Goal: Transaction & Acquisition: Purchase product/service

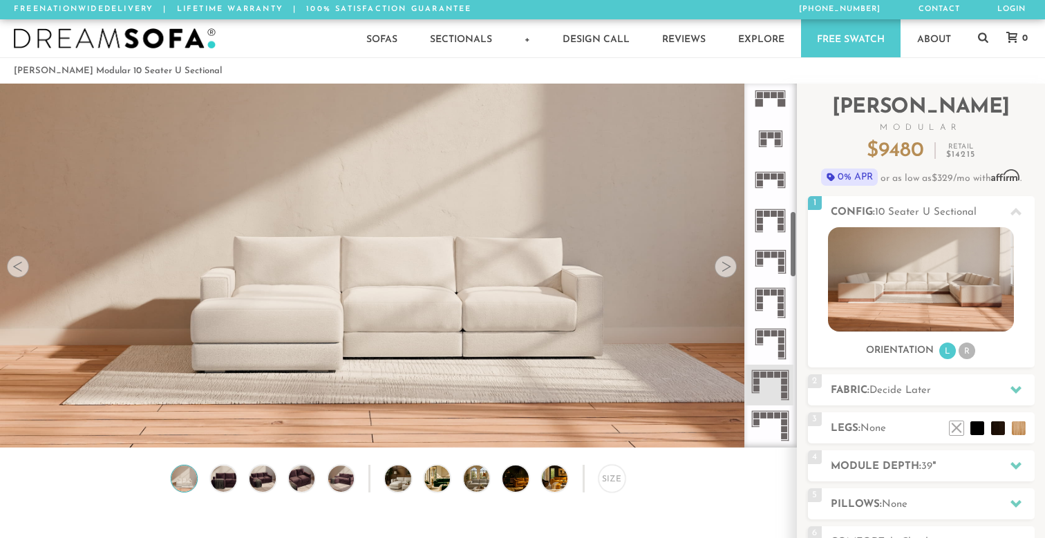
scroll to position [699, 0]
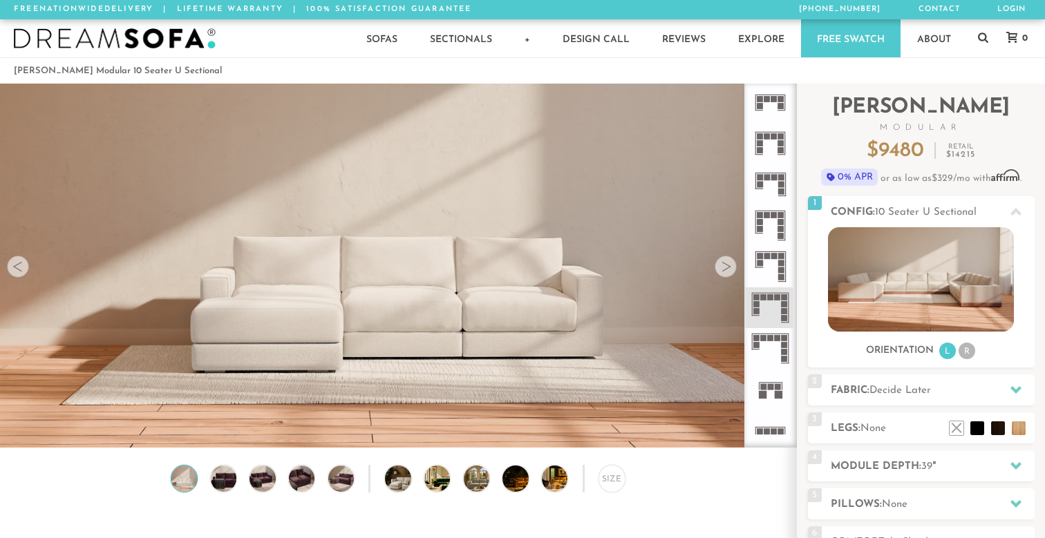
click at [771, 312] on icon at bounding box center [770, 307] width 41 height 41
click at [724, 274] on div at bounding box center [725, 267] width 22 height 22
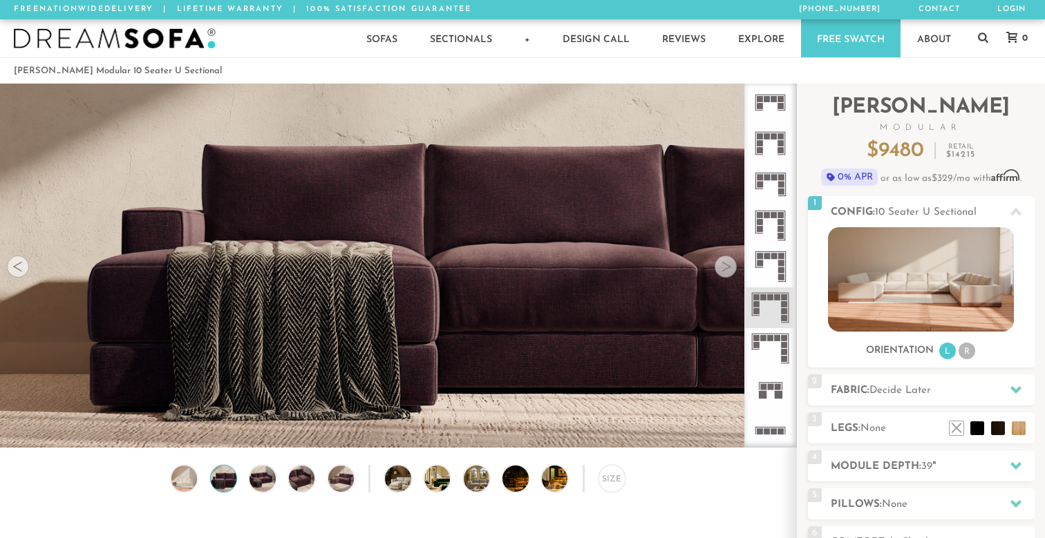
click at [724, 274] on div at bounding box center [725, 267] width 22 height 22
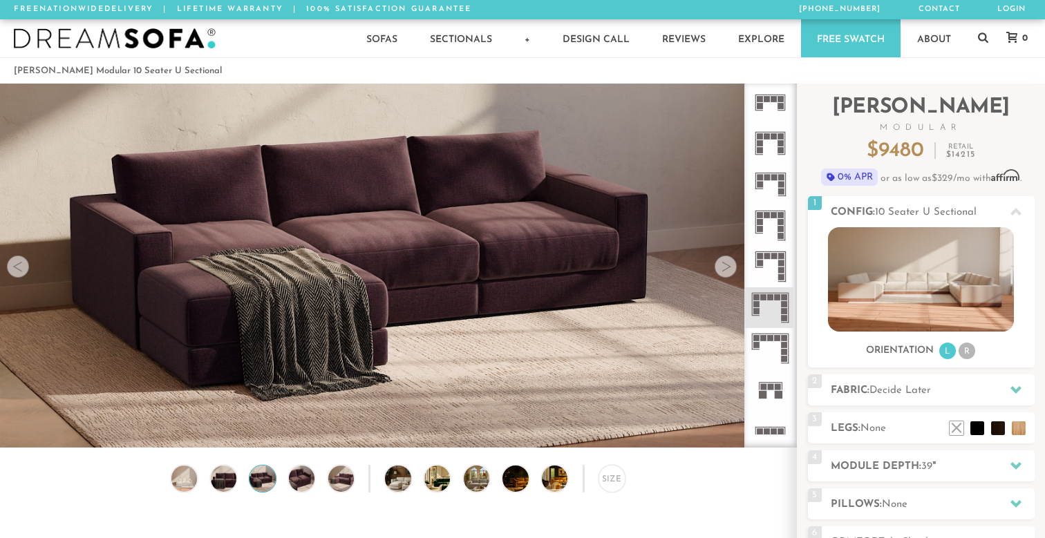
click at [724, 274] on div at bounding box center [725, 267] width 22 height 22
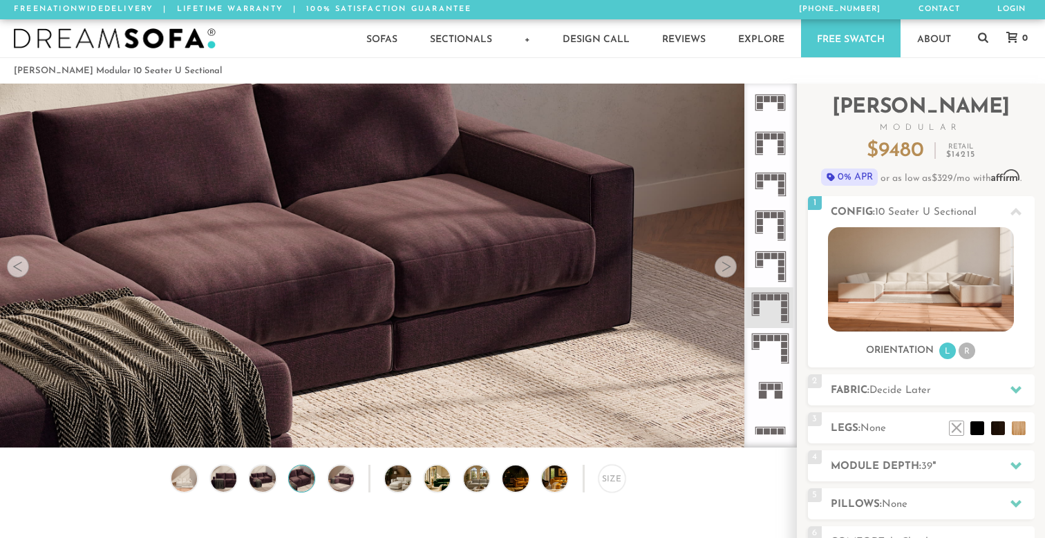
click at [724, 274] on div at bounding box center [725, 267] width 22 height 22
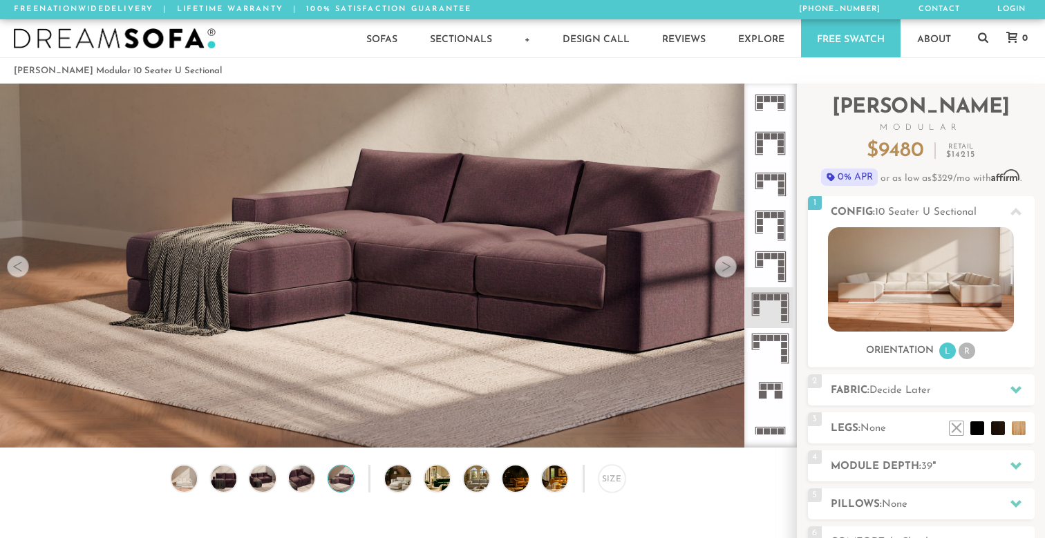
click at [724, 274] on div at bounding box center [725, 267] width 22 height 22
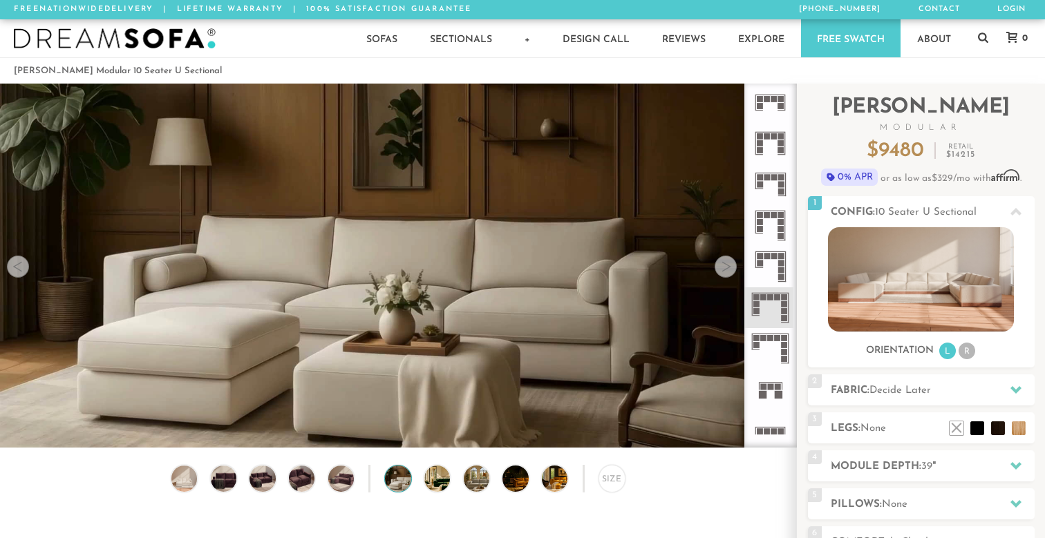
click at [724, 274] on div at bounding box center [725, 267] width 22 height 22
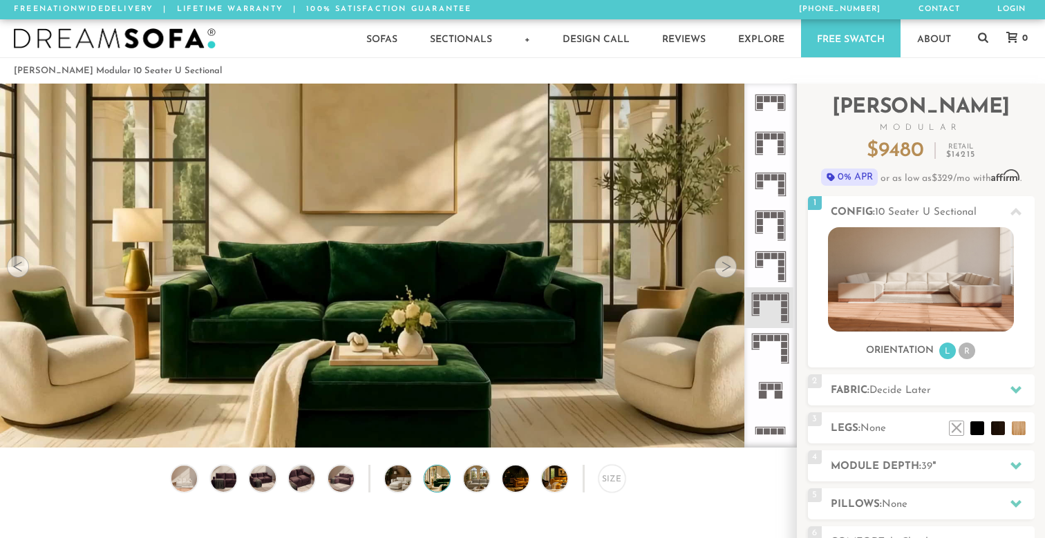
click at [724, 274] on div at bounding box center [725, 267] width 22 height 22
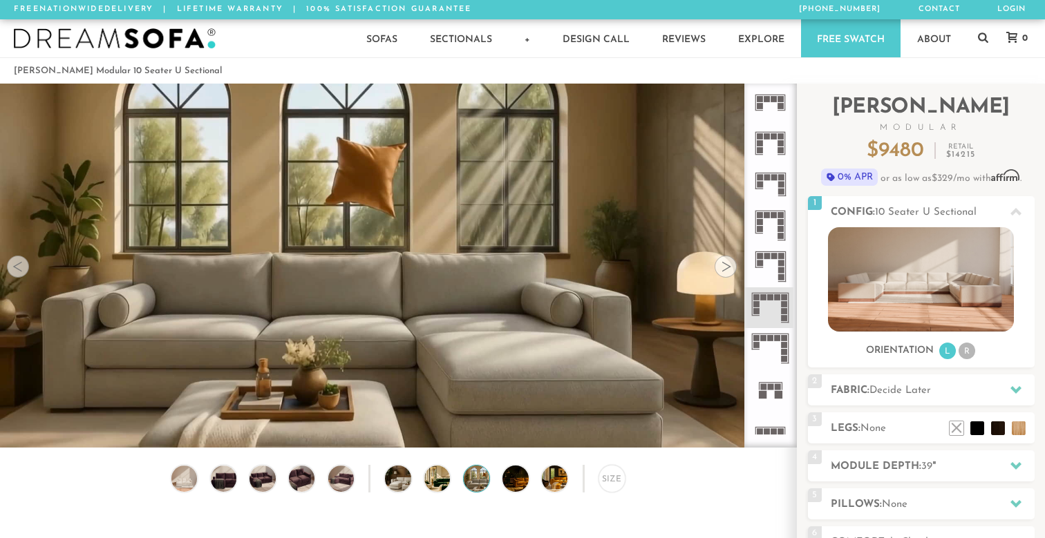
click at [724, 274] on div at bounding box center [725, 267] width 22 height 22
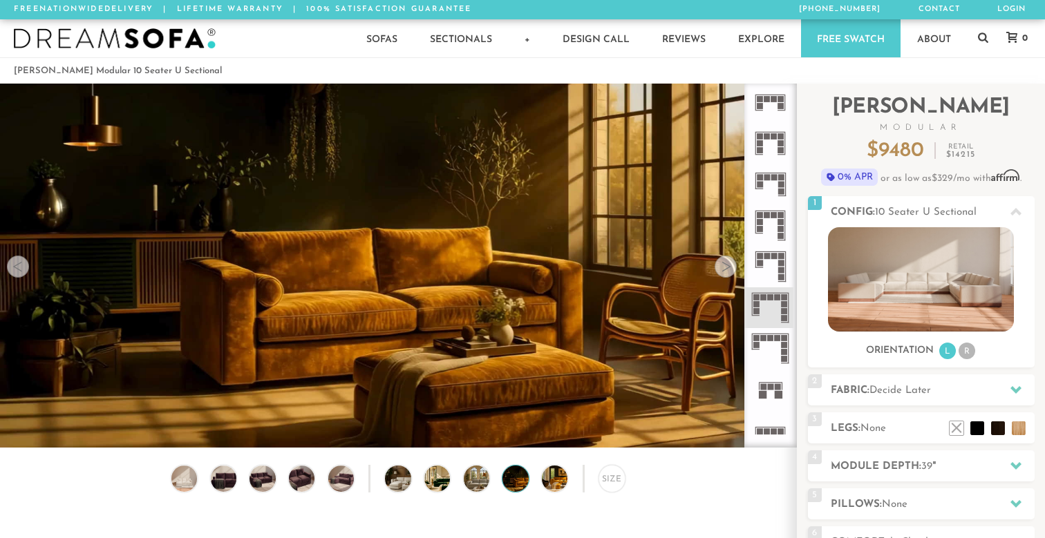
click at [724, 274] on div at bounding box center [725, 267] width 22 height 22
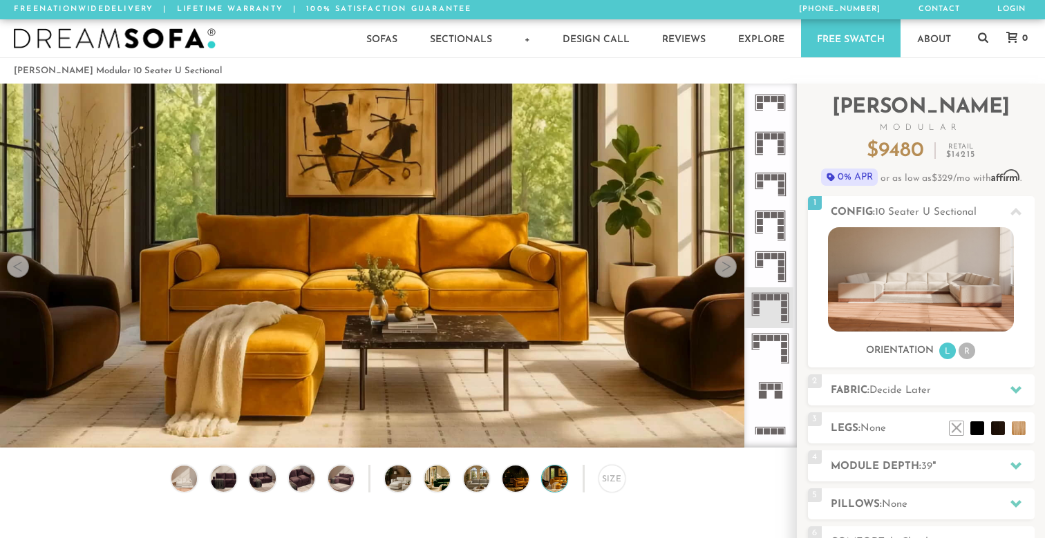
click at [724, 274] on div at bounding box center [725, 267] width 22 height 22
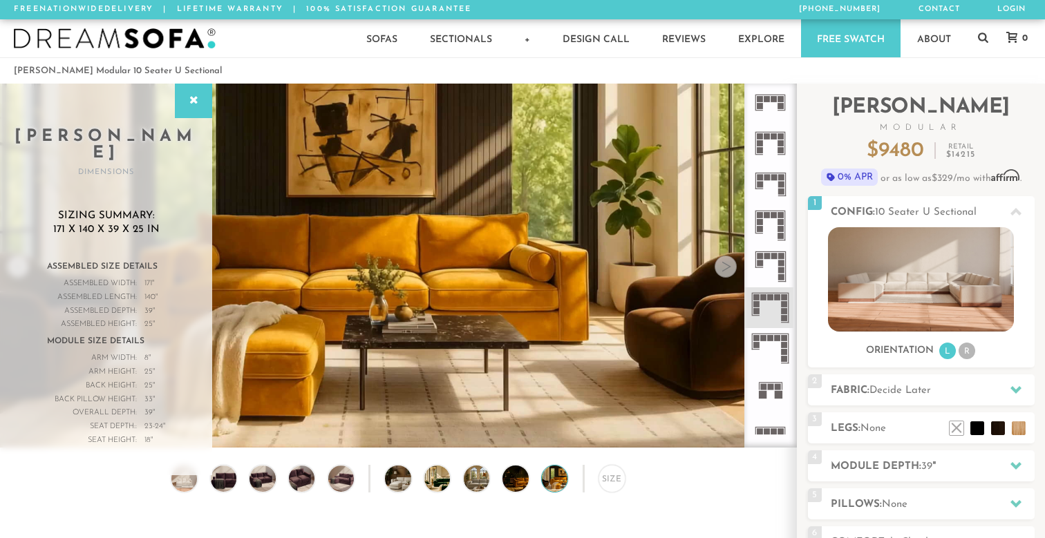
click at [724, 274] on div at bounding box center [725, 267] width 22 height 22
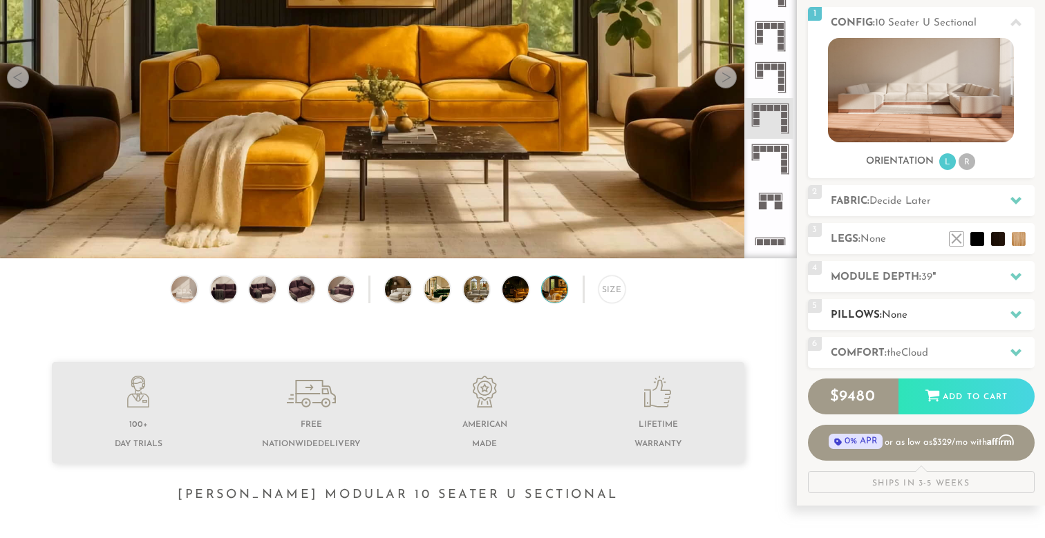
scroll to position [189, 0]
click at [987, 298] on div "Introducing Landon Modular $ 9480 Retail $ 14215 $ 9480 Retail $ 14215 0% APR o…" at bounding box center [921, 193] width 227 height 599
click at [981, 311] on h2 "Pillows: None" at bounding box center [932, 315] width 204 height 16
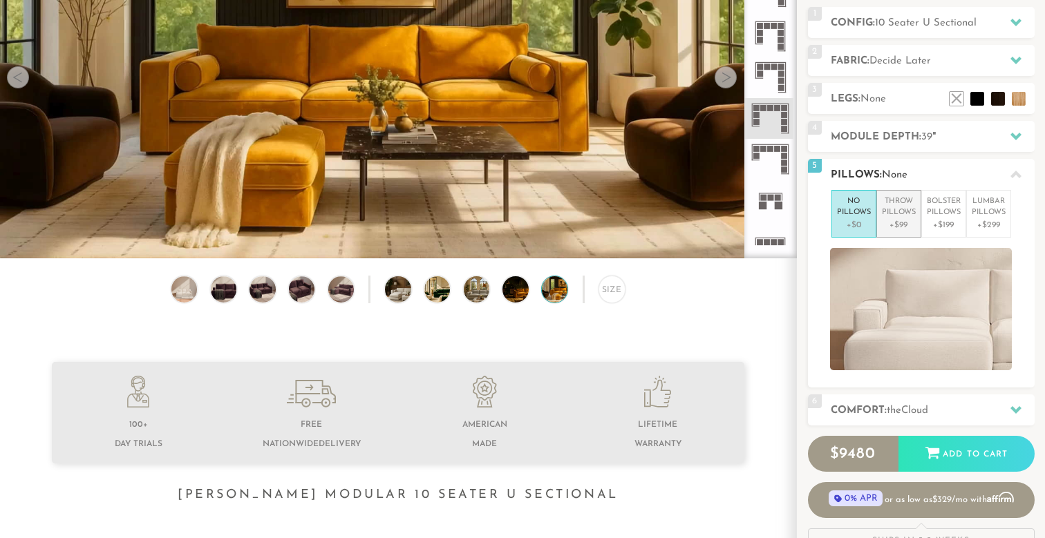
click at [904, 215] on p "Throw Pillows" at bounding box center [899, 207] width 34 height 23
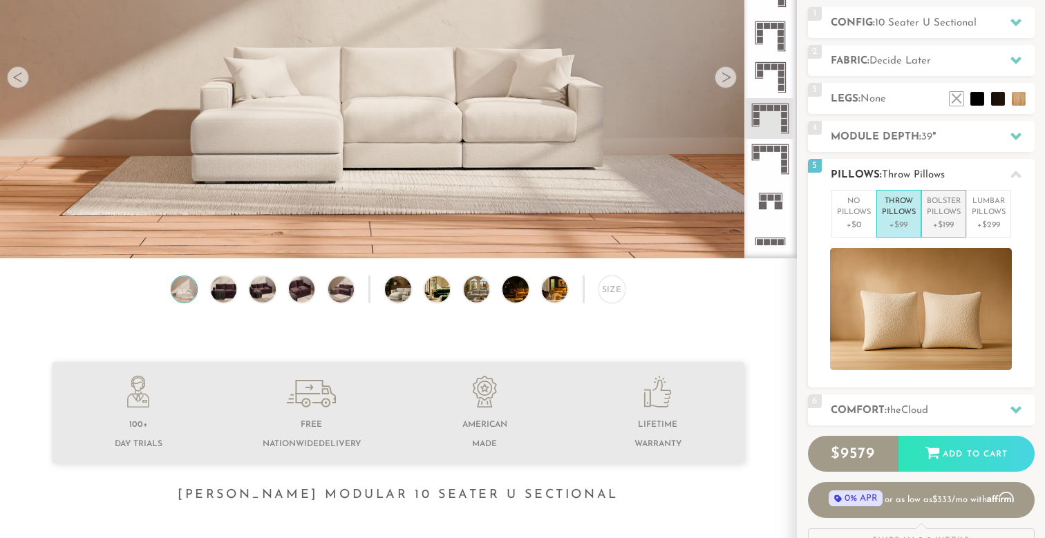
click at [935, 213] on p "Bolster Pillows" at bounding box center [943, 207] width 34 height 23
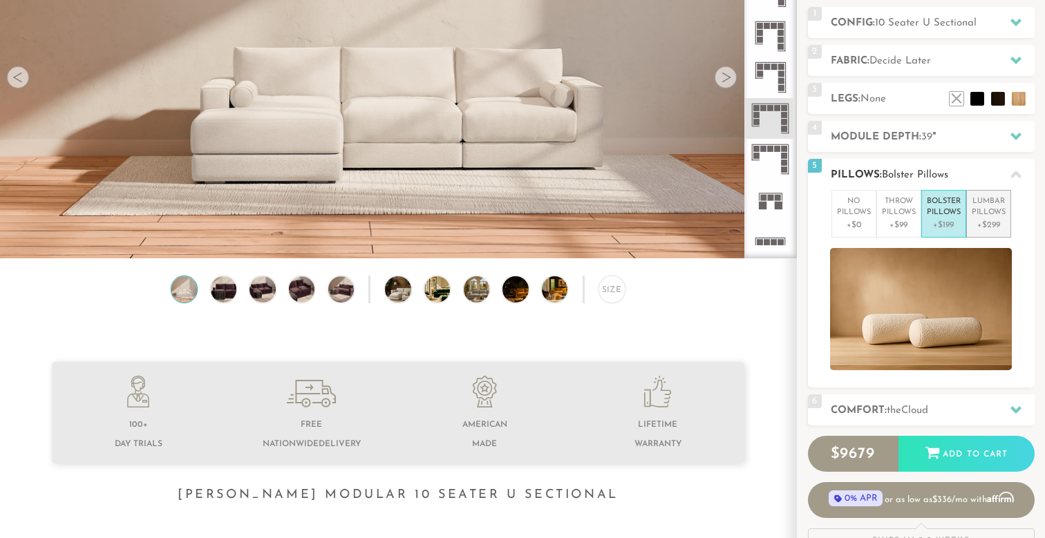
click at [984, 214] on p "Lumbar Pillows" at bounding box center [988, 207] width 34 height 23
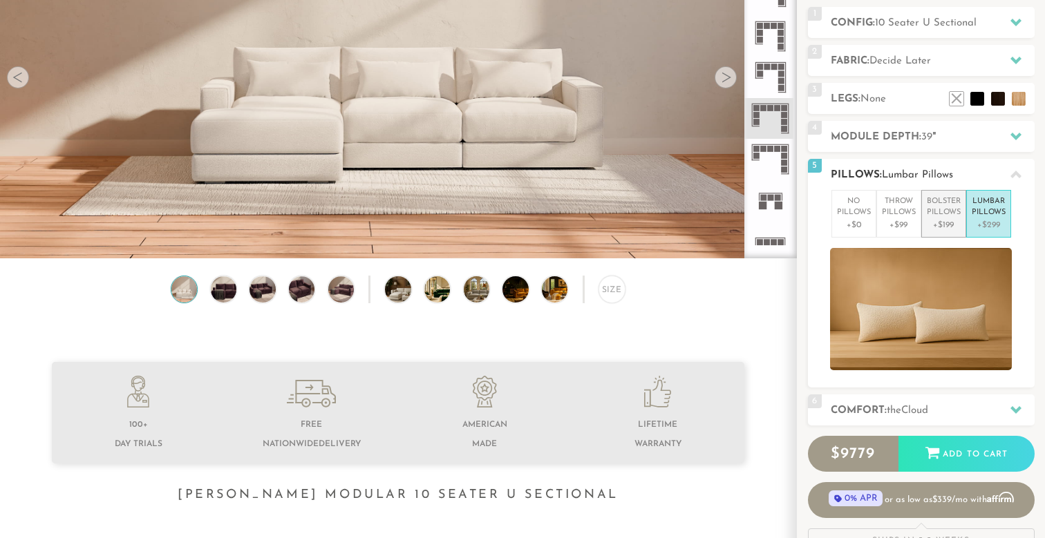
click at [951, 219] on p "+$199" at bounding box center [943, 225] width 34 height 12
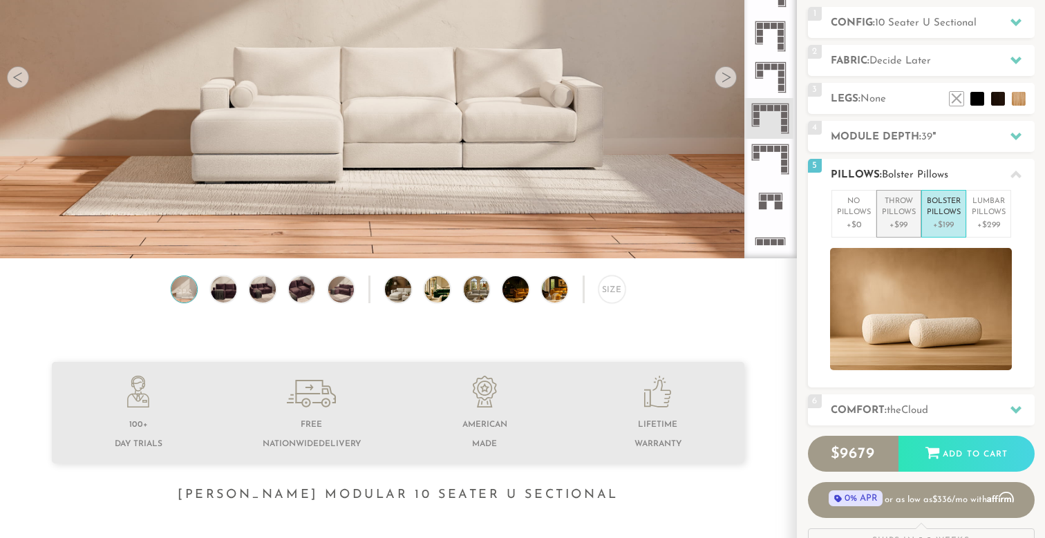
click at [900, 219] on p "+$99" at bounding box center [899, 225] width 34 height 12
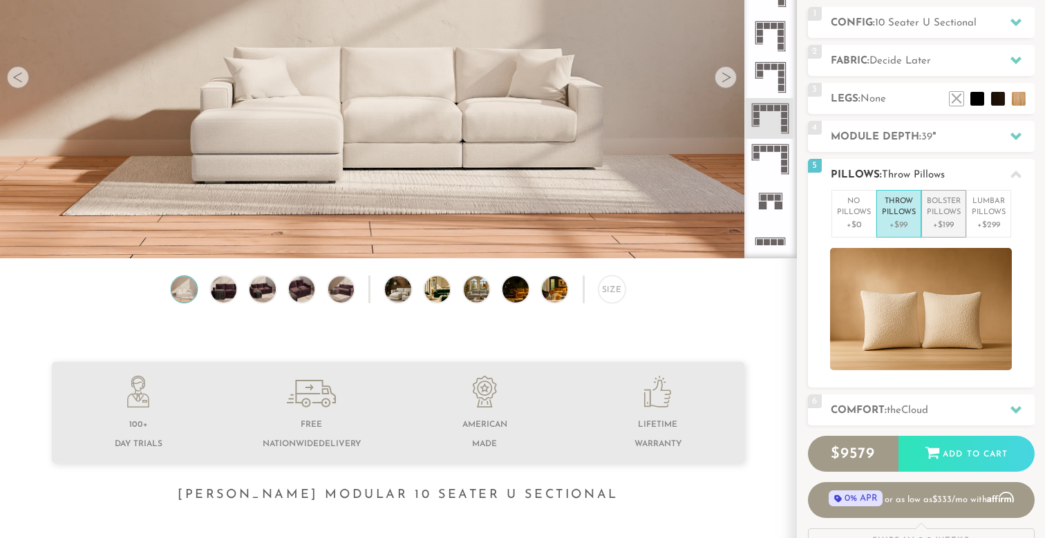
click at [933, 219] on p "+$199" at bounding box center [943, 225] width 34 height 12
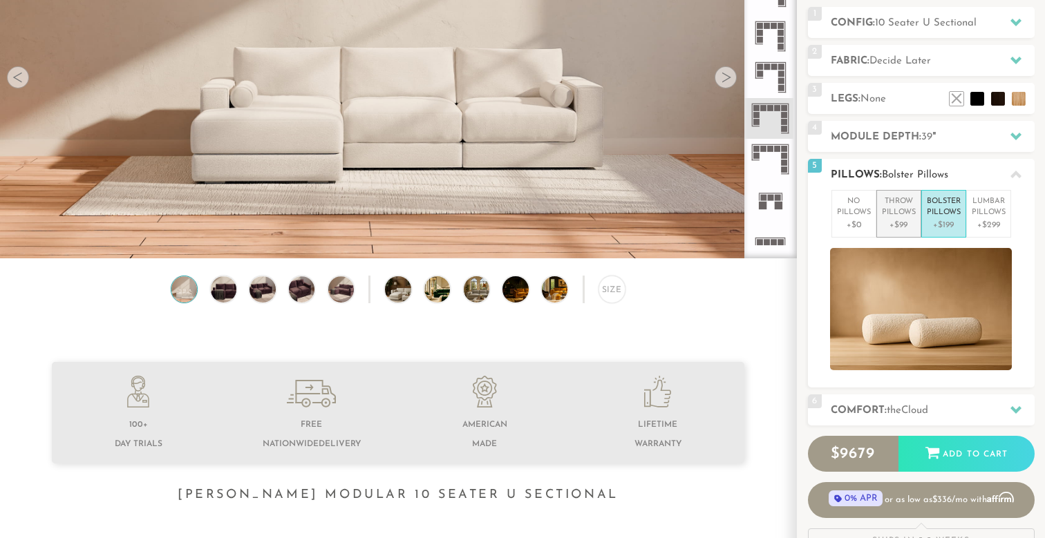
click at [886, 219] on p "+$99" at bounding box center [899, 225] width 34 height 12
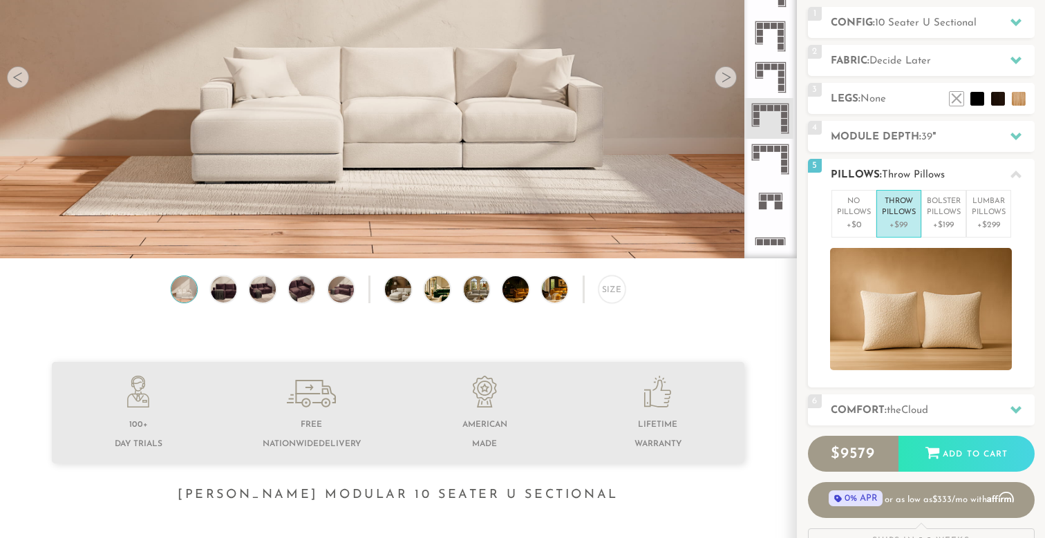
scroll to position [269, 0]
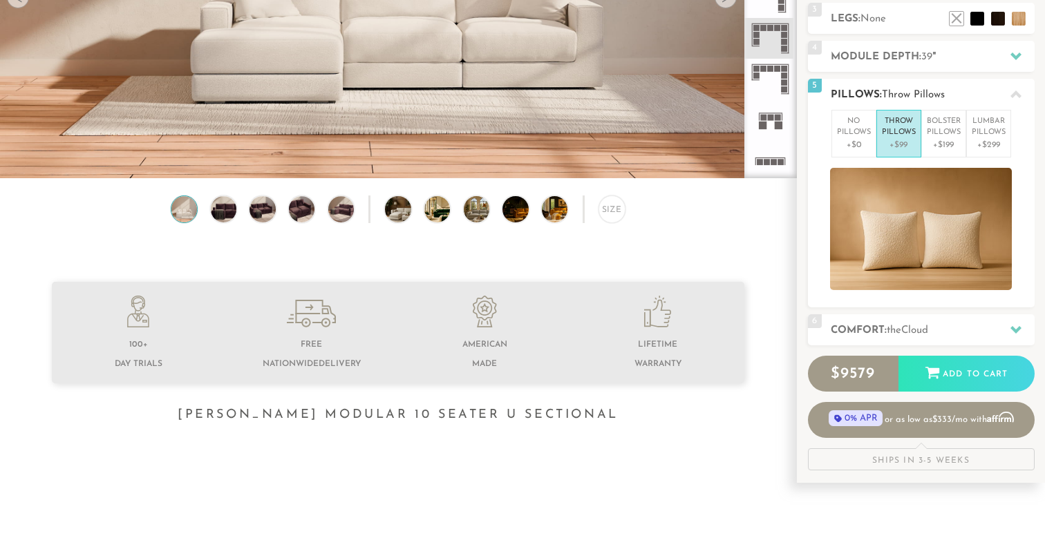
click at [909, 230] on img at bounding box center [921, 229] width 182 height 122
click at [913, 330] on span "Cloud" at bounding box center [914, 330] width 27 height 10
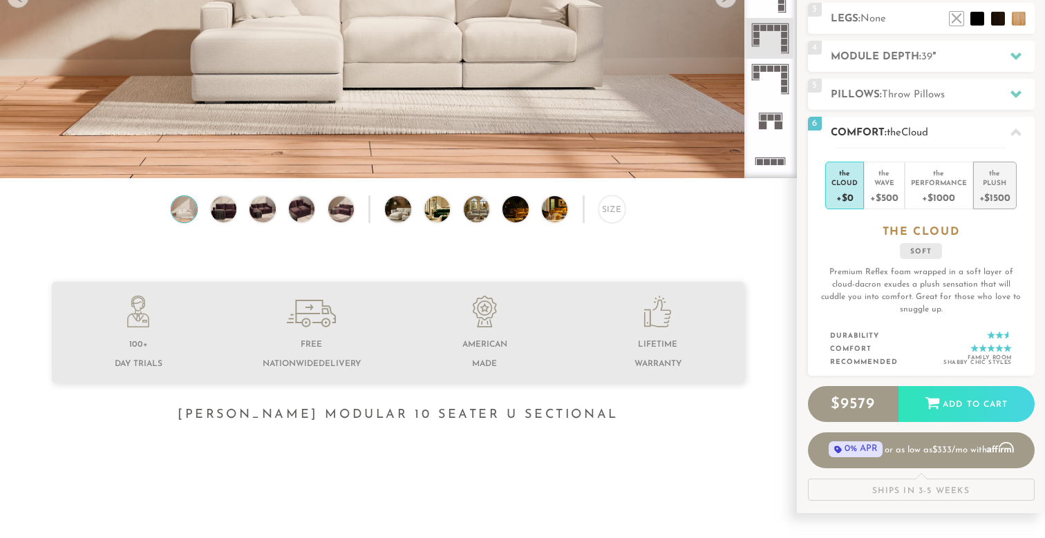
click at [993, 190] on div "+$1500" at bounding box center [994, 197] width 31 height 20
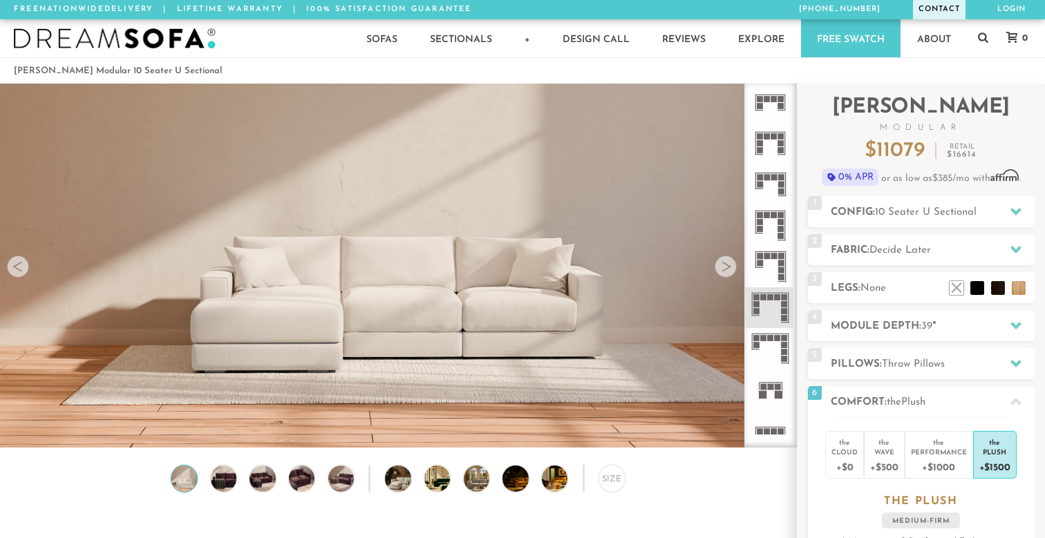
scroll to position [0, 0]
click at [958, 1] on link "Contact" at bounding box center [939, 9] width 53 height 19
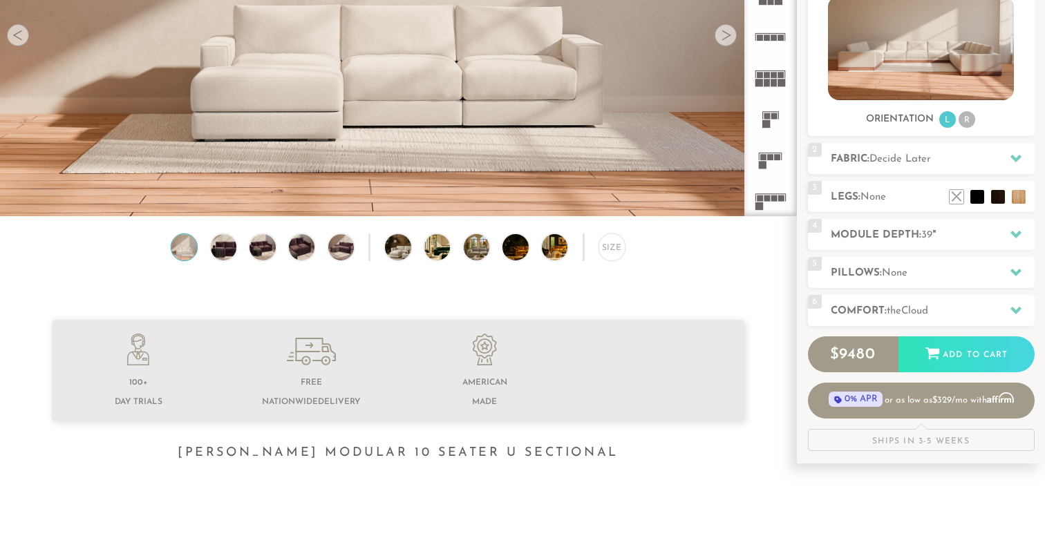
scroll to position [235, 0]
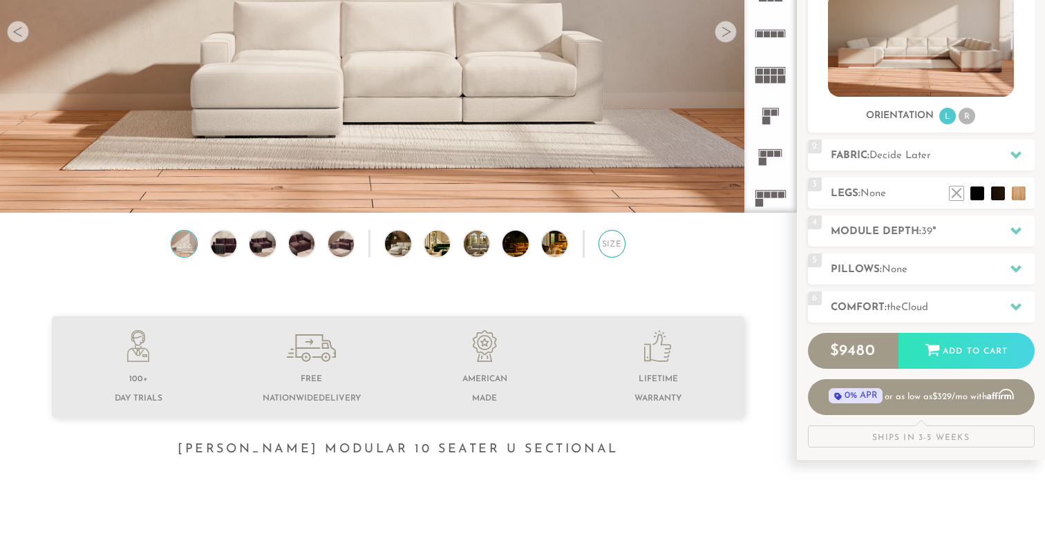
click at [604, 245] on div "Size" at bounding box center [611, 243] width 27 height 27
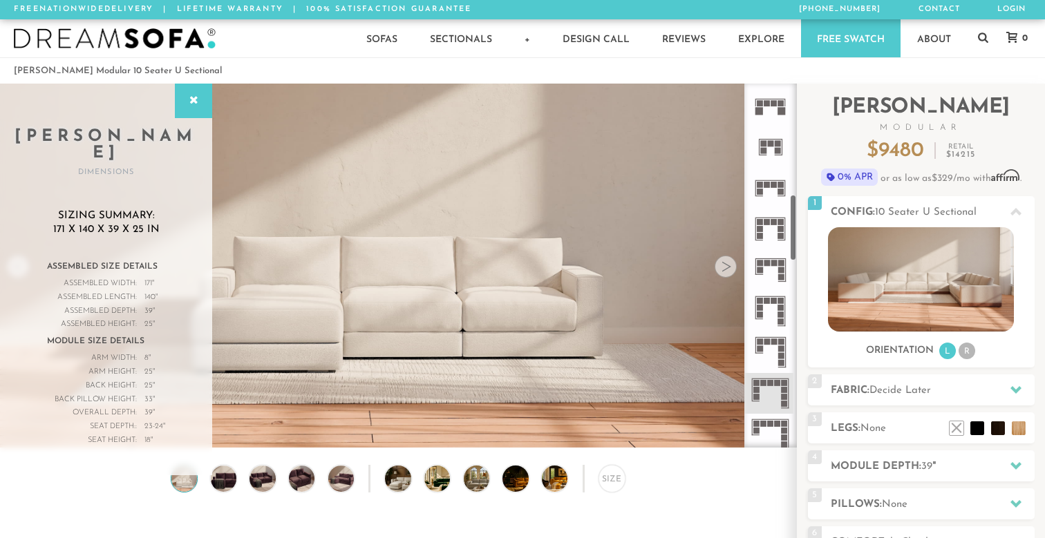
scroll to position [616, 0]
click at [769, 389] on icon at bounding box center [770, 390] width 41 height 41
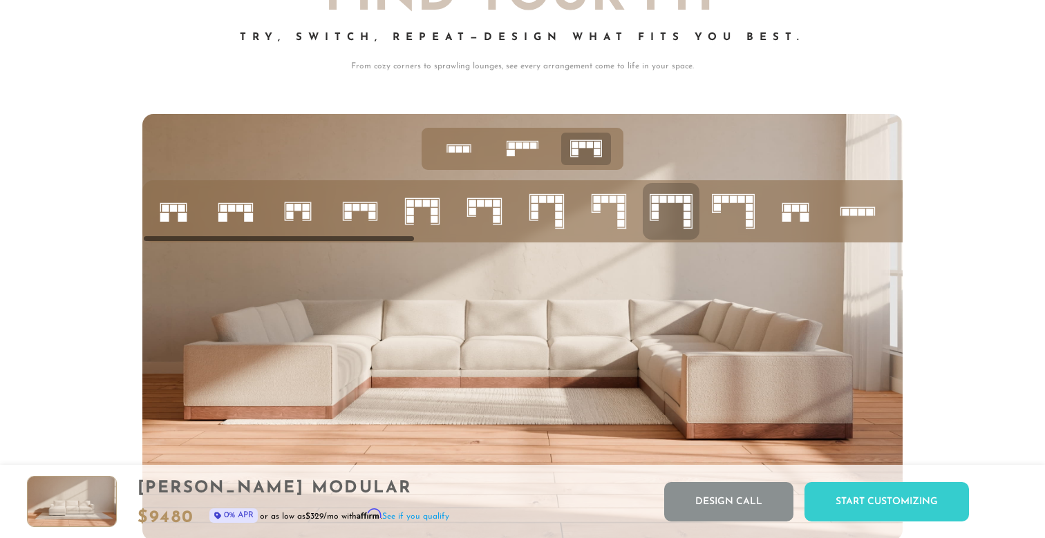
scroll to position [5424, 0]
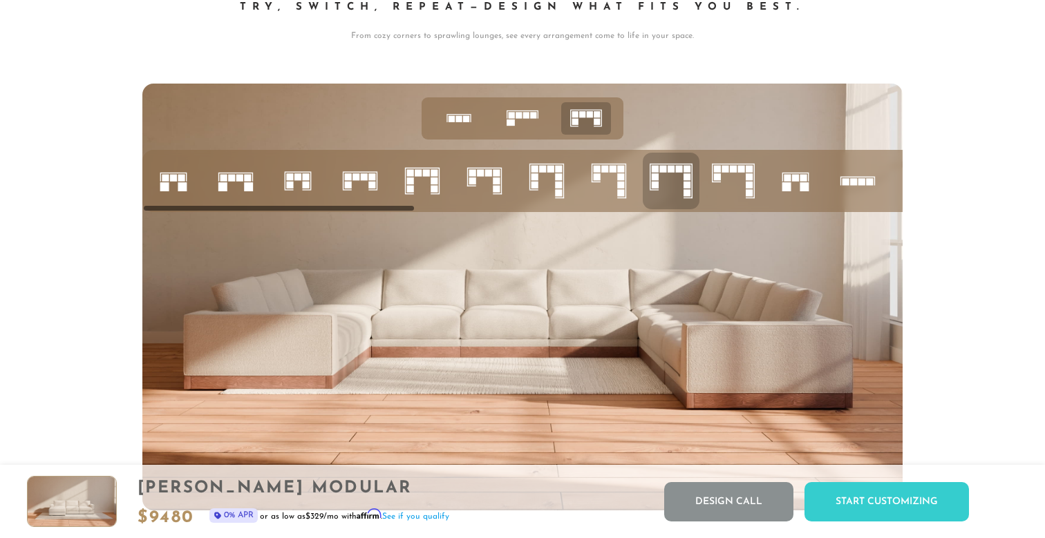
click at [727, 173] on icon at bounding box center [733, 181] width 47 height 47
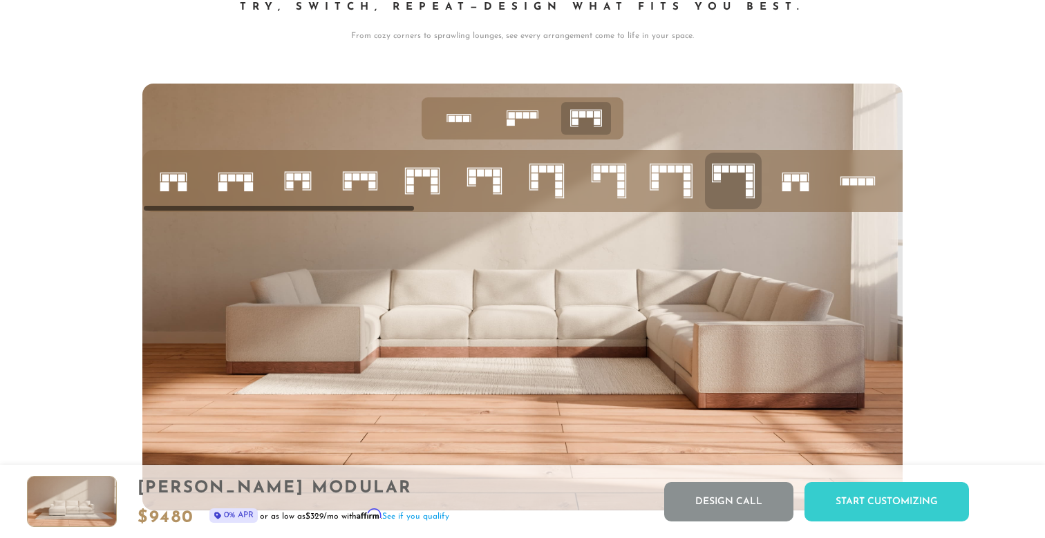
click at [681, 184] on icon at bounding box center [670, 181] width 47 height 47
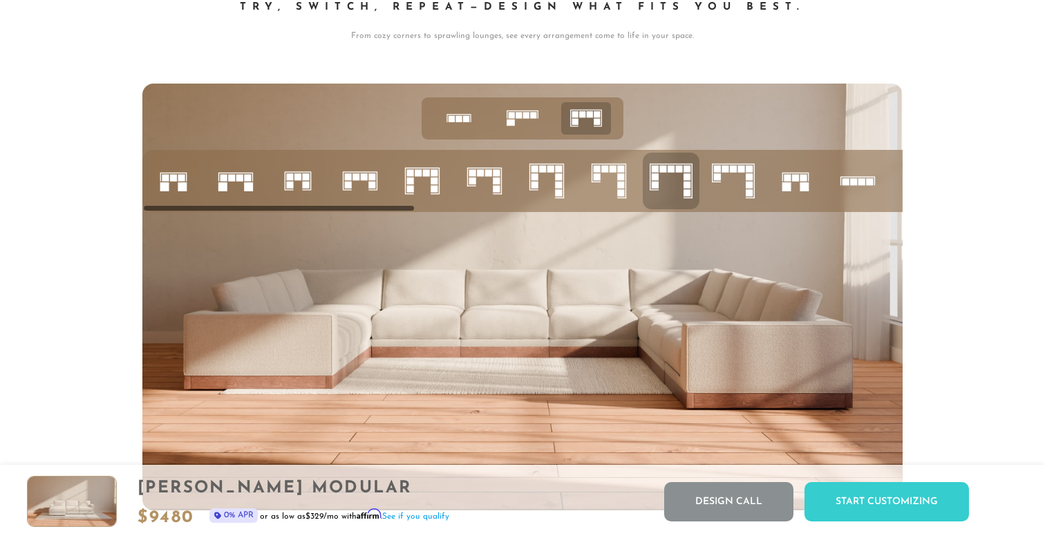
click at [715, 181] on icon at bounding box center [733, 181] width 47 height 47
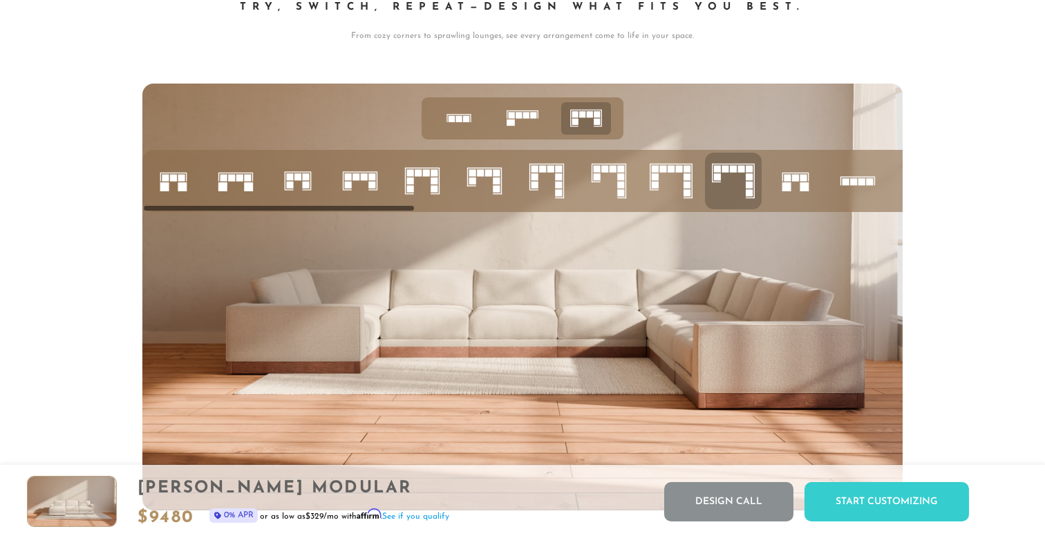
click at [677, 185] on icon at bounding box center [670, 181] width 47 height 47
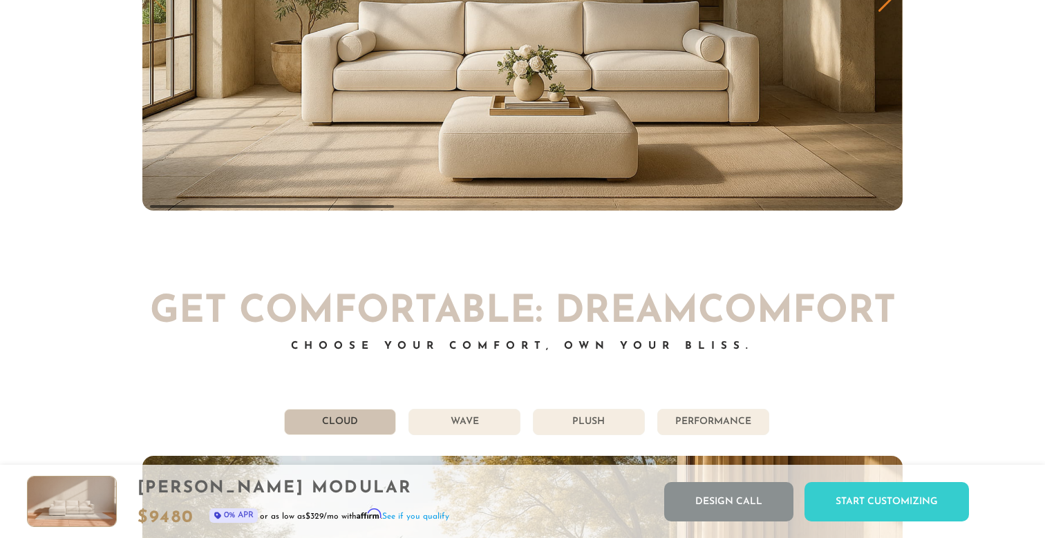
scroll to position [7412, 0]
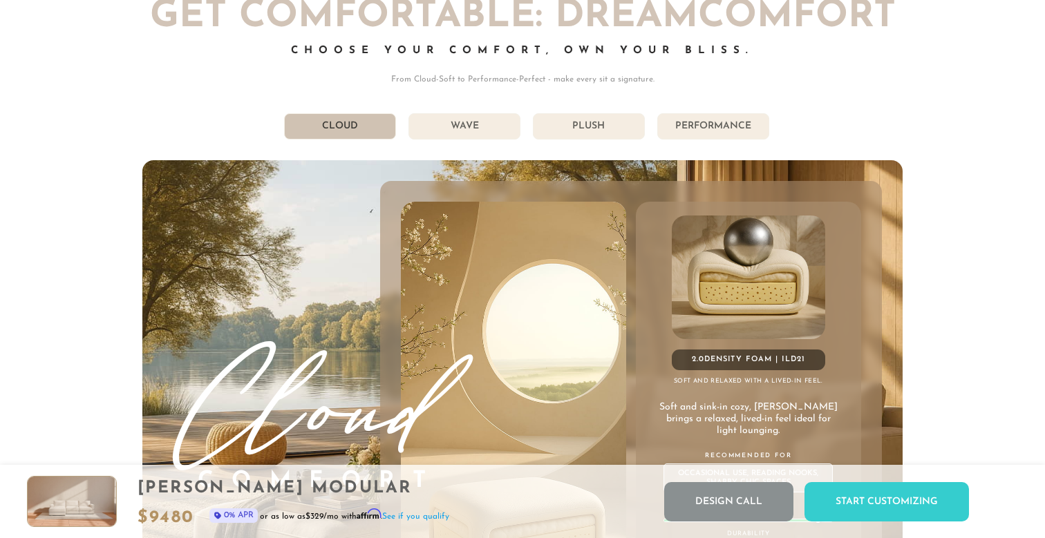
click at [723, 126] on li "Performance" at bounding box center [713, 126] width 112 height 26
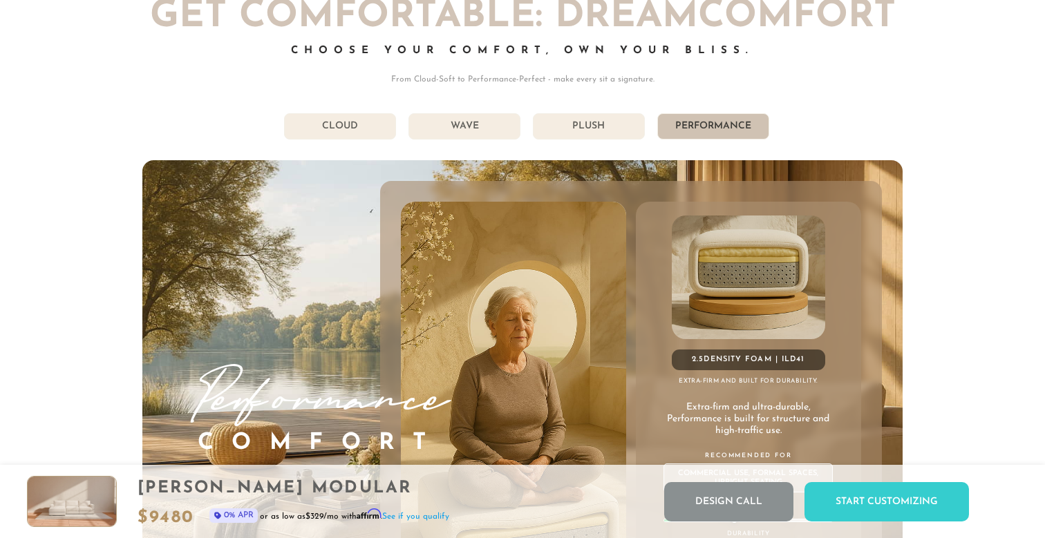
click at [625, 129] on li "Plush" at bounding box center [589, 126] width 112 height 26
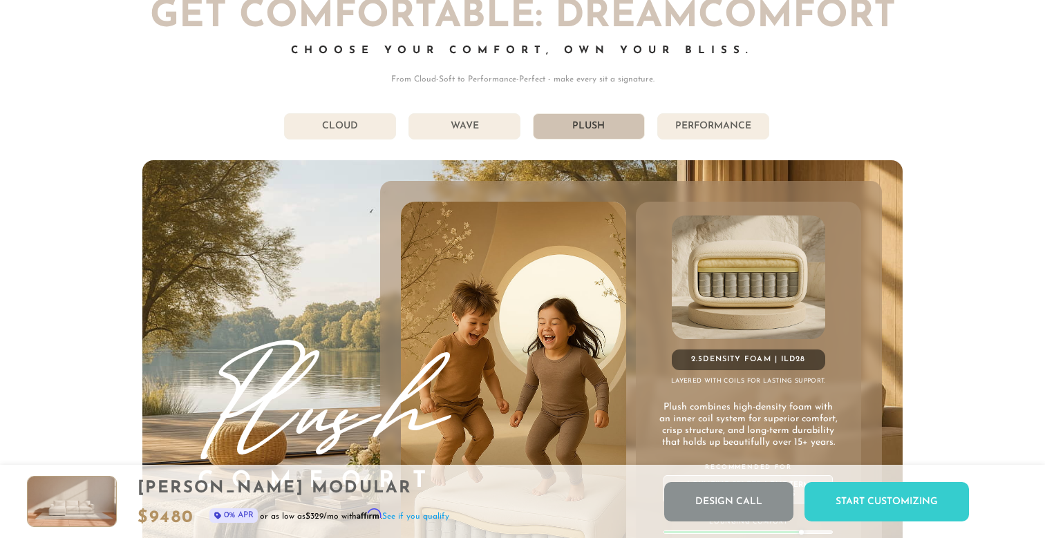
click at [705, 124] on li "Performance" at bounding box center [713, 126] width 112 height 26
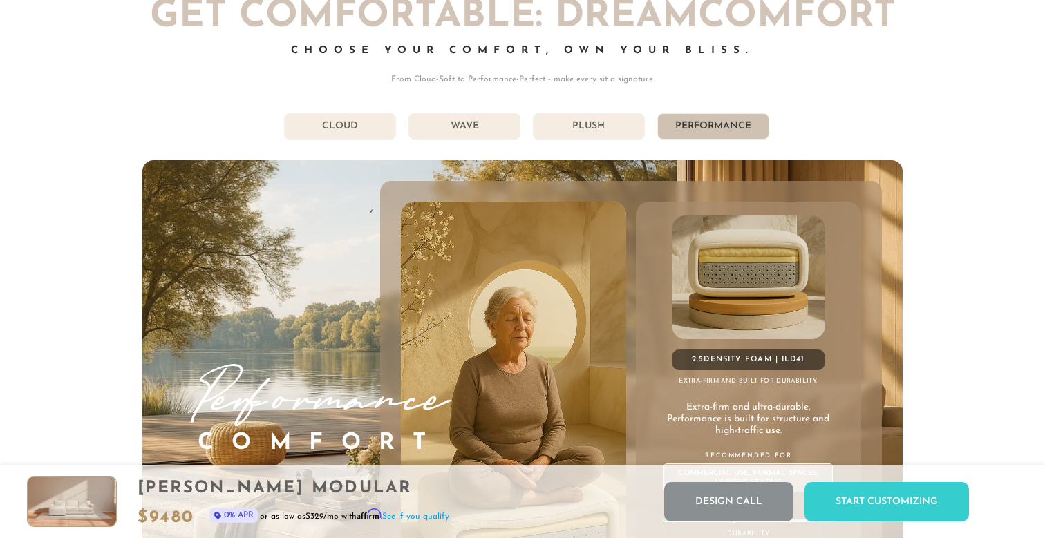
click at [618, 115] on li "Plush" at bounding box center [589, 126] width 112 height 26
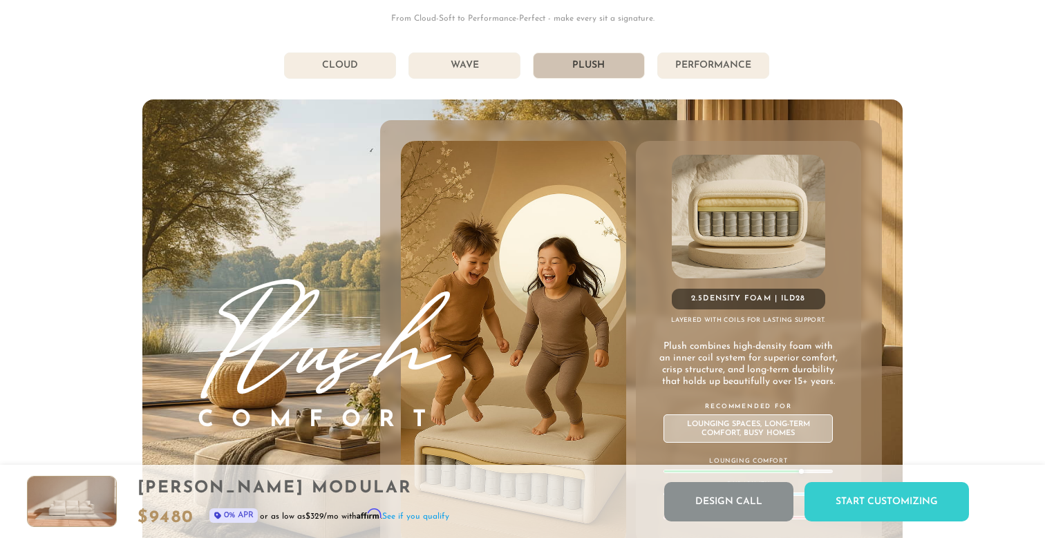
scroll to position [7447, 0]
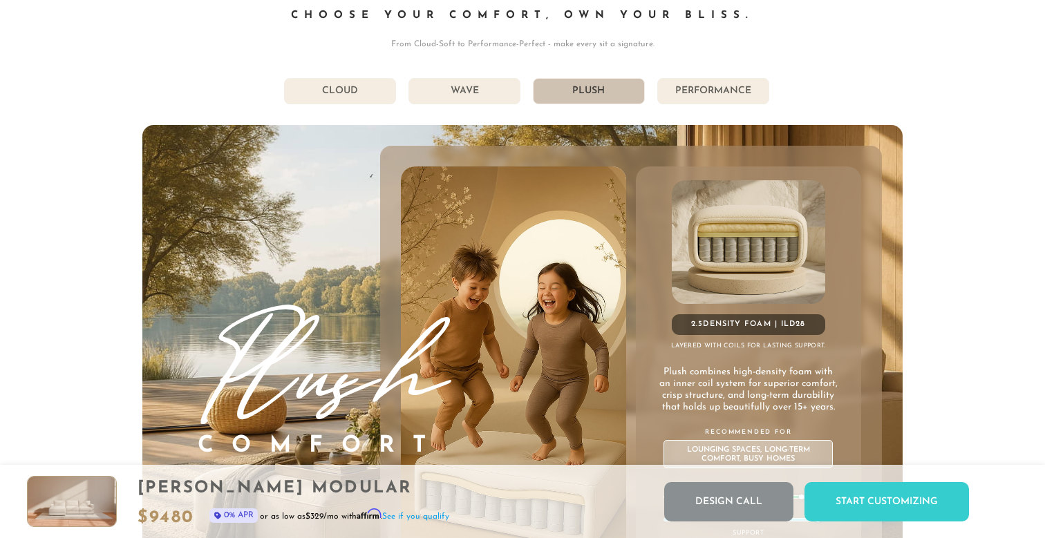
click at [696, 99] on li "Performance" at bounding box center [713, 91] width 112 height 26
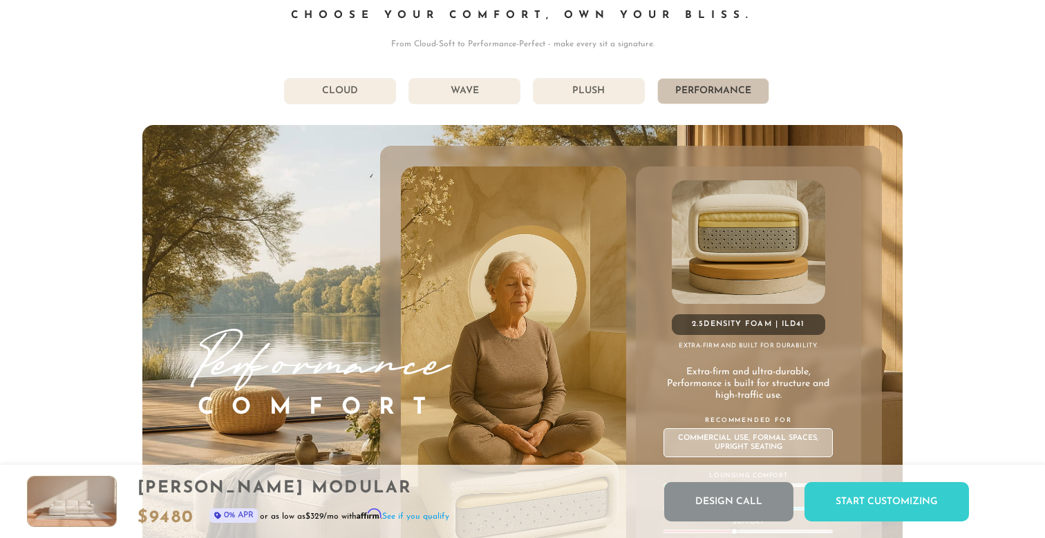
click at [611, 95] on li "Plush" at bounding box center [589, 91] width 112 height 26
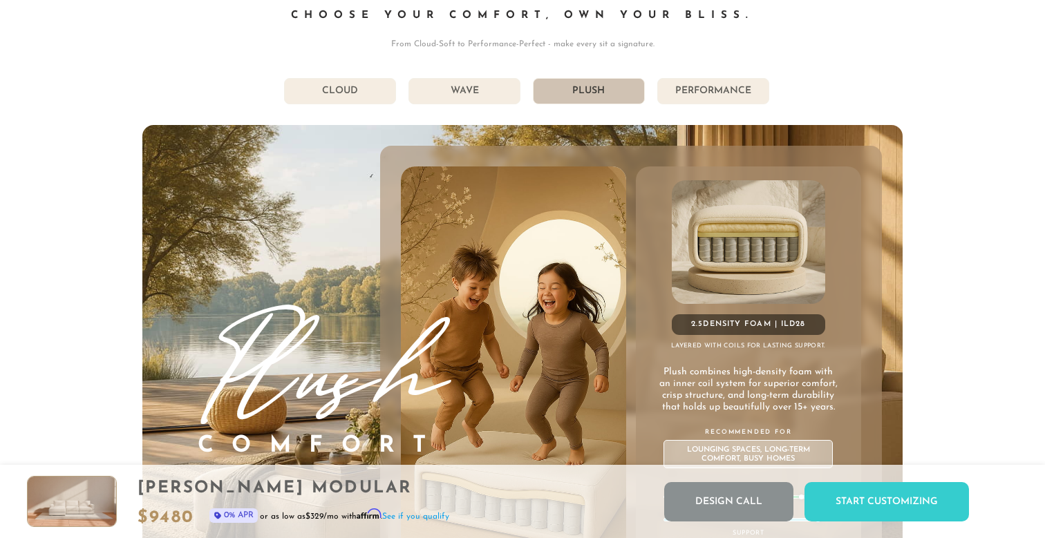
click at [511, 79] on li "Wave" at bounding box center [464, 91] width 112 height 26
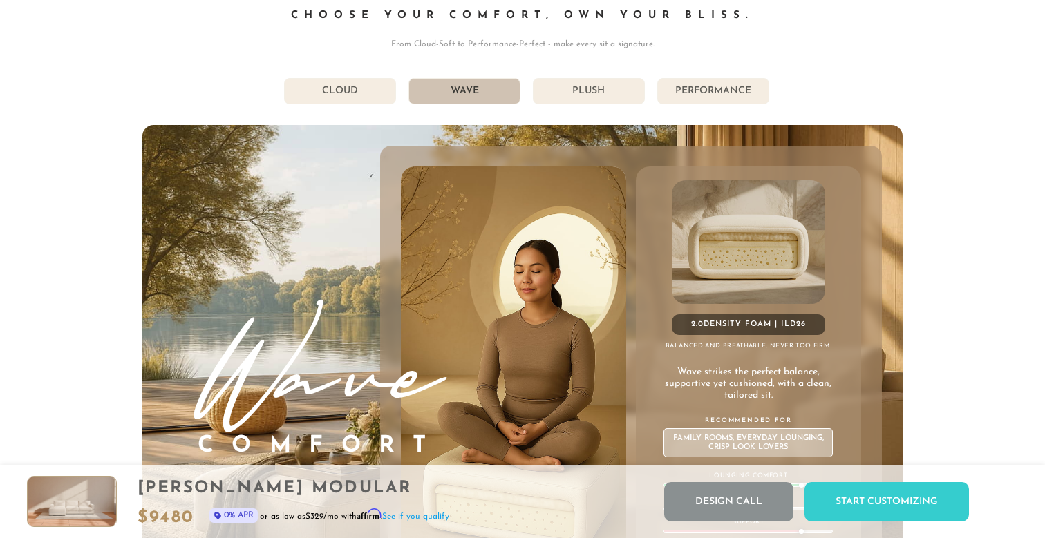
click at [373, 84] on li "Cloud" at bounding box center [340, 91] width 112 height 26
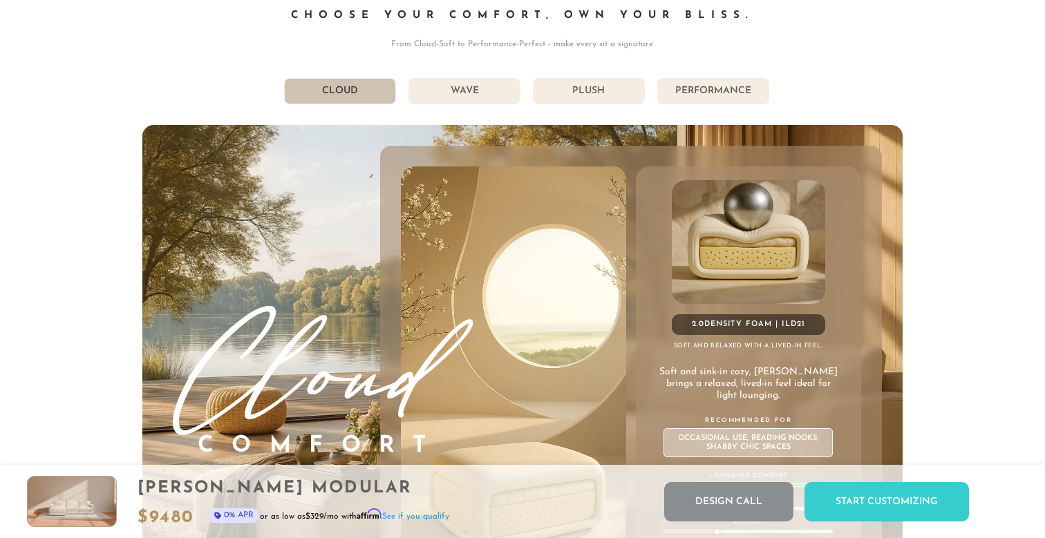
click at [573, 102] on li "Plush" at bounding box center [589, 91] width 112 height 26
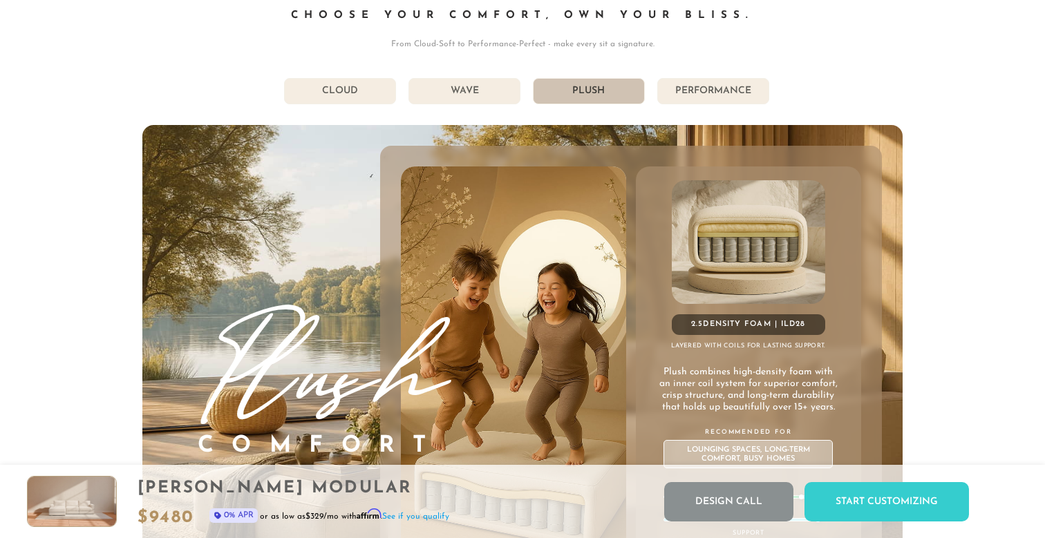
click at [719, 103] on li "Performance" at bounding box center [713, 91] width 112 height 26
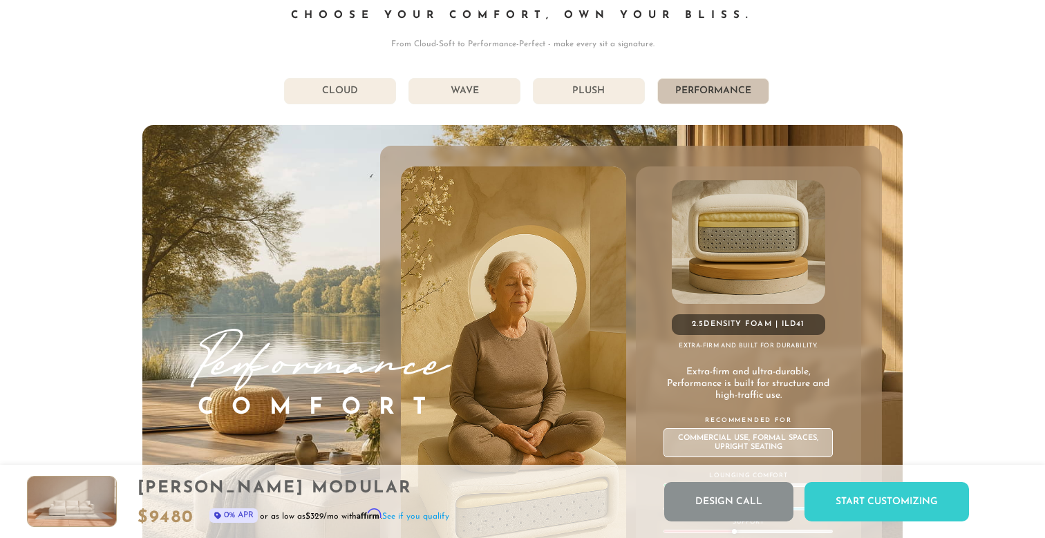
click at [618, 97] on li "Plush" at bounding box center [589, 91] width 112 height 26
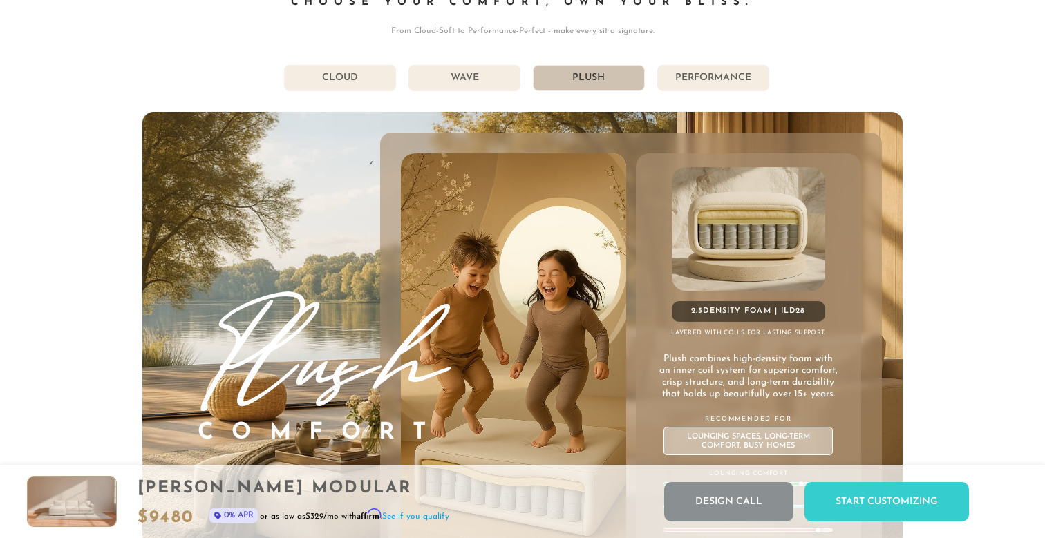
scroll to position [7460, 0]
click at [745, 82] on li "Performance" at bounding box center [713, 78] width 112 height 26
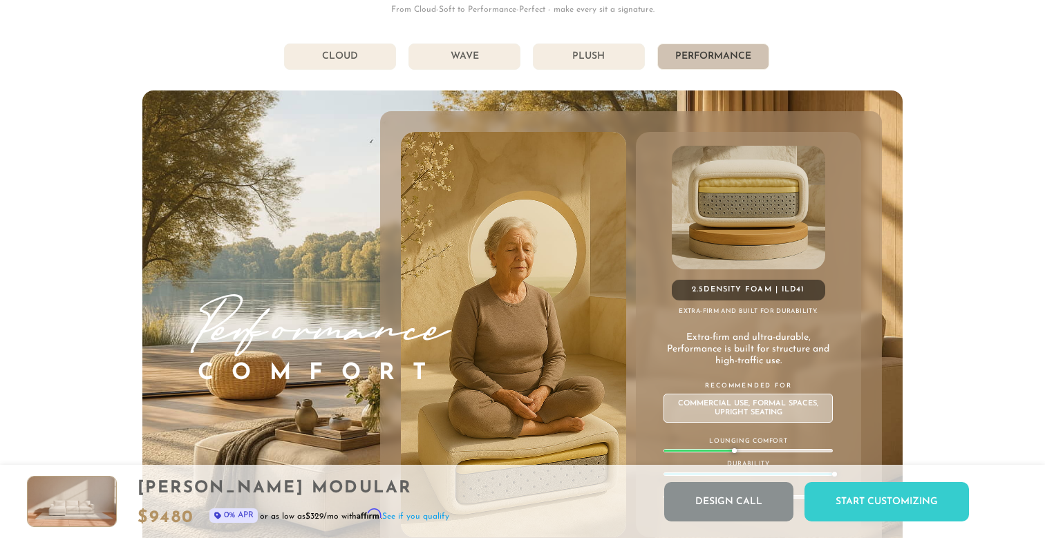
scroll to position [7480, 0]
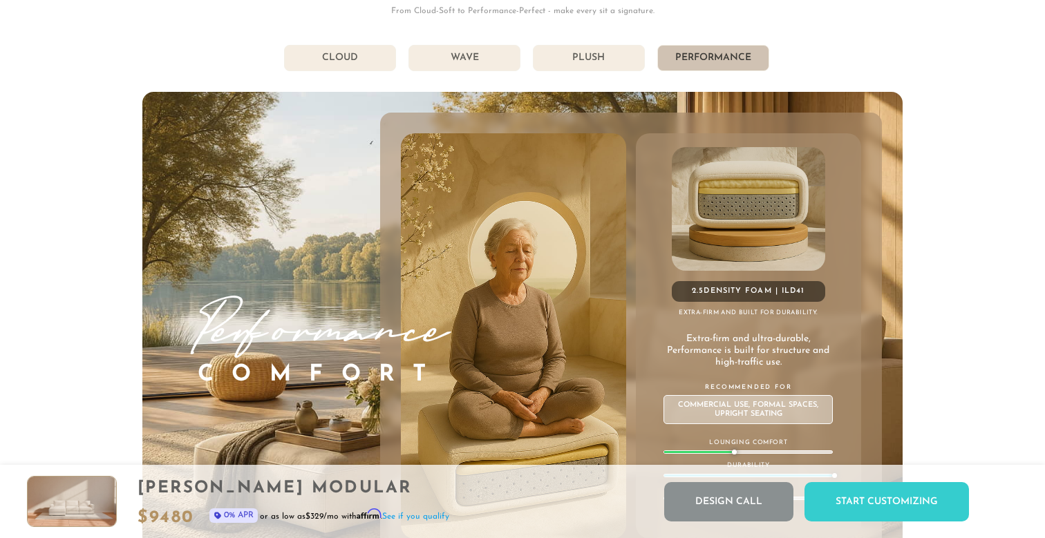
click at [600, 52] on li "Plush" at bounding box center [589, 58] width 112 height 26
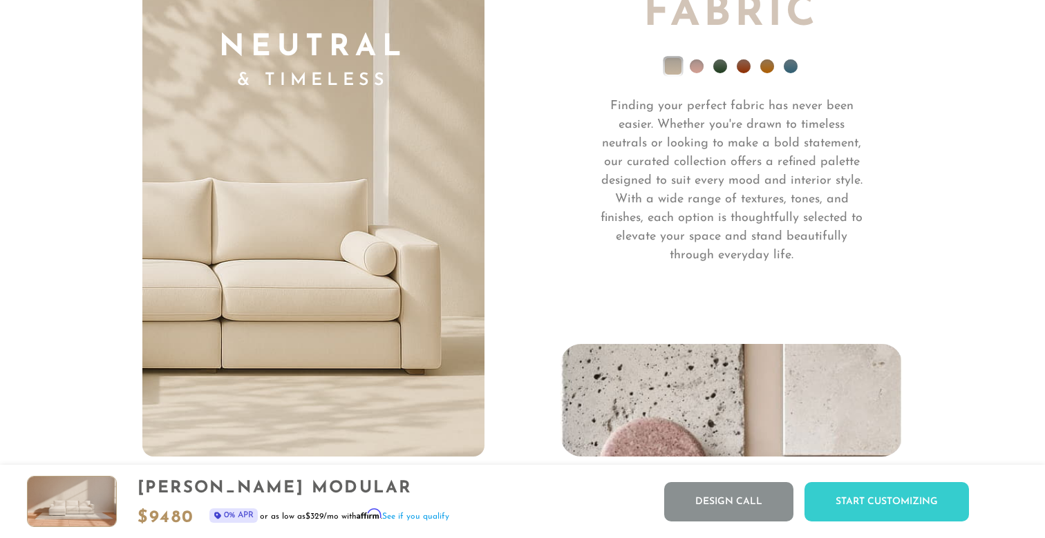
scroll to position [9748, 0]
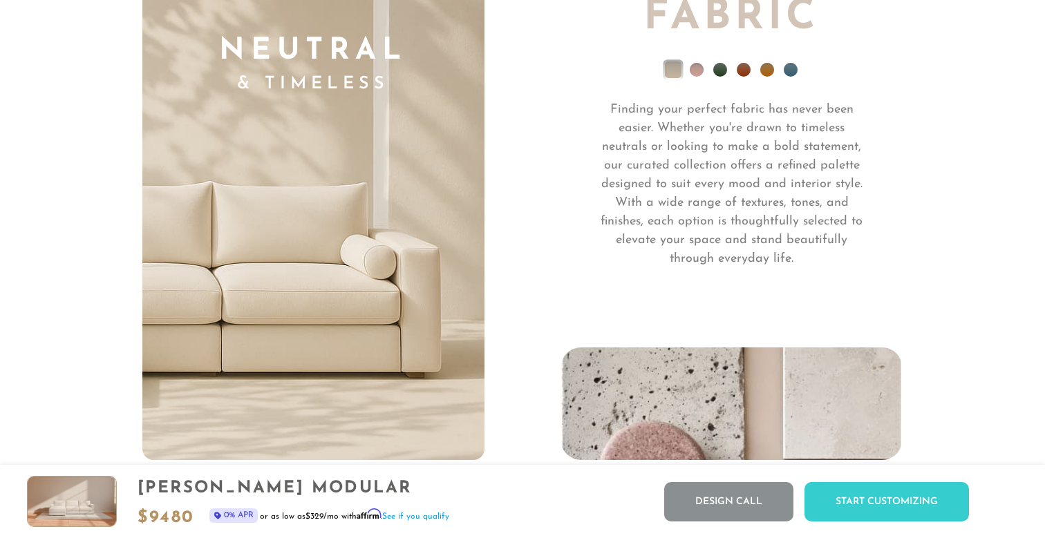
click at [790, 71] on li at bounding box center [790, 70] width 14 height 14
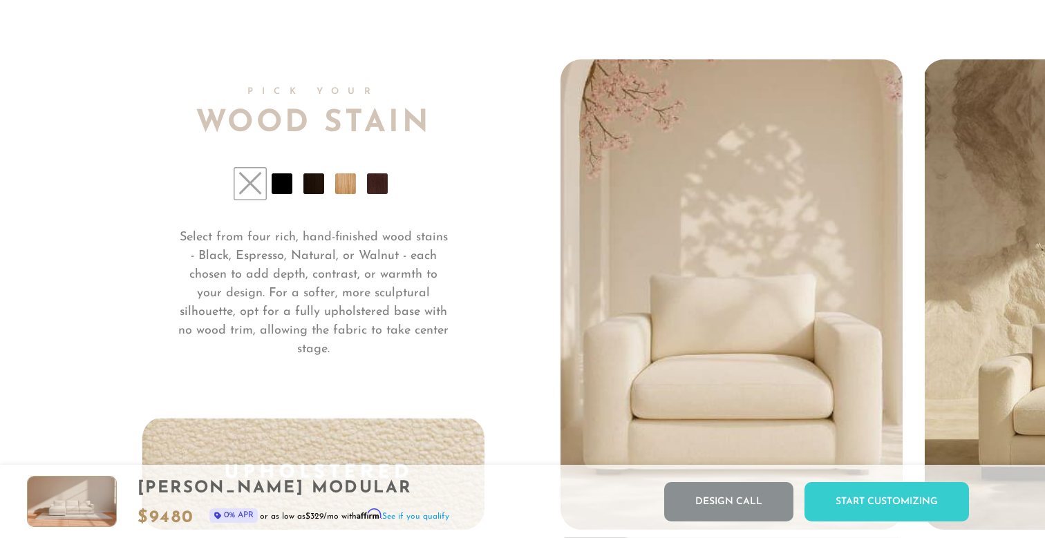
scroll to position [10227, 0]
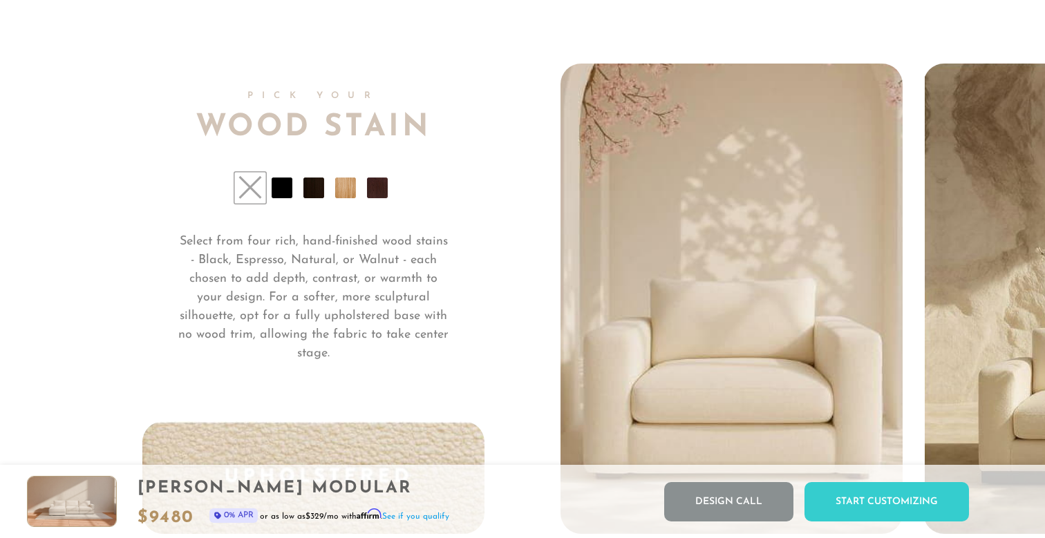
click at [286, 186] on li at bounding box center [282, 188] width 21 height 21
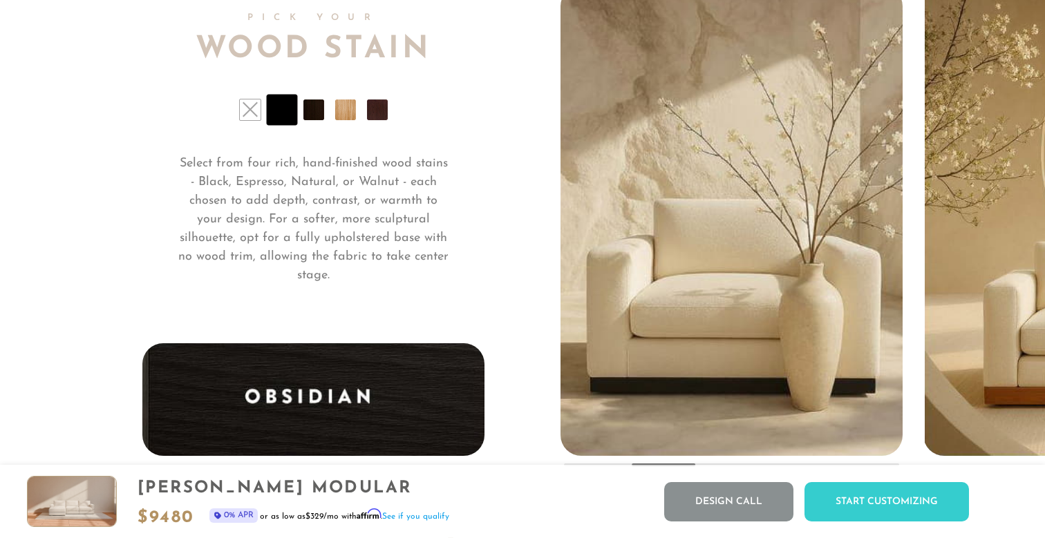
scroll to position [10307, 0]
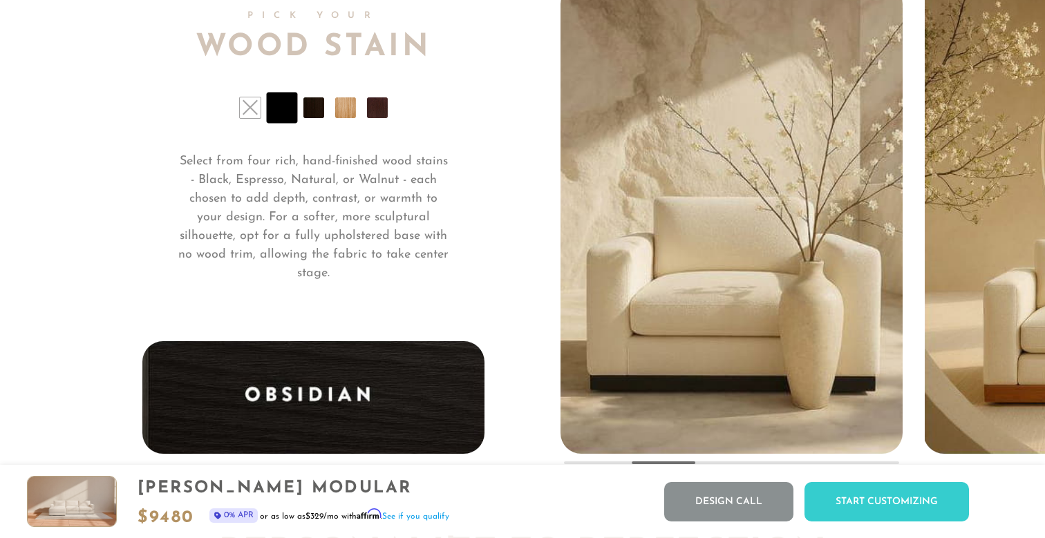
click at [316, 118] on li at bounding box center [313, 107] width 21 height 21
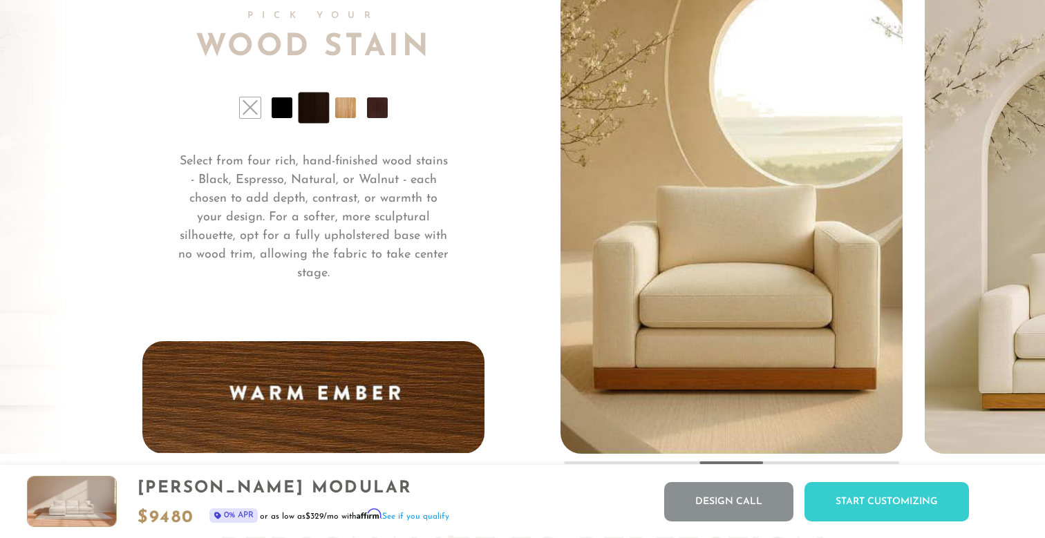
click at [343, 109] on li at bounding box center [345, 107] width 21 height 21
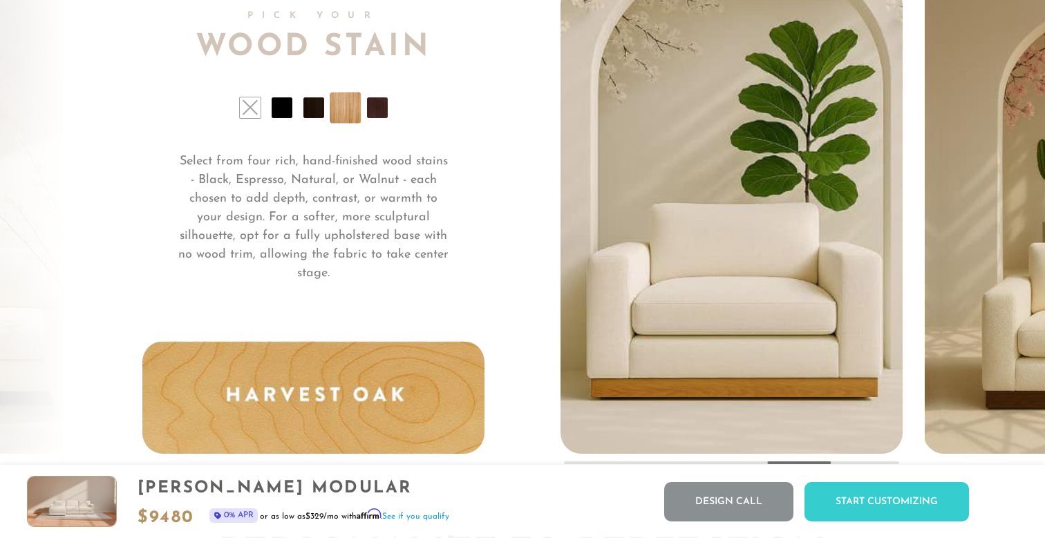
click at [379, 106] on li at bounding box center [377, 107] width 21 height 21
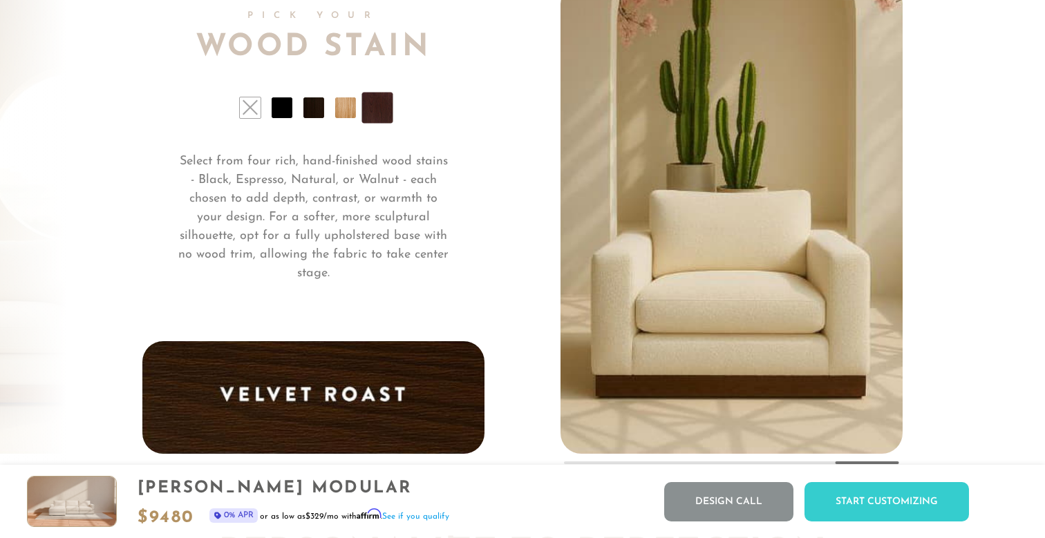
click at [291, 106] on li at bounding box center [282, 107] width 21 height 21
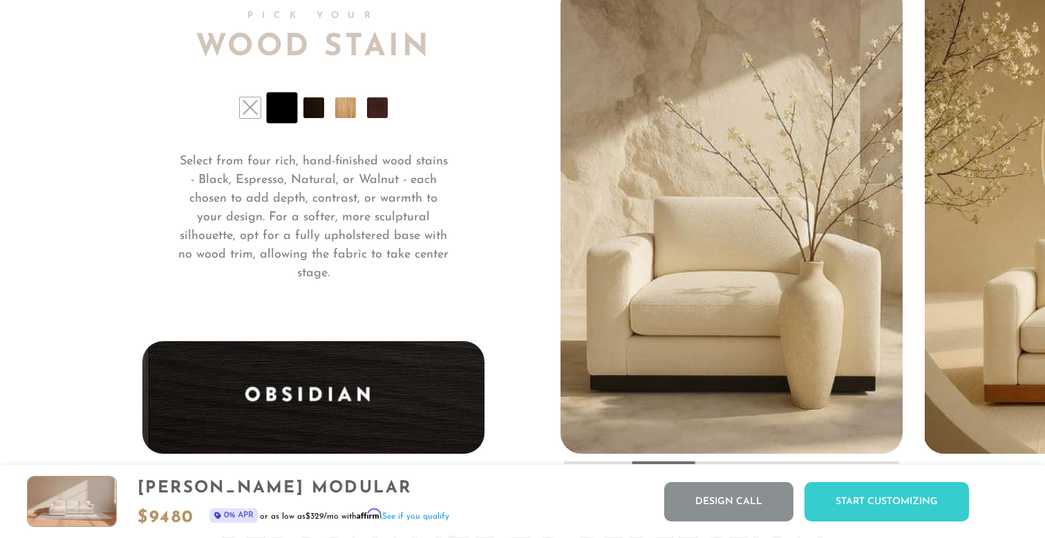
click at [313, 107] on li at bounding box center [313, 107] width 21 height 21
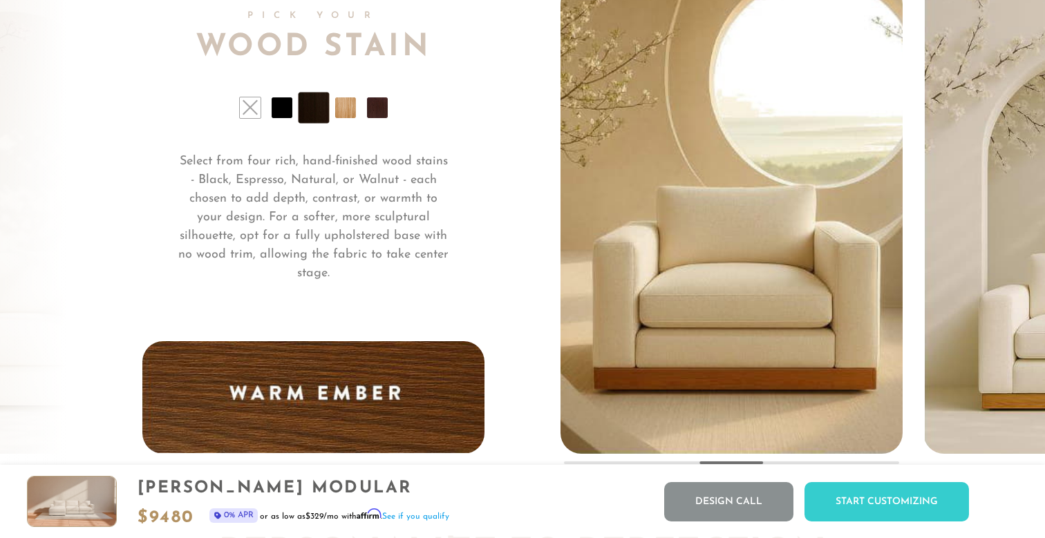
click at [356, 168] on p "Select from four rich, hand-finished wood stains - Black, Espresso, Natural, or…" at bounding box center [314, 218] width 274 height 131
click at [349, 108] on li at bounding box center [345, 107] width 21 height 21
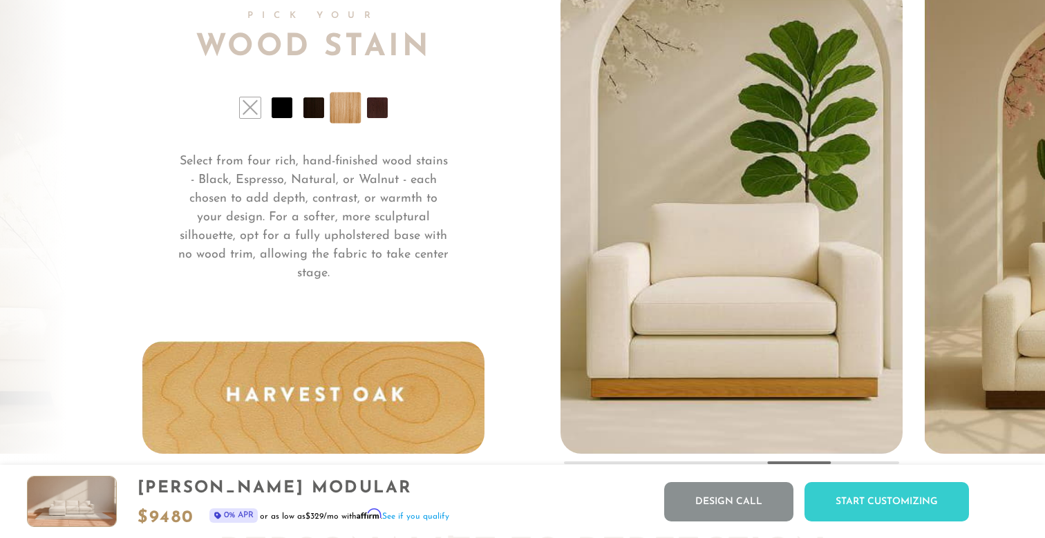
click at [384, 169] on p "Select from four rich, hand-finished wood stains - Black, Espresso, Natural, or…" at bounding box center [314, 218] width 274 height 131
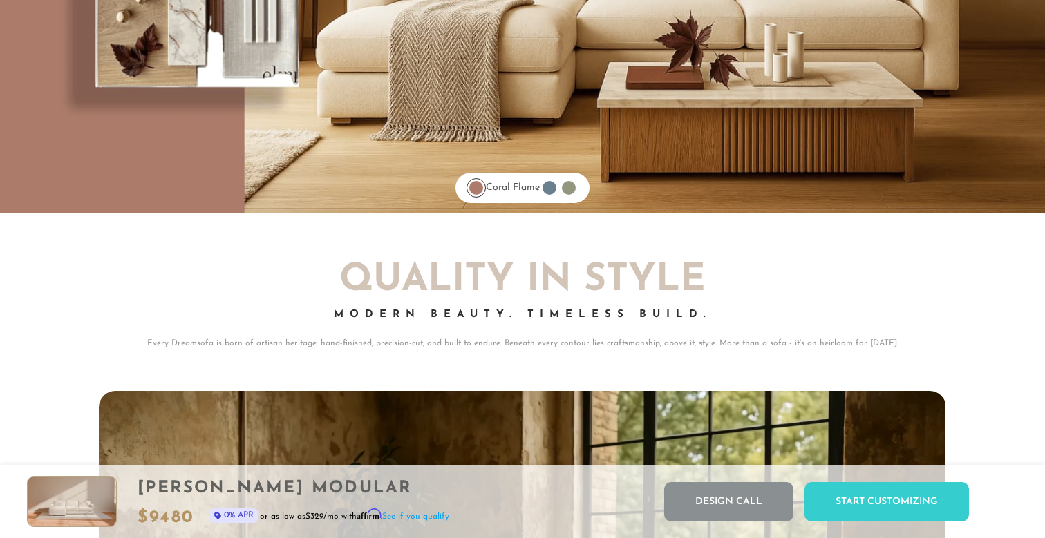
scroll to position [11295, 0]
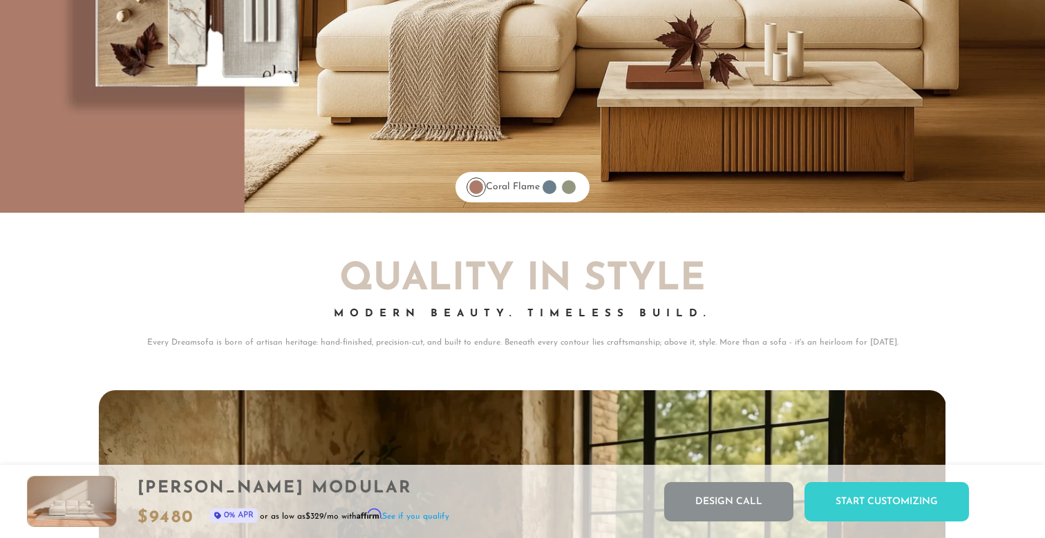
click at [551, 188] on div at bounding box center [549, 187] width 14 height 14
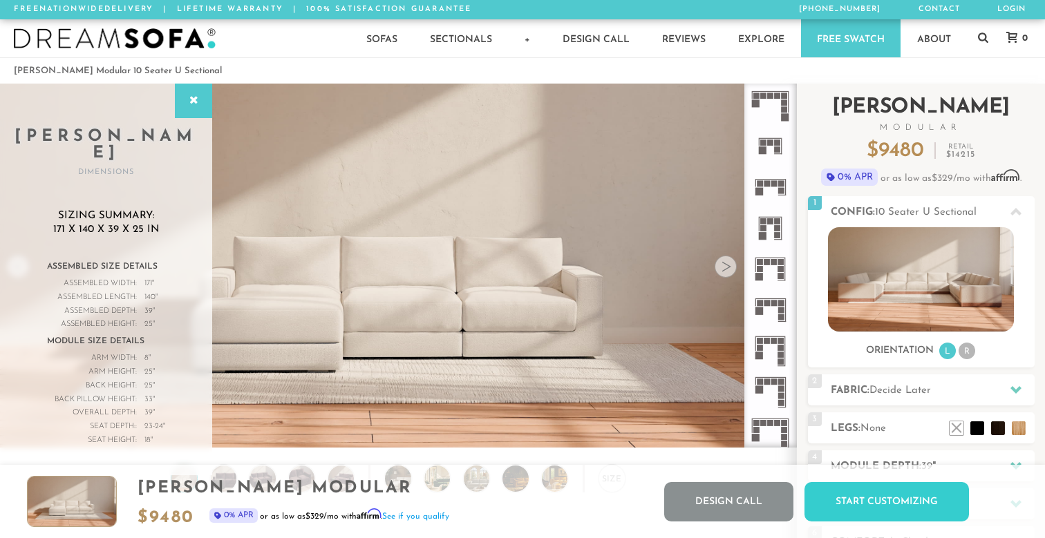
scroll to position [0, 0]
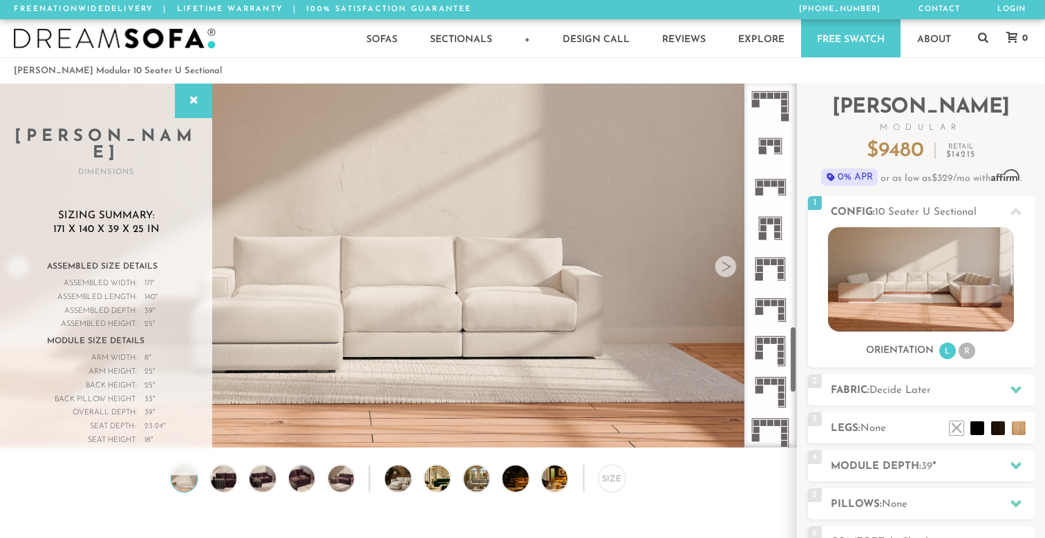
click at [769, 301] on rect at bounding box center [766, 304] width 6 height 6
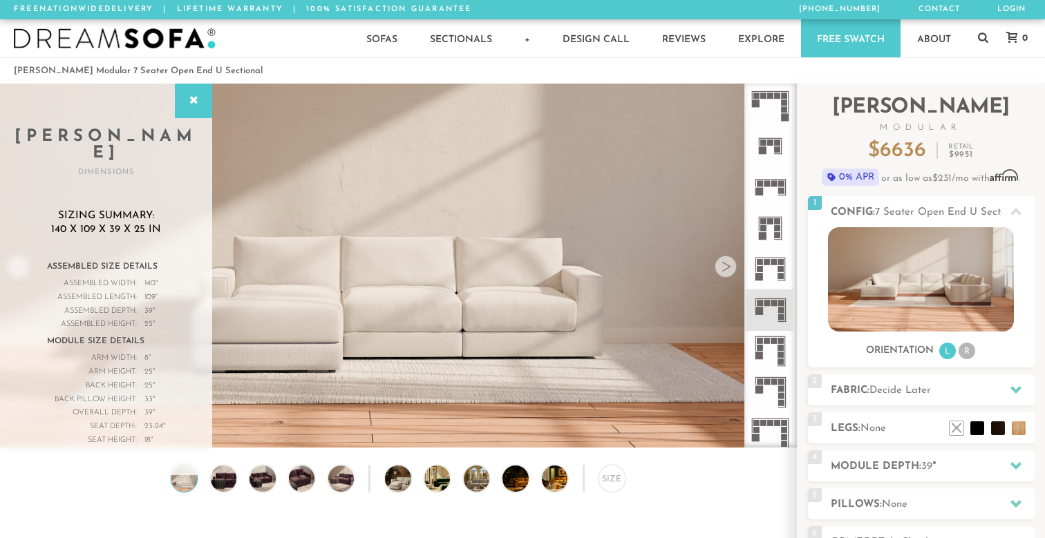
click at [771, 331] on icon at bounding box center [770, 351] width 41 height 41
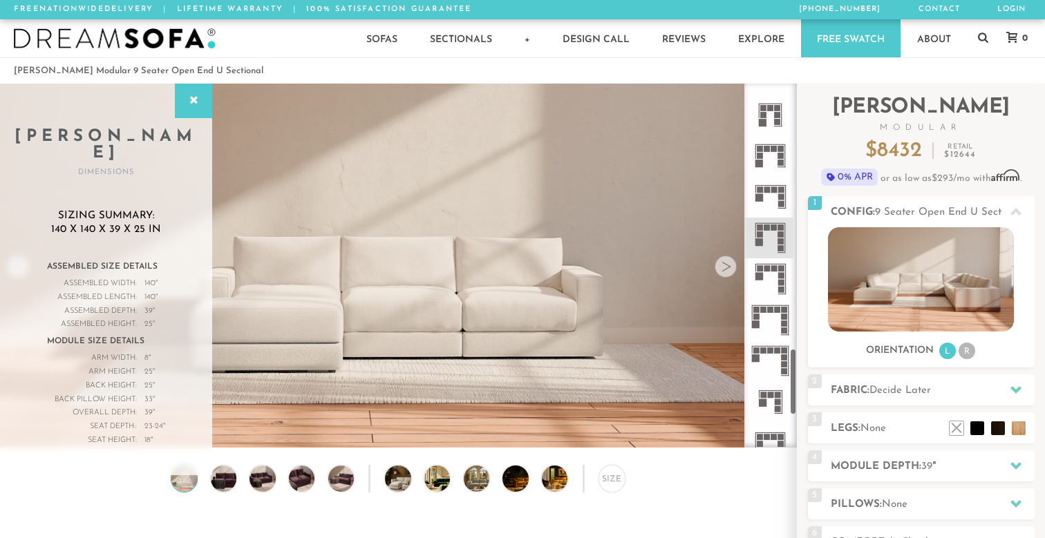
scroll to position [1431, 0]
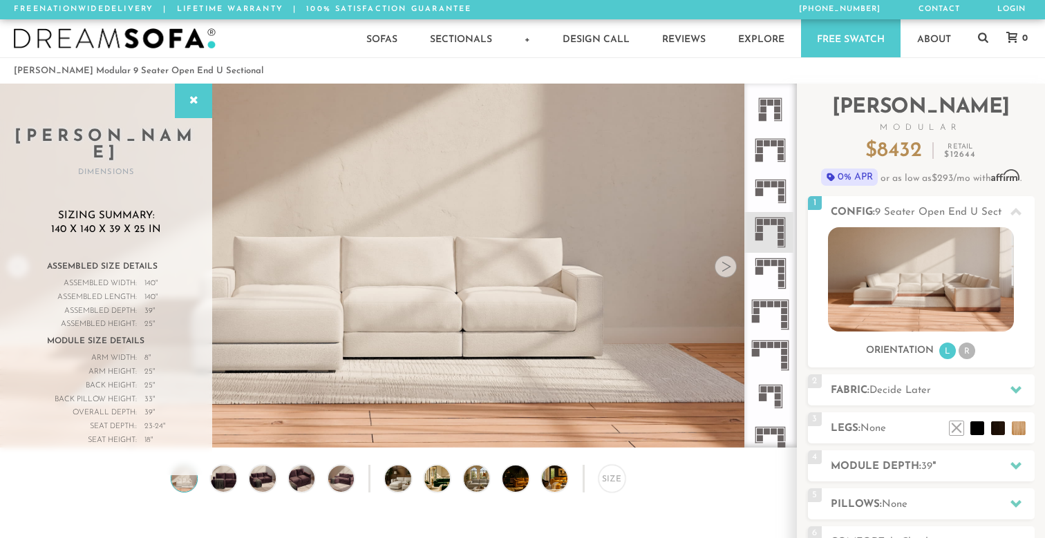
click at [770, 228] on icon at bounding box center [770, 232] width 41 height 41
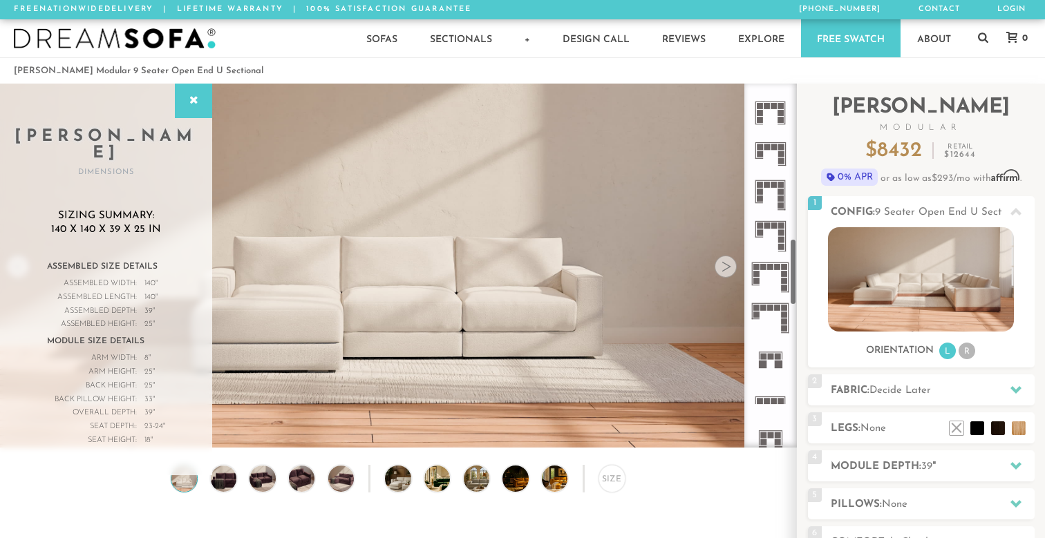
scroll to position [839, 0]
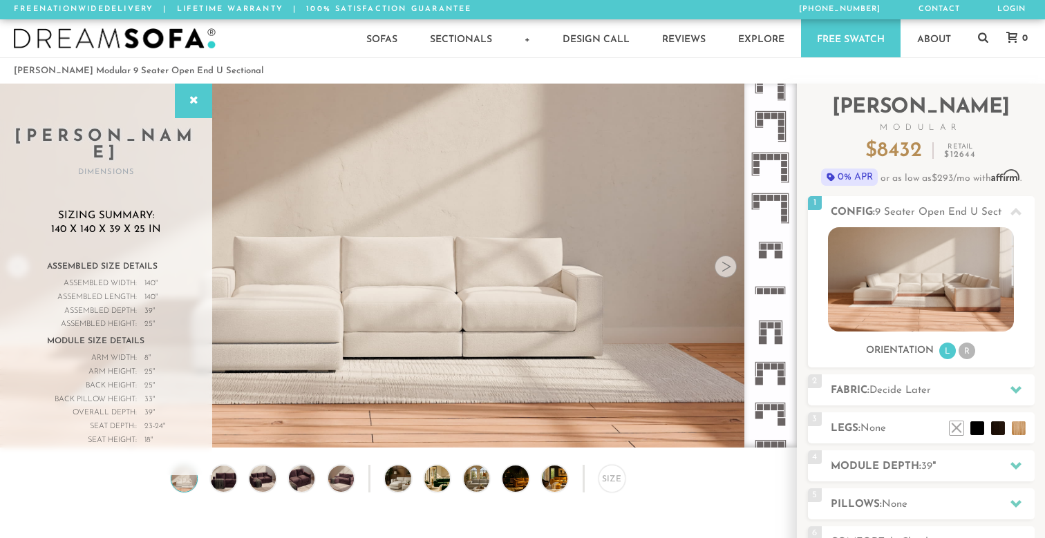
click at [774, 331] on icon at bounding box center [770, 331] width 41 height 41
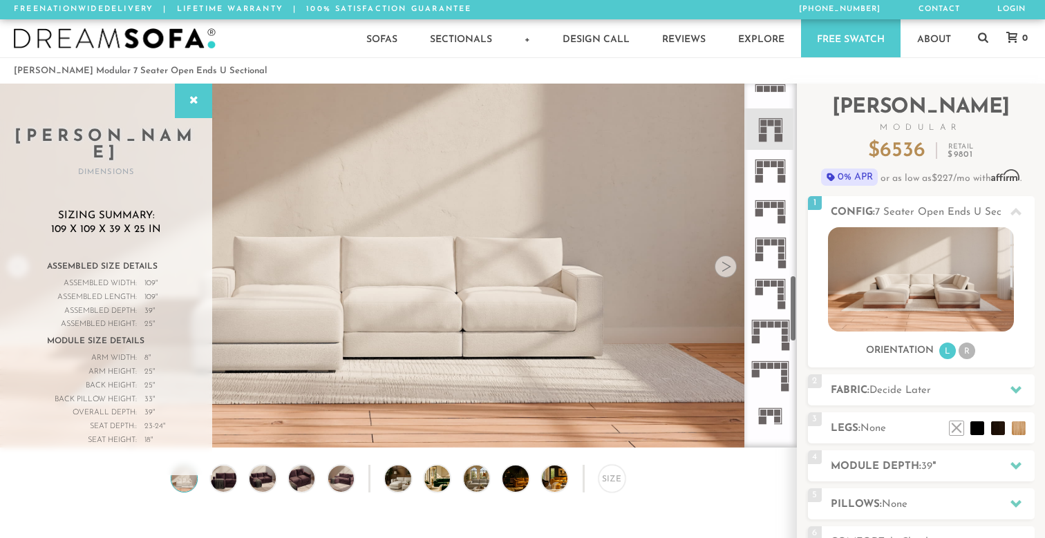
scroll to position [1047, 0]
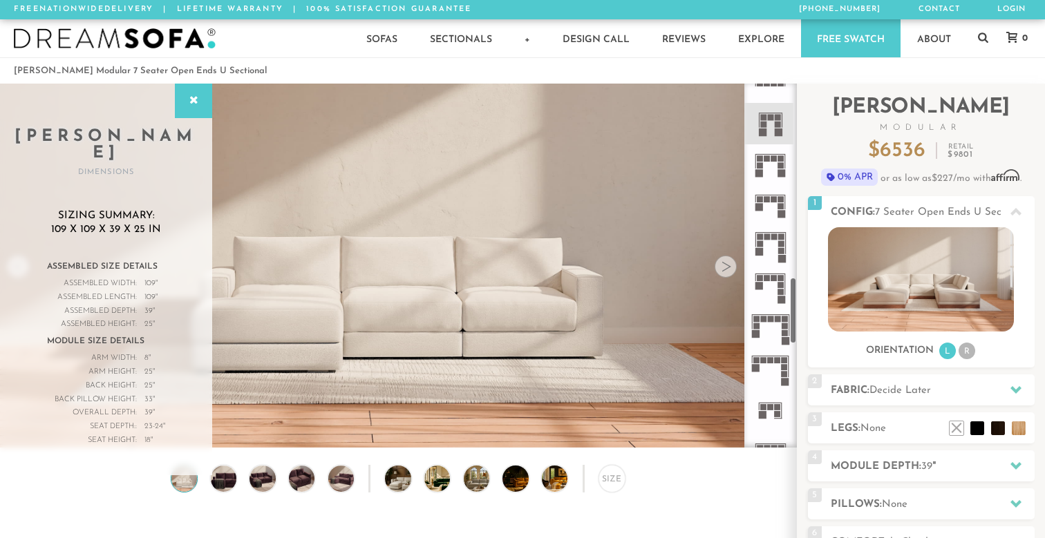
click at [772, 332] on icon at bounding box center [770, 328] width 41 height 41
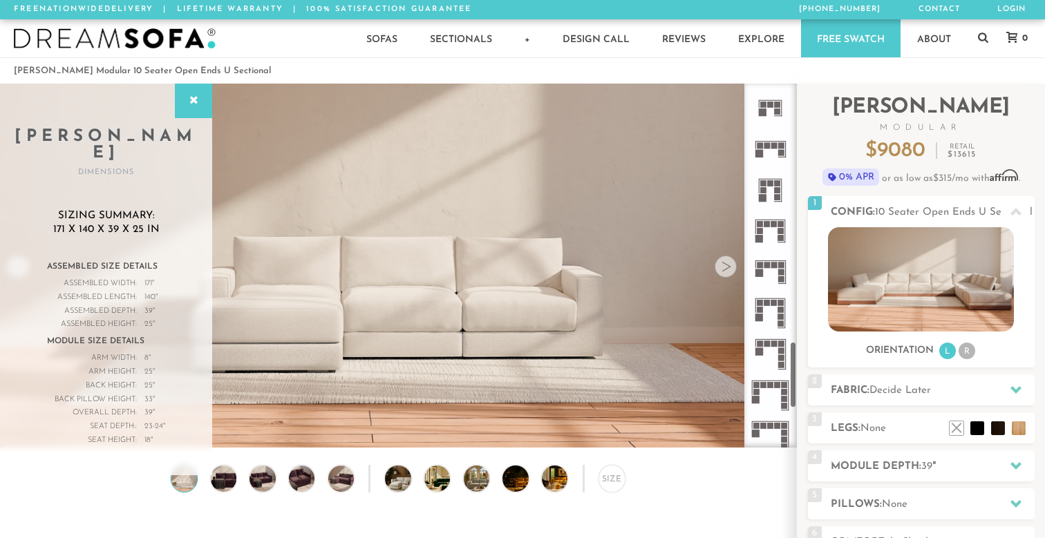
scroll to position [1344, 0]
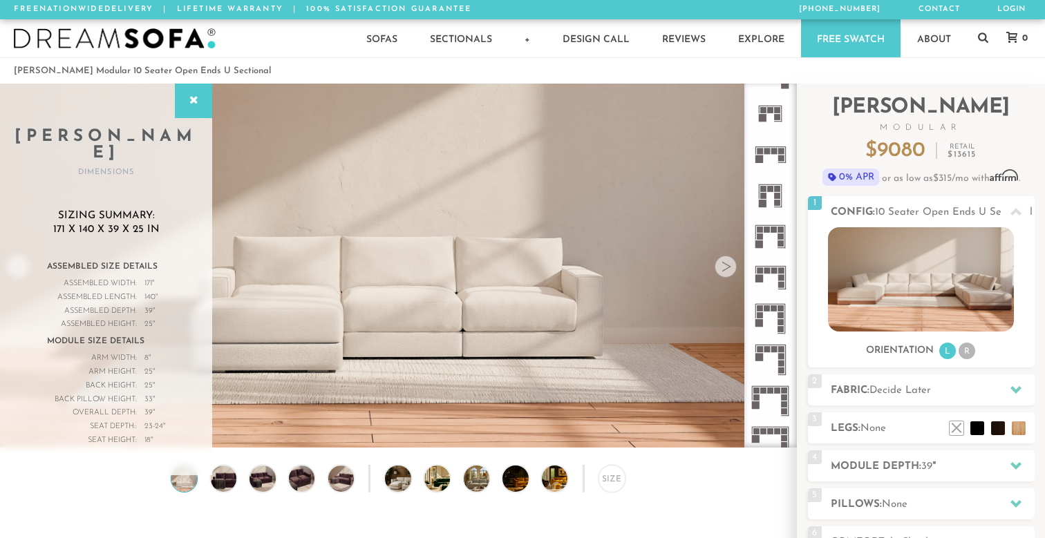
click at [768, 314] on icon at bounding box center [770, 318] width 41 height 41
click at [777, 358] on icon at bounding box center [770, 359] width 41 height 41
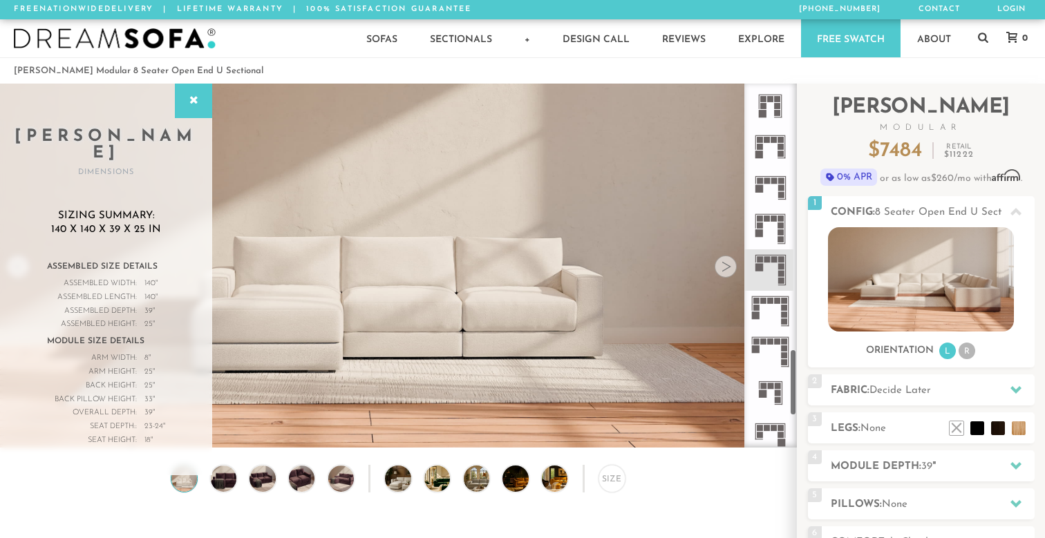
scroll to position [1436, 0]
click at [782, 316] on icon at bounding box center [770, 309] width 41 height 41
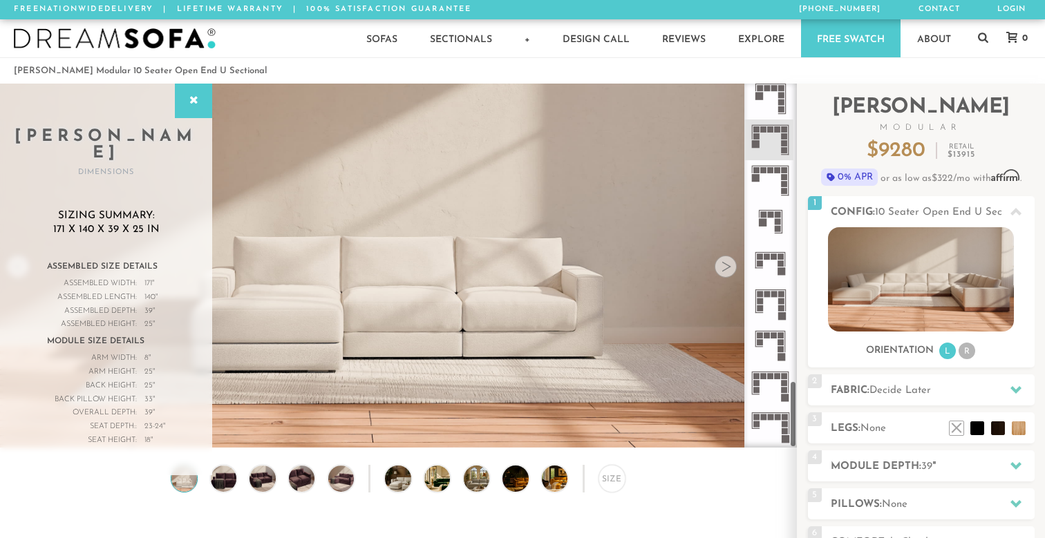
click at [774, 377] on icon at bounding box center [770, 385] width 41 height 41
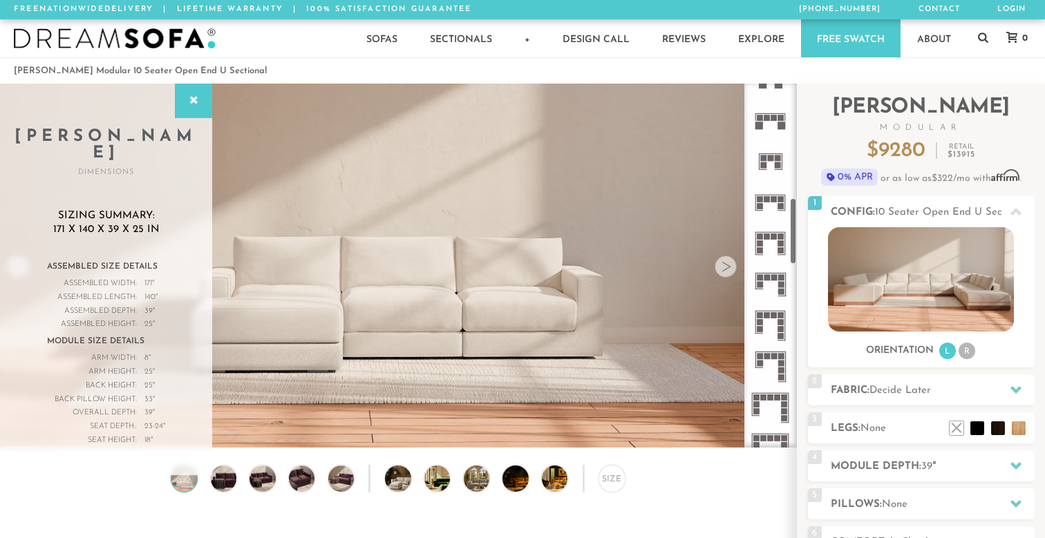
scroll to position [624, 0]
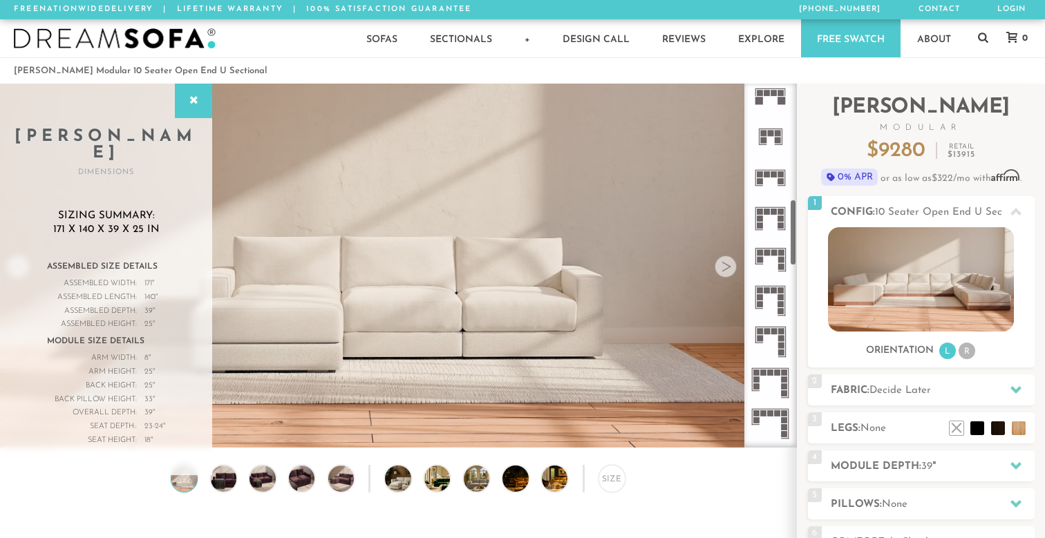
click at [772, 339] on icon at bounding box center [770, 341] width 41 height 41
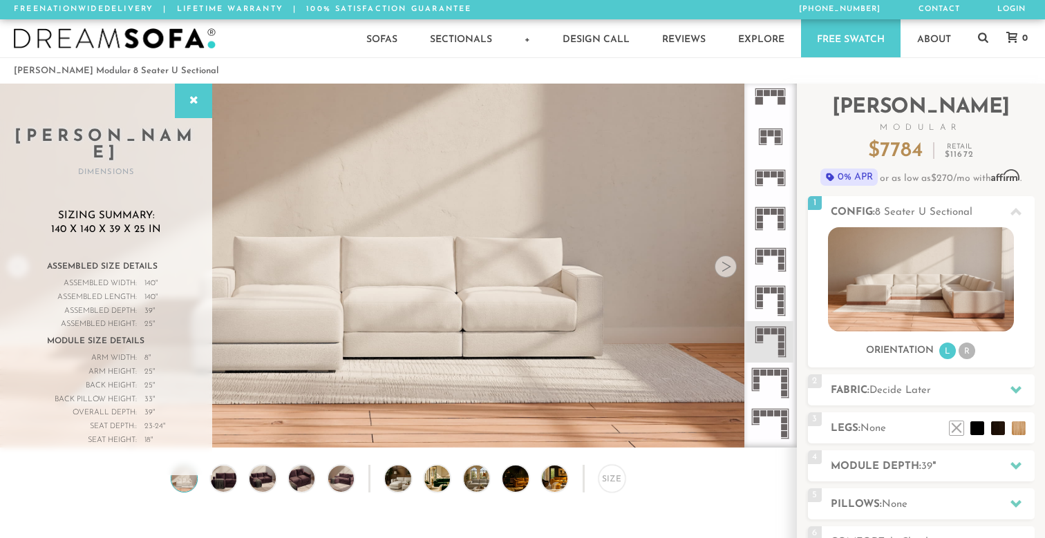
click at [772, 379] on icon at bounding box center [770, 383] width 41 height 41
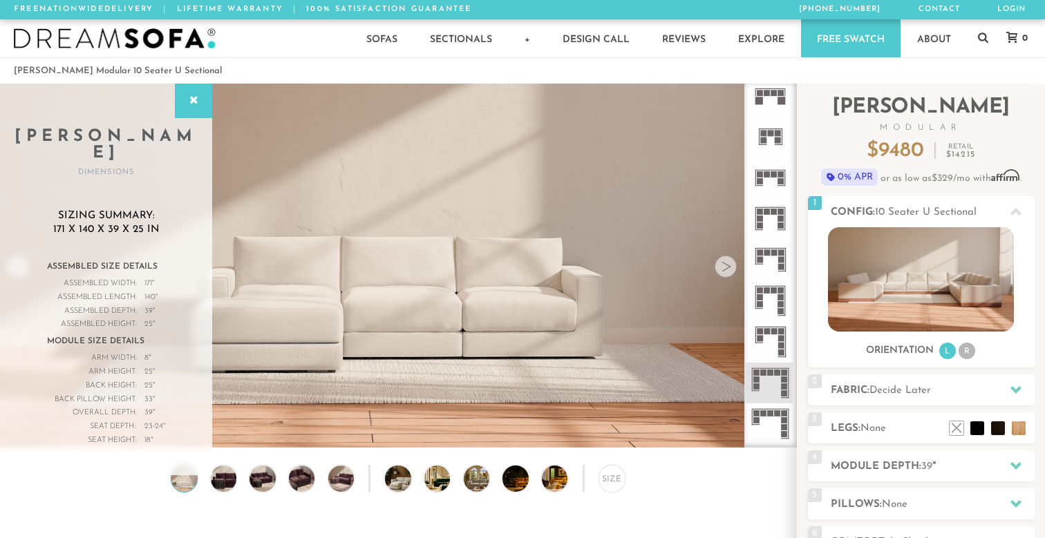
click at [779, 296] on rect at bounding box center [781, 297] width 6 height 6
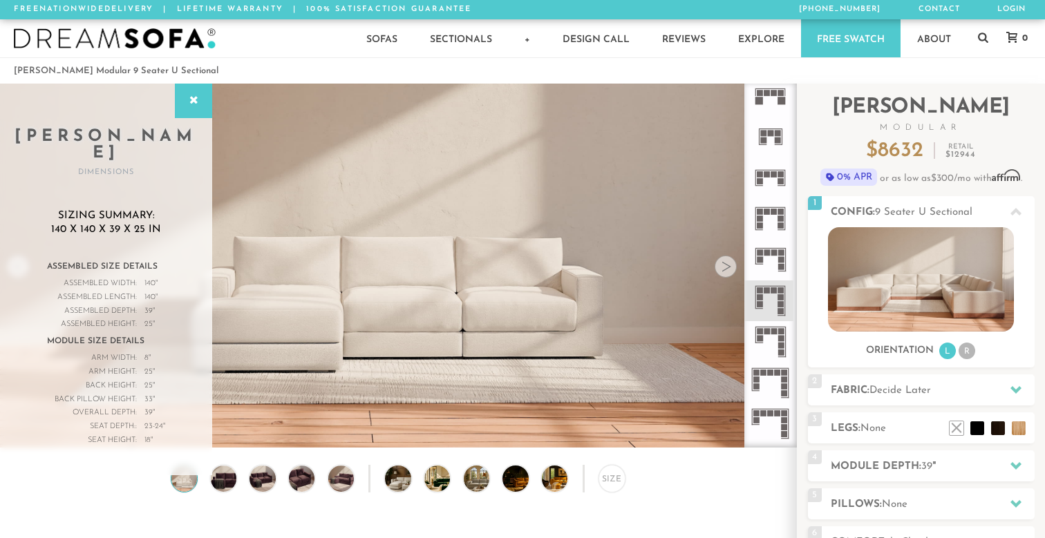
click at [774, 415] on icon at bounding box center [770, 423] width 41 height 41
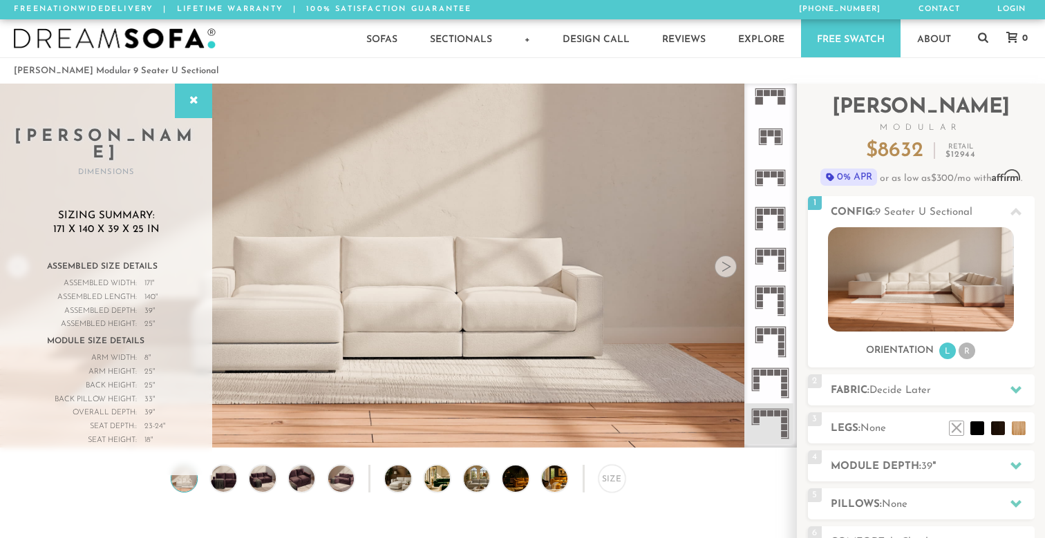
click at [774, 388] on icon at bounding box center [770, 383] width 41 height 41
click at [774, 299] on icon at bounding box center [770, 300] width 41 height 41
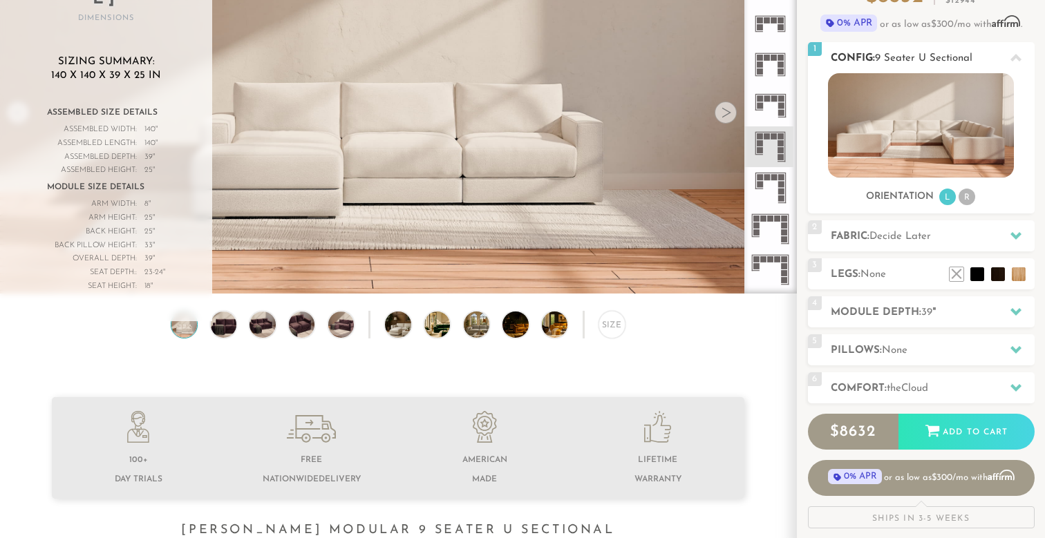
scroll to position [157, 0]
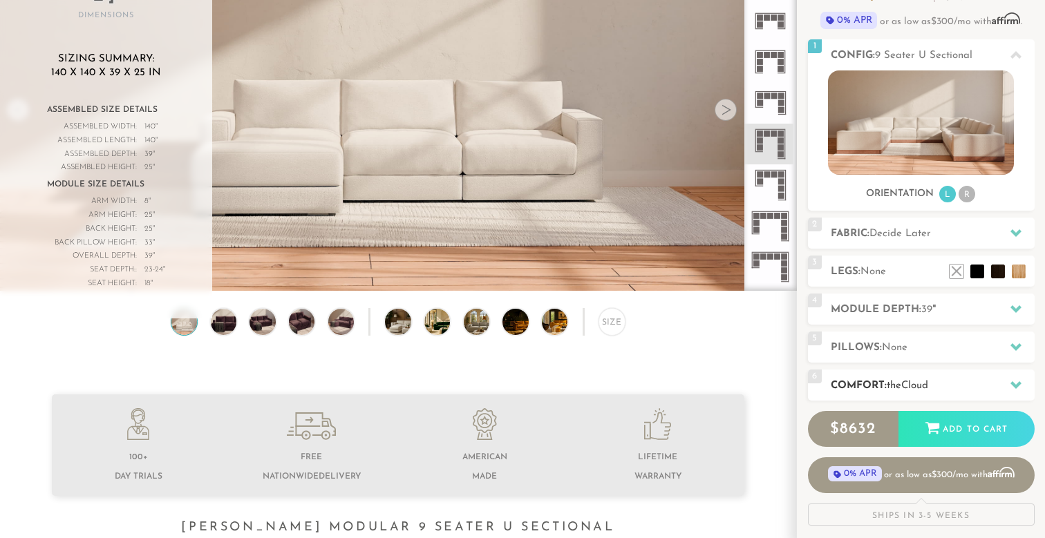
click at [898, 371] on div "6 Comfort: the Cloud soft" at bounding box center [921, 385] width 227 height 31
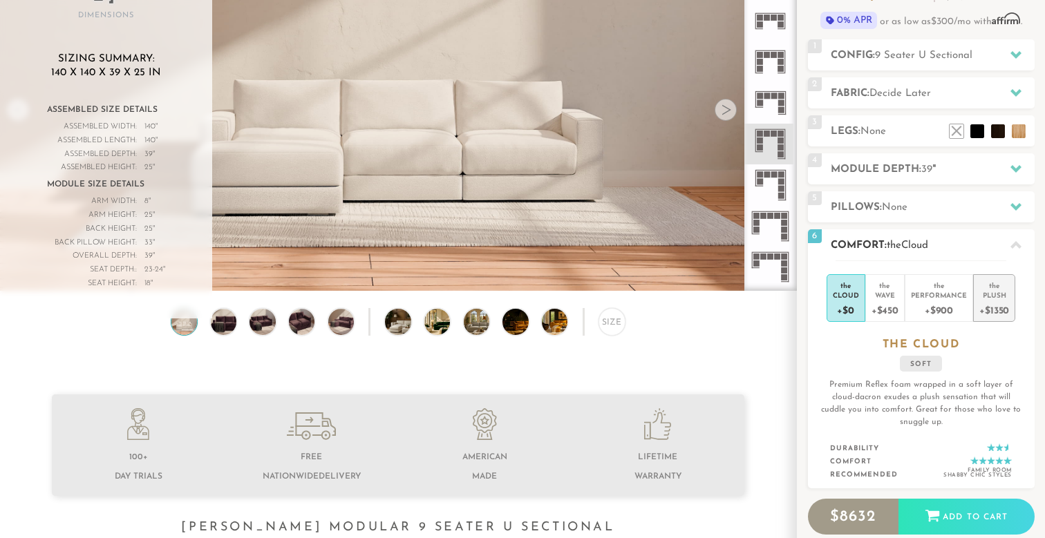
click at [1000, 306] on div "+$1350" at bounding box center [994, 310] width 30 height 20
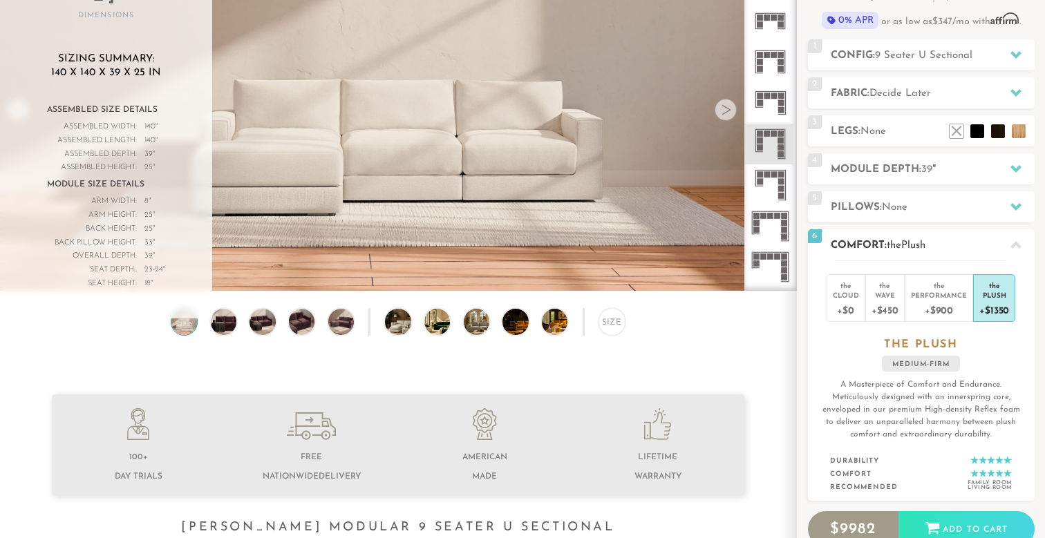
click at [954, 247] on h2 "Comfort: the Plush" at bounding box center [932, 246] width 204 height 16
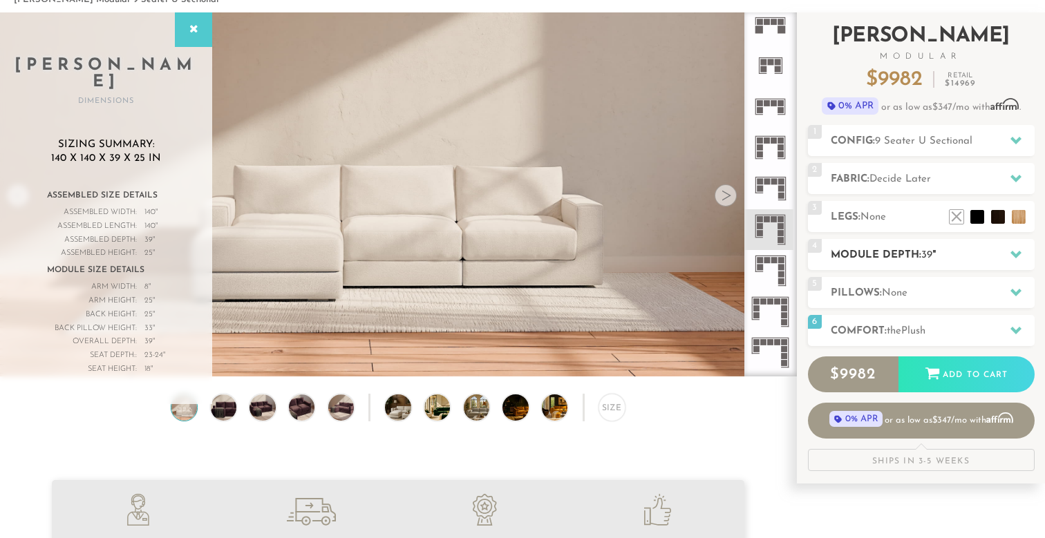
scroll to position [68, 0]
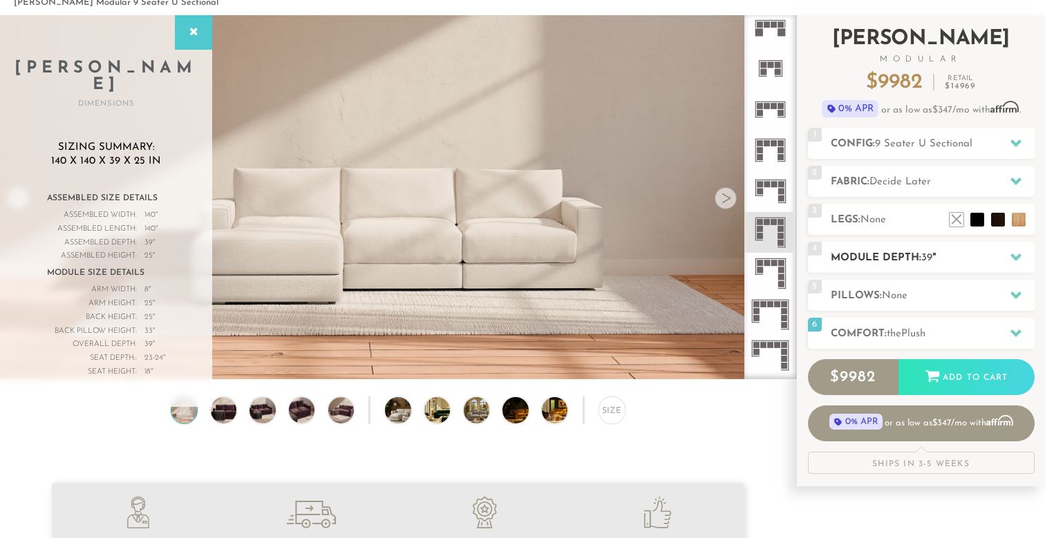
click at [957, 253] on h2 "Module Depth: 39 "" at bounding box center [932, 258] width 204 height 16
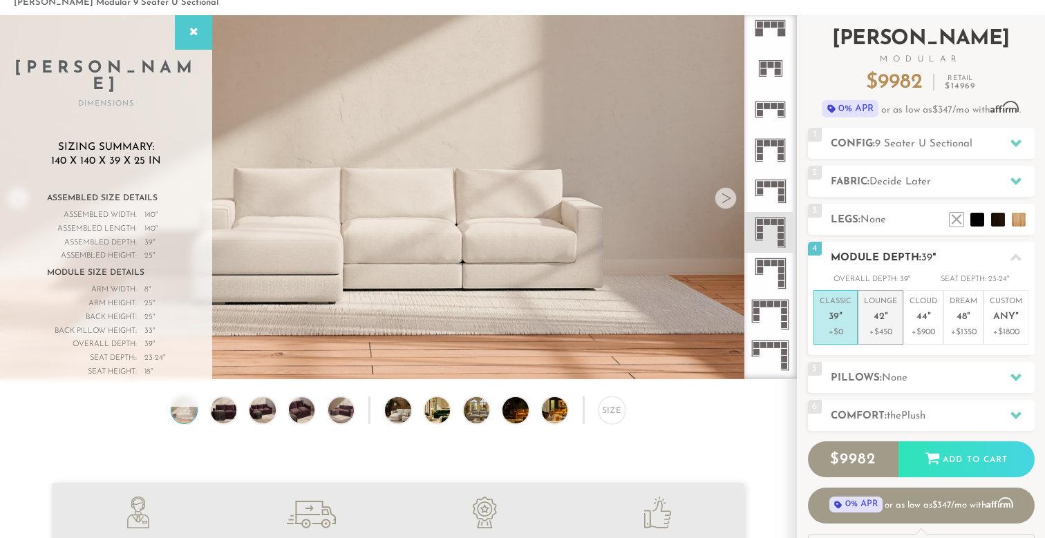
click at [879, 312] on span "42" at bounding box center [878, 318] width 11 height 12
click at [1010, 257] on icon at bounding box center [1015, 257] width 11 height 11
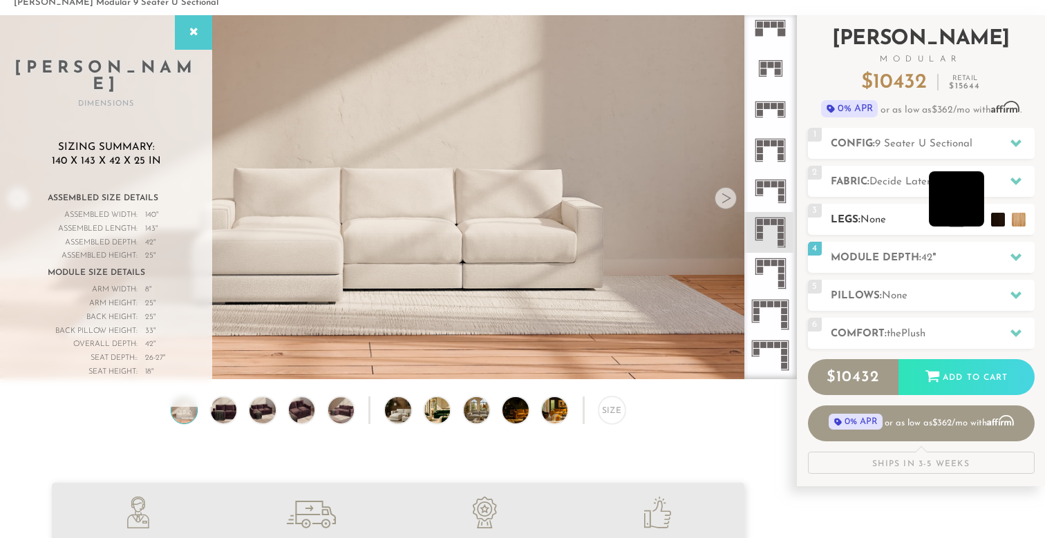
click at [969, 223] on li at bounding box center [956, 198] width 55 height 55
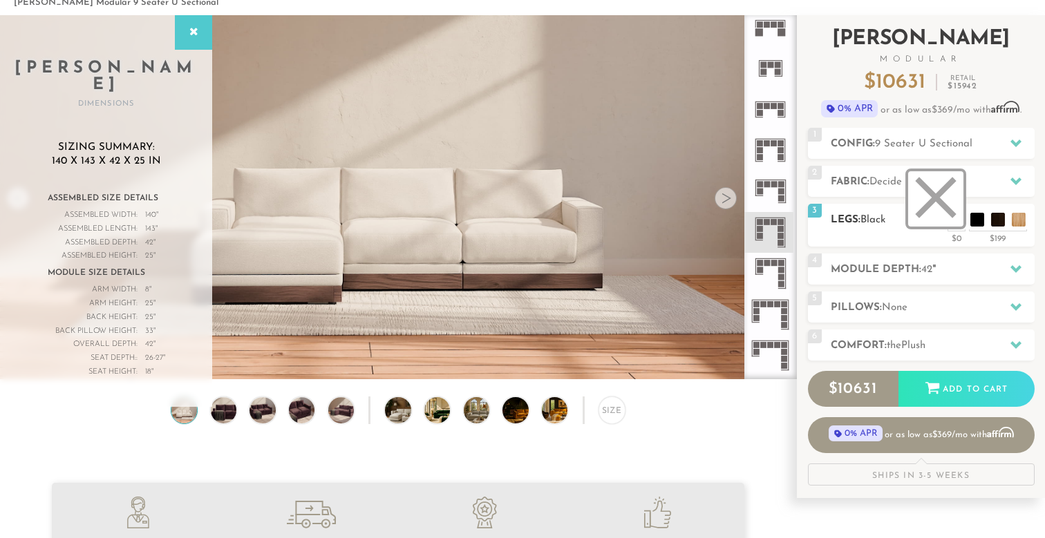
click at [953, 223] on li at bounding box center [935, 198] width 55 height 55
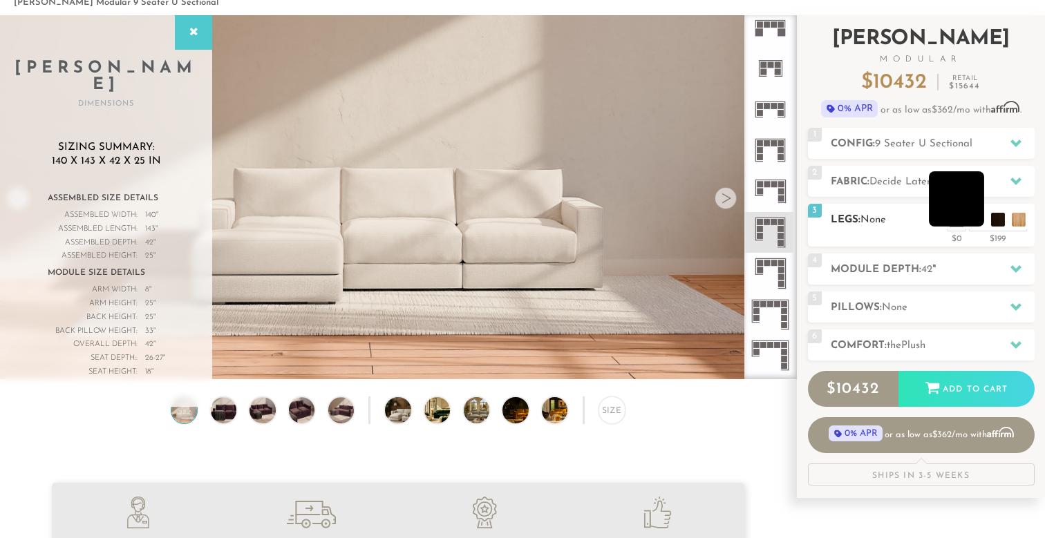
click at [975, 224] on li at bounding box center [956, 198] width 55 height 55
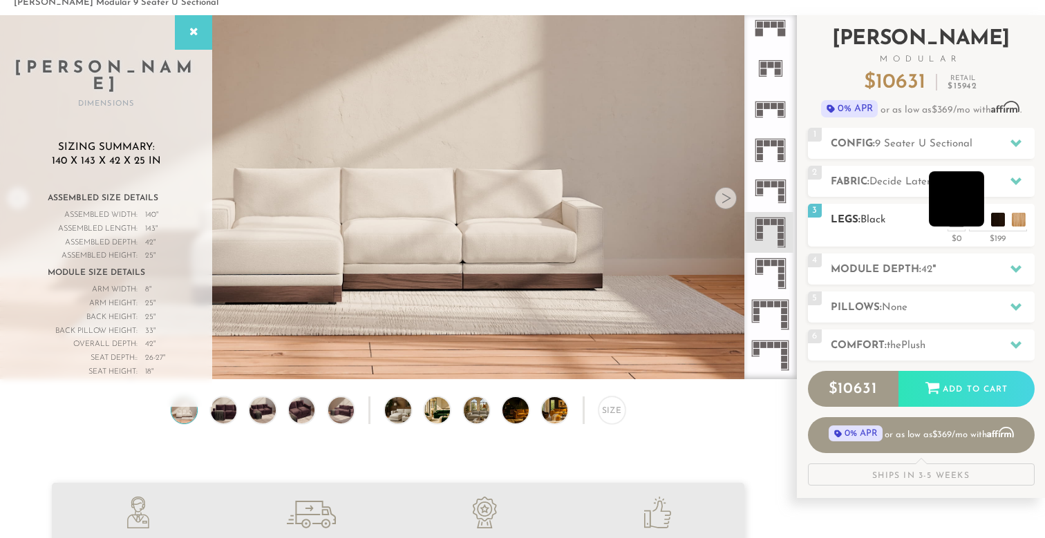
click at [973, 224] on li at bounding box center [956, 198] width 55 height 55
click at [995, 222] on li at bounding box center [976, 198] width 55 height 55
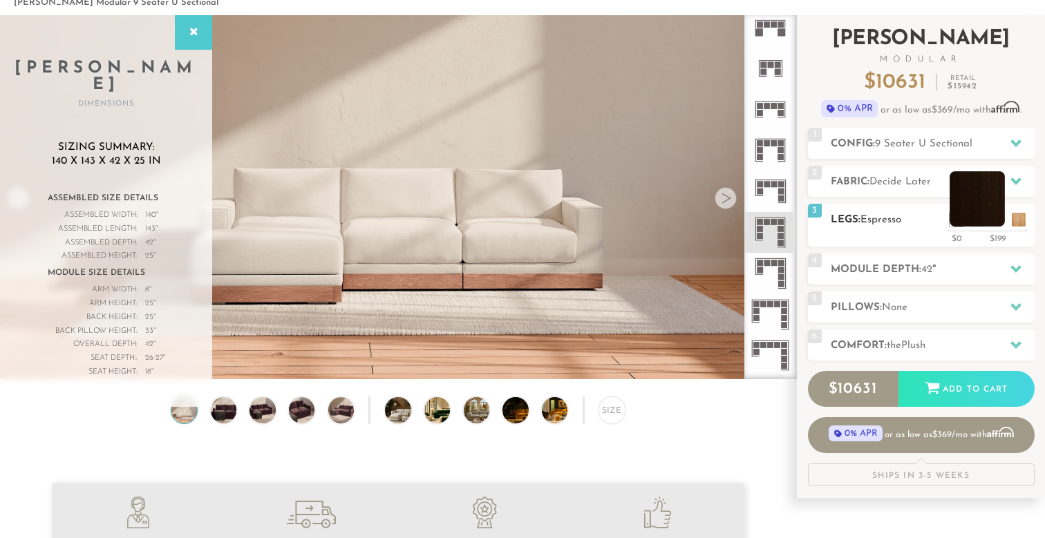
click at [976, 220] on li at bounding box center [976, 198] width 55 height 55
click at [973, 220] on li at bounding box center [956, 198] width 55 height 55
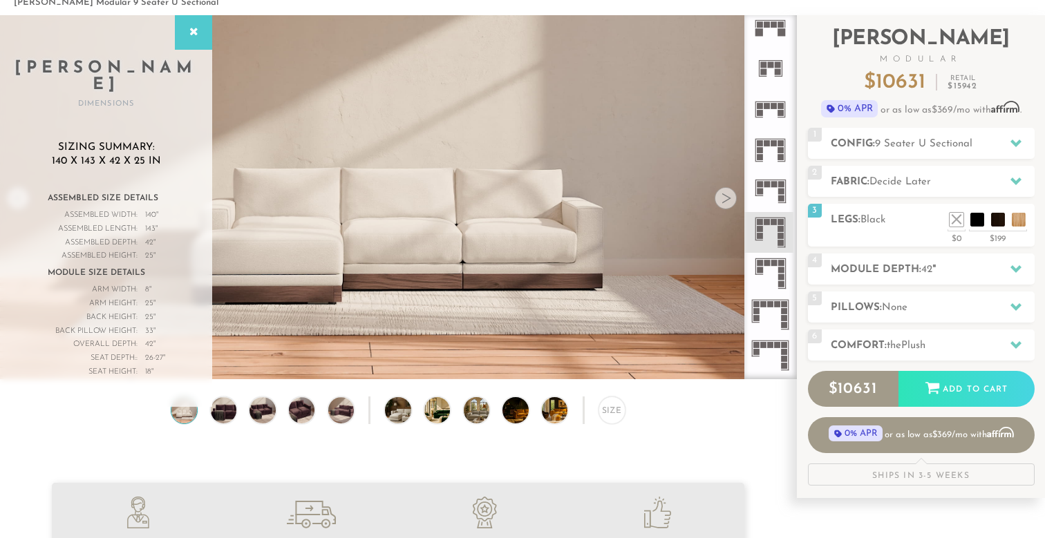
click at [767, 314] on icon at bounding box center [770, 314] width 41 height 41
click at [774, 233] on icon at bounding box center [770, 232] width 41 height 41
click at [772, 299] on icon at bounding box center [770, 314] width 41 height 41
click at [774, 225] on icon at bounding box center [770, 232] width 41 height 41
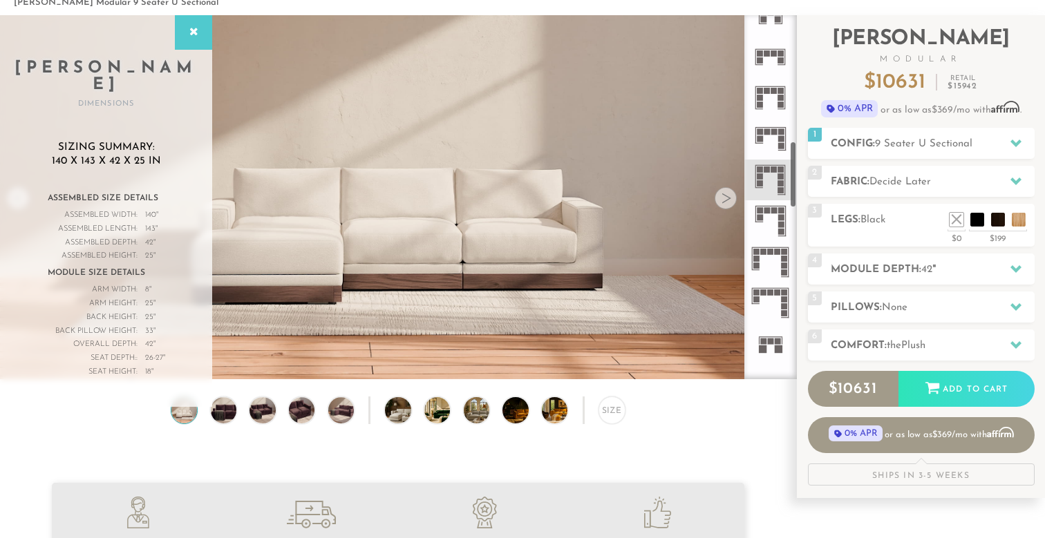
scroll to position [682, 0]
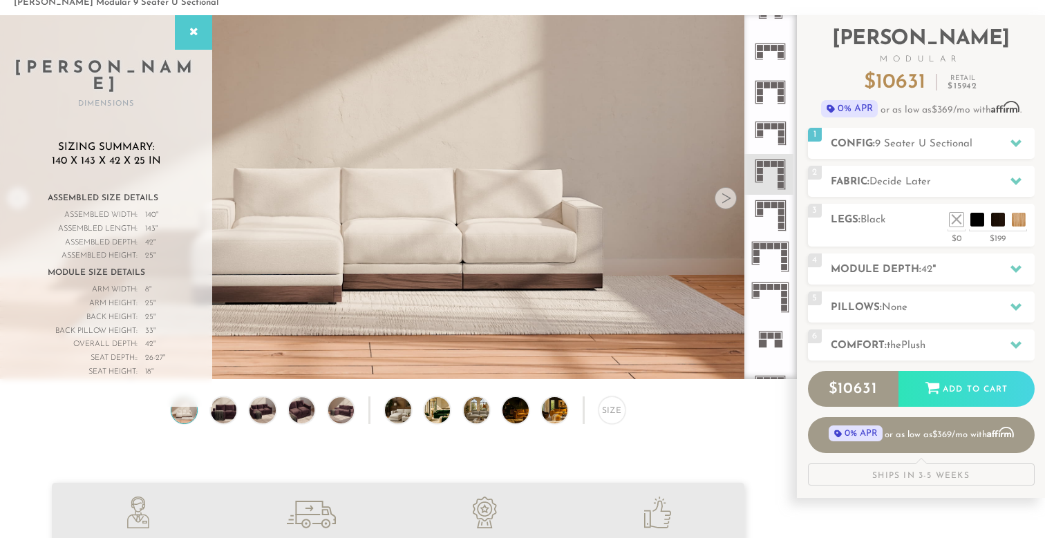
click at [780, 256] on icon at bounding box center [770, 256] width 41 height 41
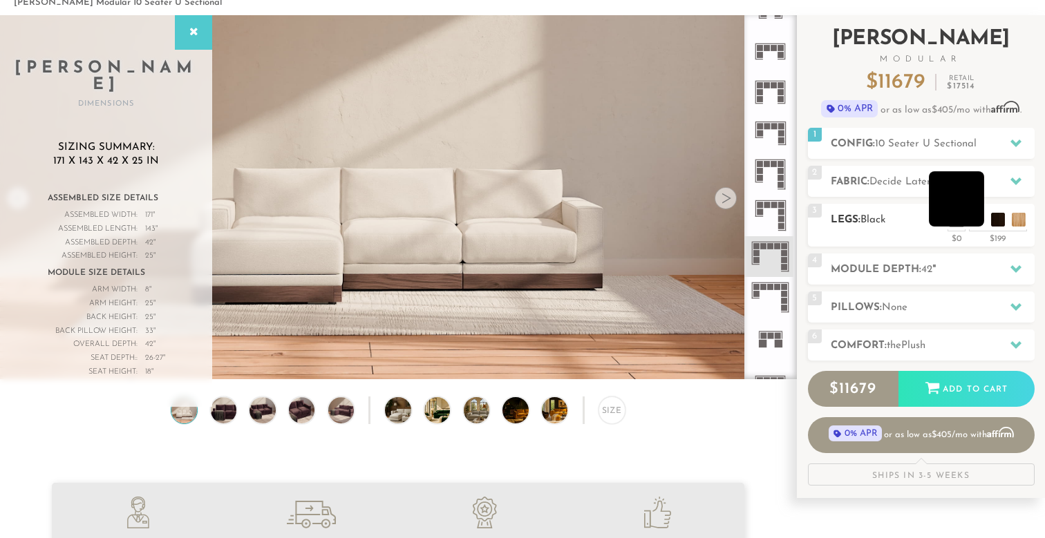
click at [973, 225] on li at bounding box center [956, 198] width 55 height 55
click at [897, 262] on h2 "Module Depth: 42 "" at bounding box center [932, 270] width 204 height 16
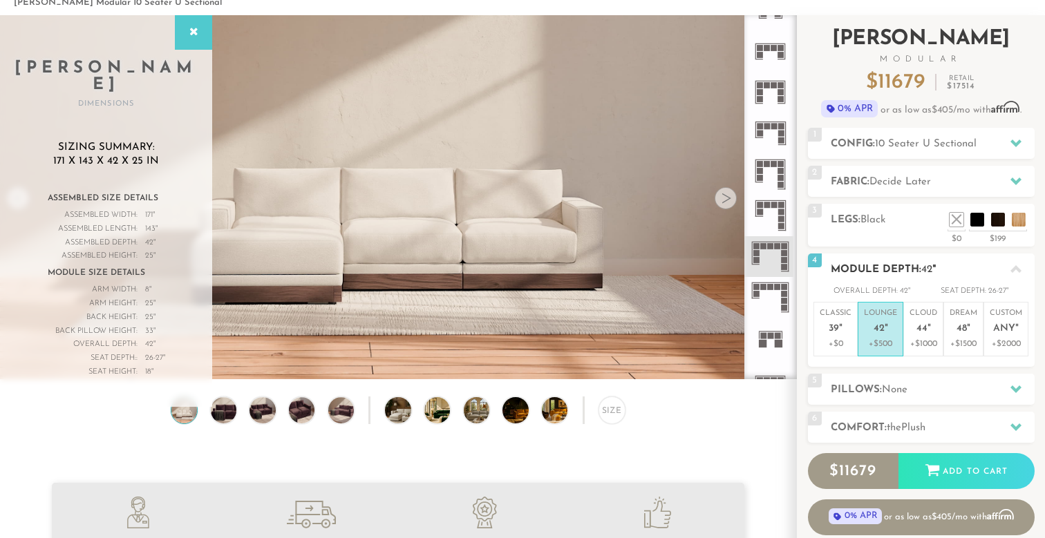
click at [897, 262] on h2 "Module Depth: 42 "" at bounding box center [932, 270] width 204 height 16
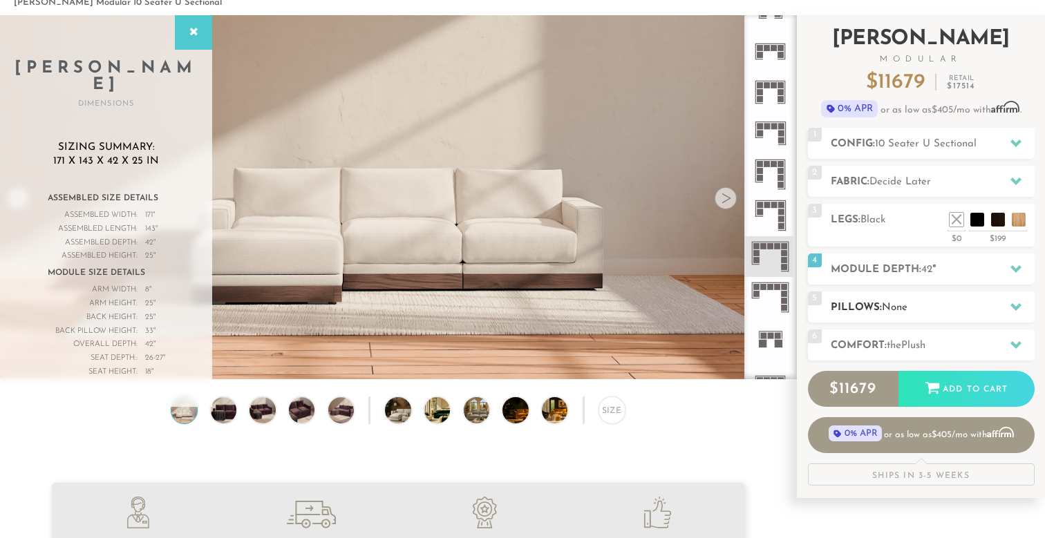
click at [886, 305] on span "None" at bounding box center [895, 308] width 26 height 10
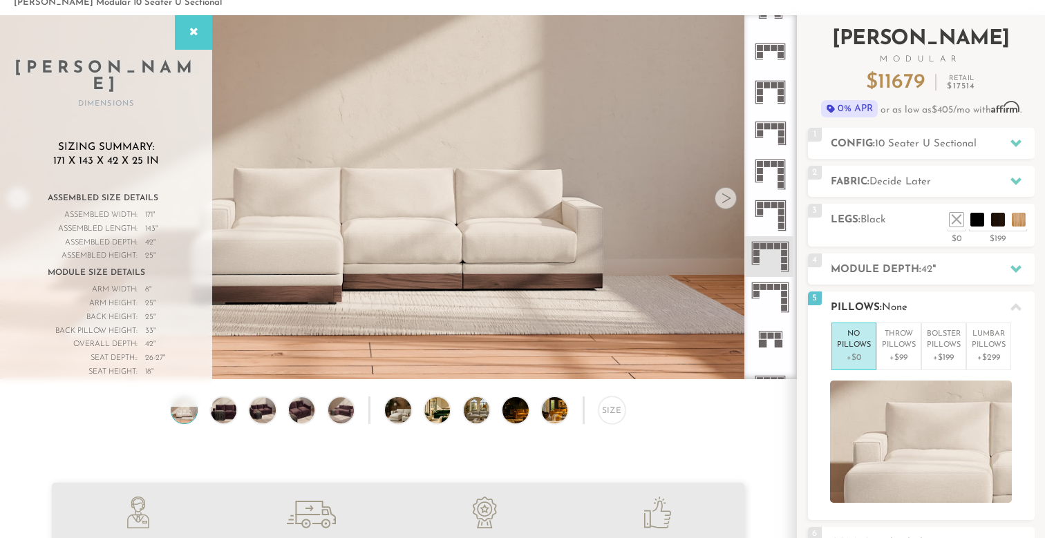
scroll to position [153, 0]
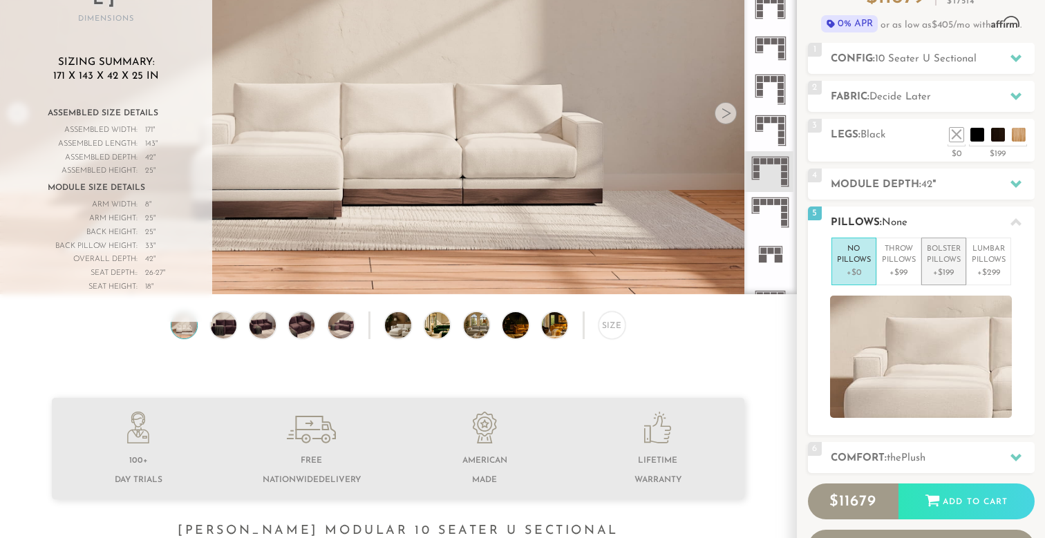
click at [948, 263] on p "Bolster Pillows" at bounding box center [943, 255] width 34 height 23
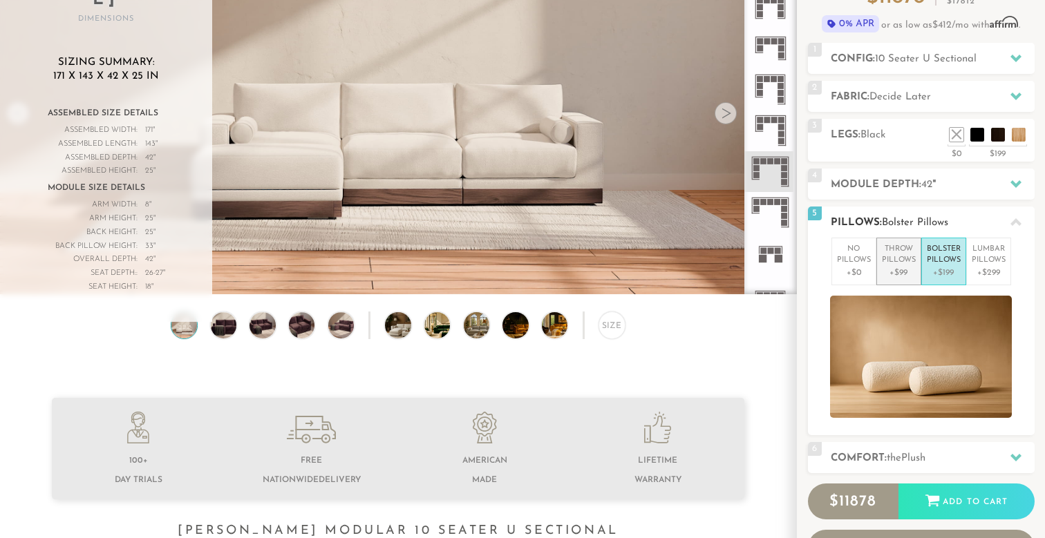
click at [887, 262] on p "Throw Pillows" at bounding box center [899, 255] width 34 height 23
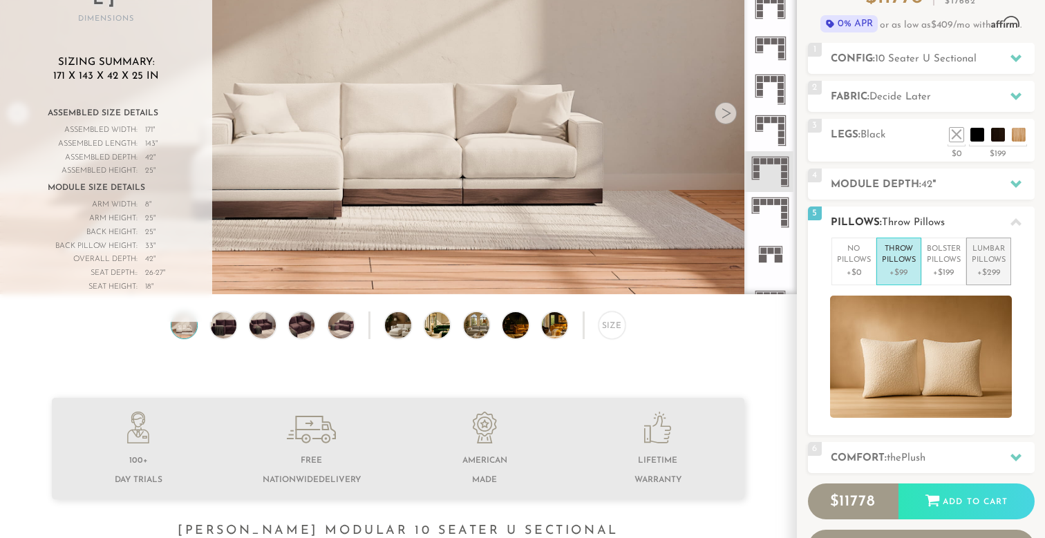
click at [987, 260] on p "Lumbar Pillows" at bounding box center [988, 255] width 34 height 23
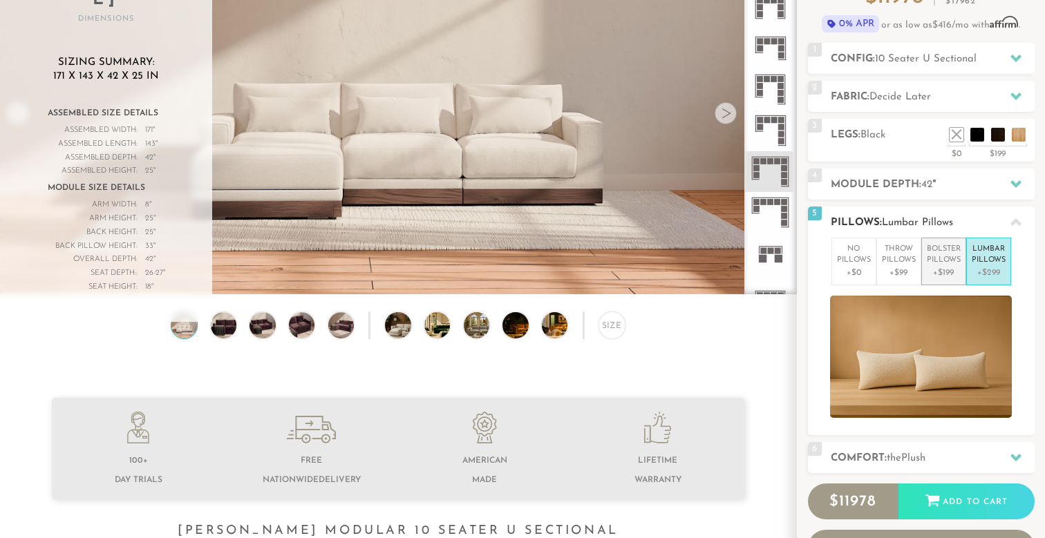
click at [954, 260] on p "Bolster Pillows" at bounding box center [943, 255] width 34 height 23
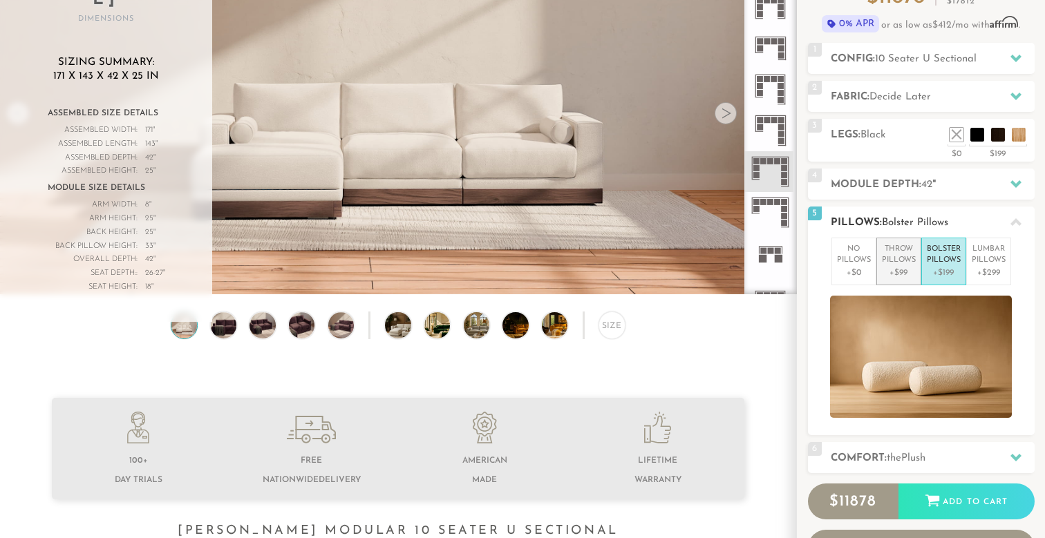
click at [902, 258] on p "Throw Pillows" at bounding box center [899, 255] width 34 height 23
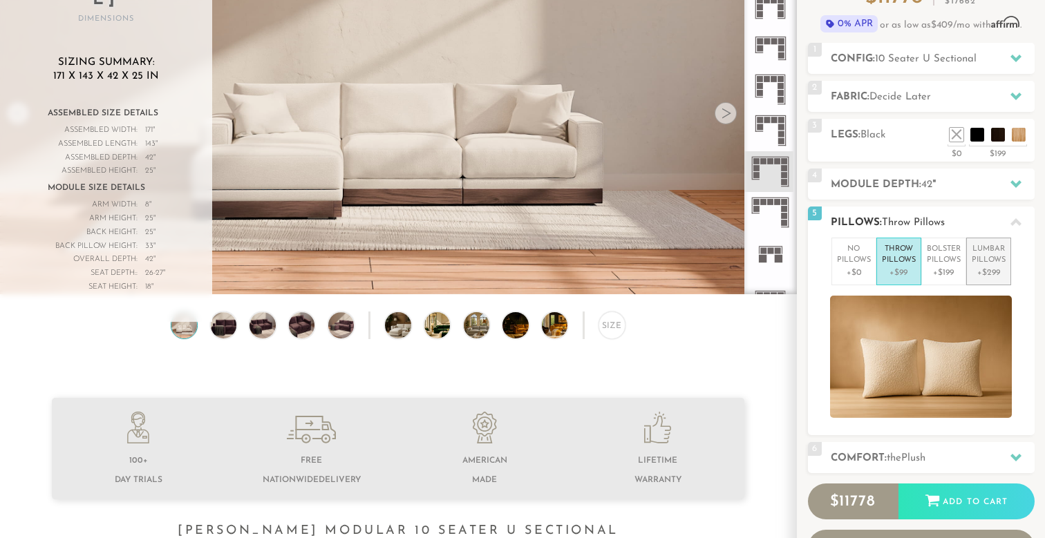
click at [970, 263] on li "Lumbar Pillows +$299" at bounding box center [988, 262] width 45 height 48
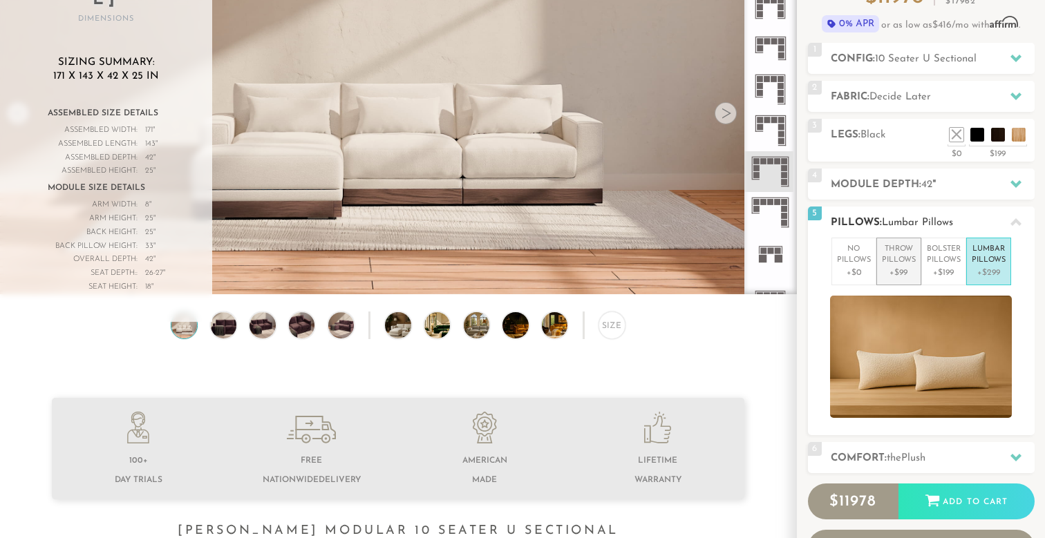
click at [901, 263] on p "Throw Pillows" at bounding box center [899, 255] width 34 height 23
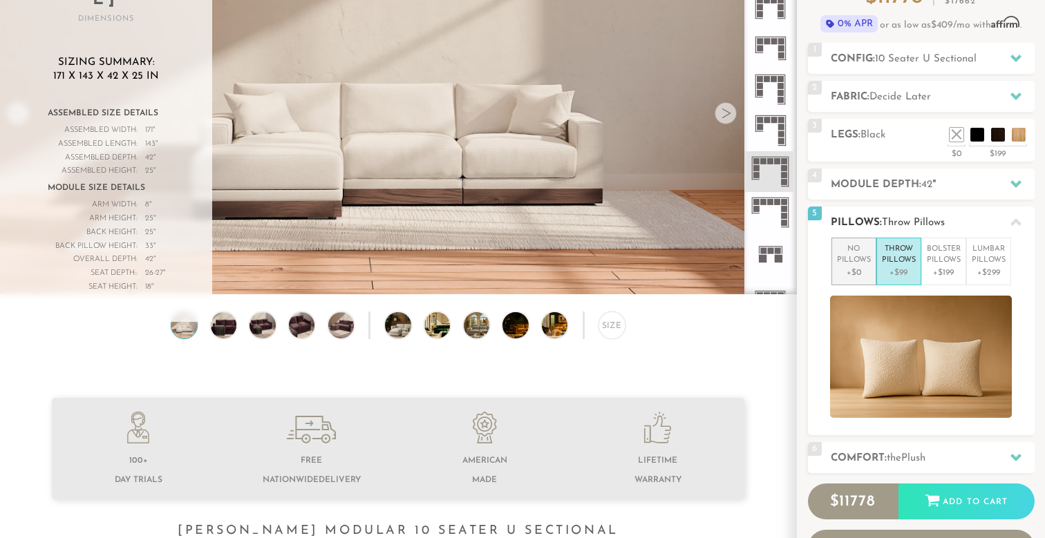
click at [855, 267] on p "+$0" at bounding box center [854, 273] width 34 height 12
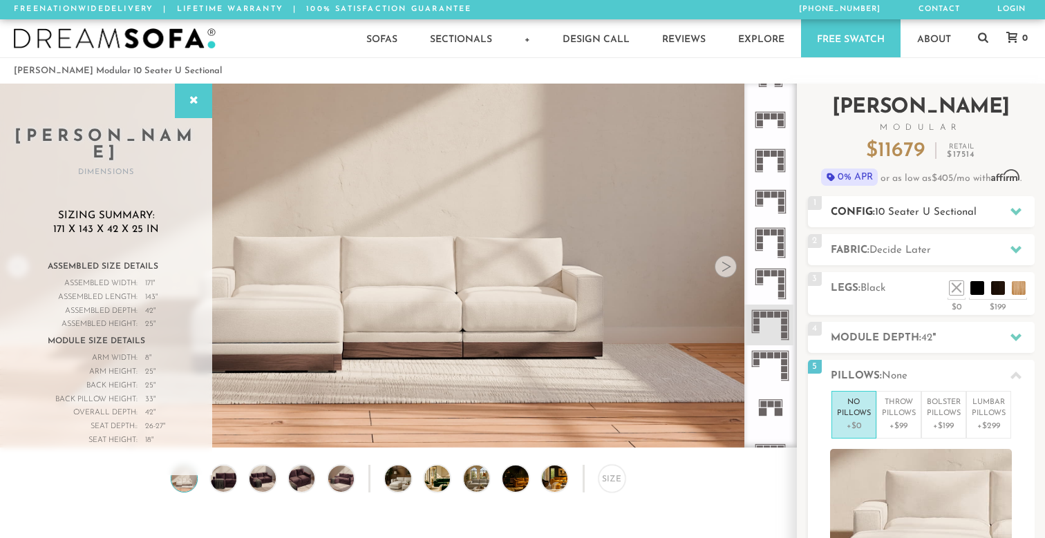
scroll to position [0, 0]
click at [202, 104] on div at bounding box center [193, 101] width 37 height 35
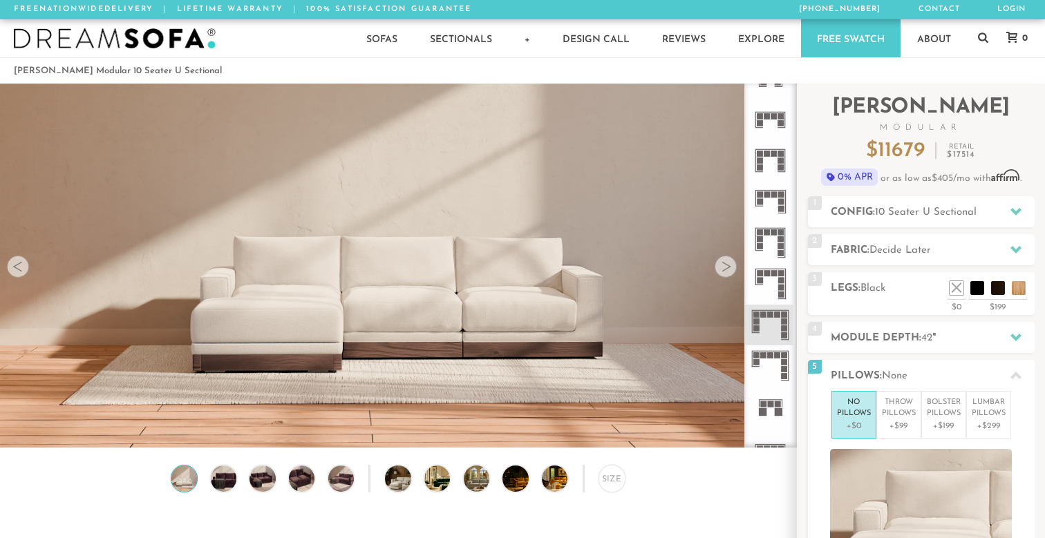
click at [729, 274] on div at bounding box center [725, 267] width 22 height 22
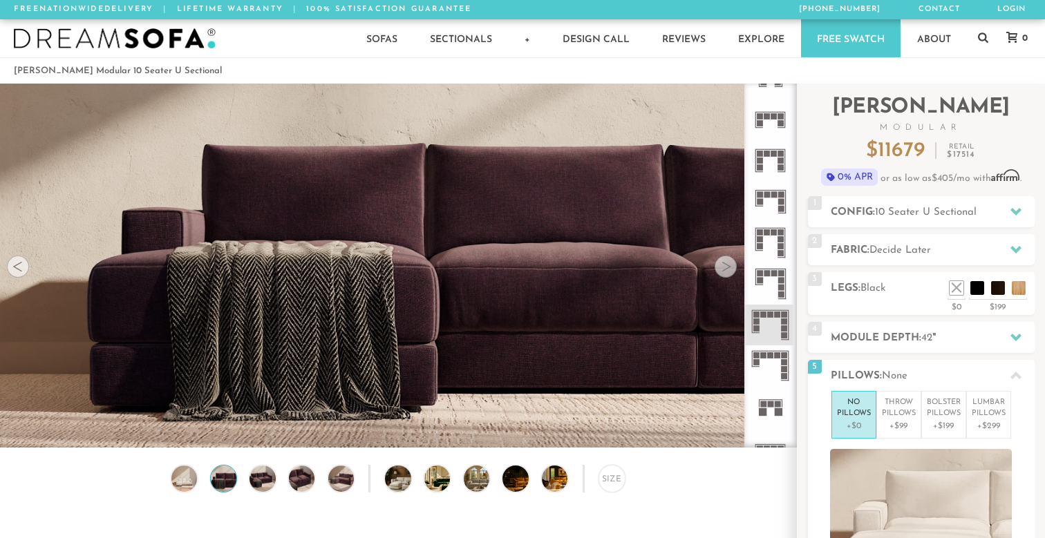
click at [729, 274] on div at bounding box center [725, 267] width 22 height 22
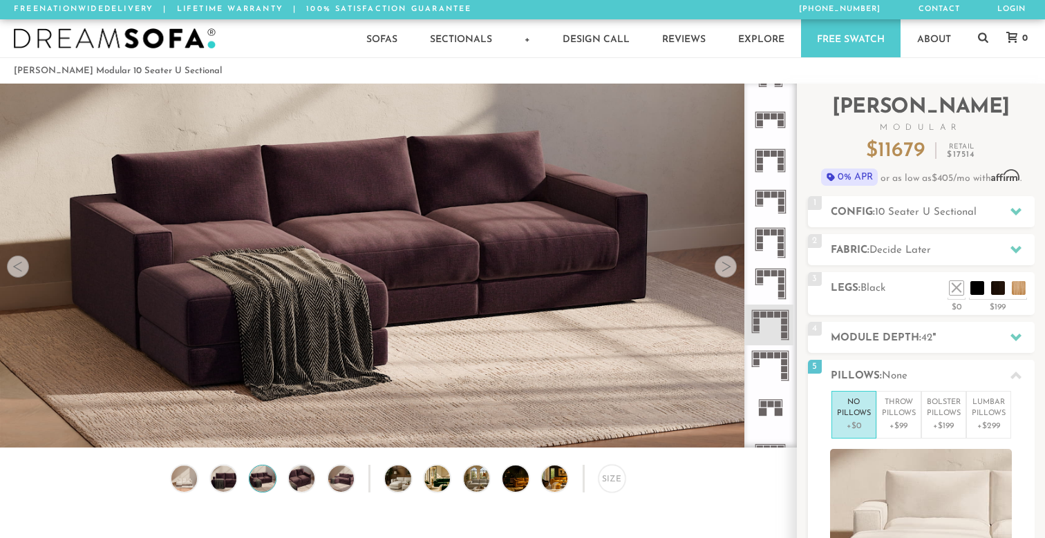
click at [729, 274] on div at bounding box center [725, 267] width 22 height 22
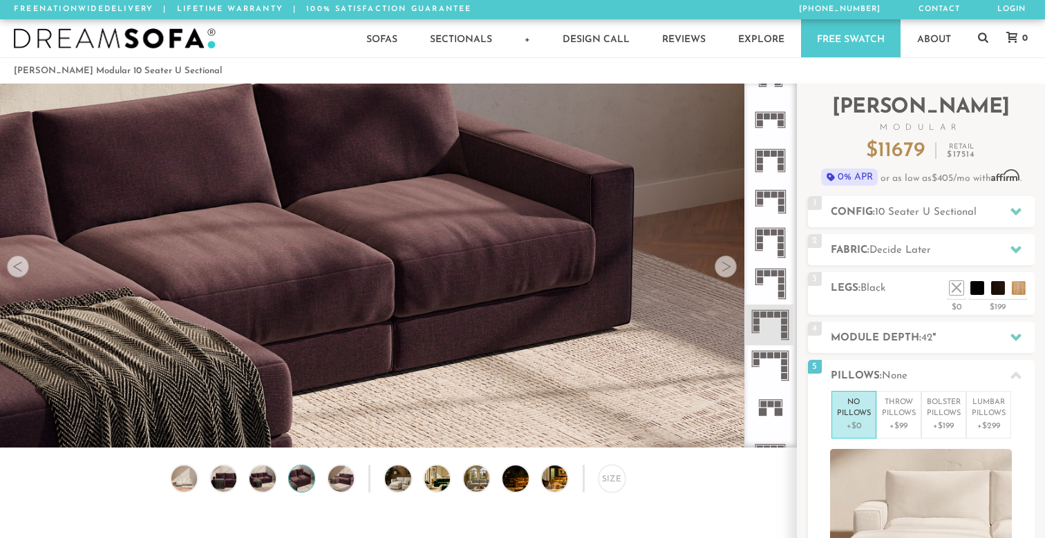
click at [729, 274] on div at bounding box center [725, 267] width 22 height 22
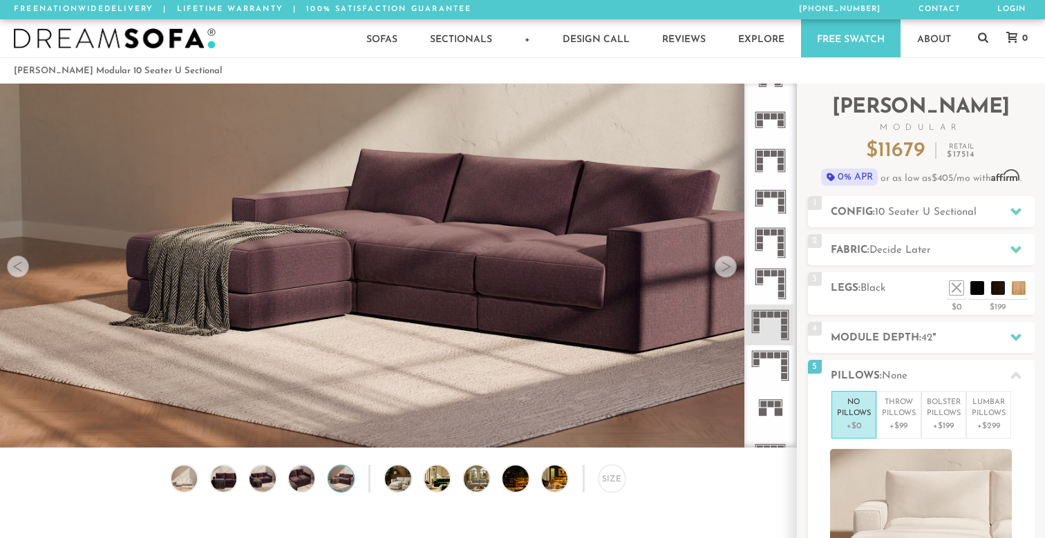
click at [729, 274] on div at bounding box center [725, 267] width 22 height 22
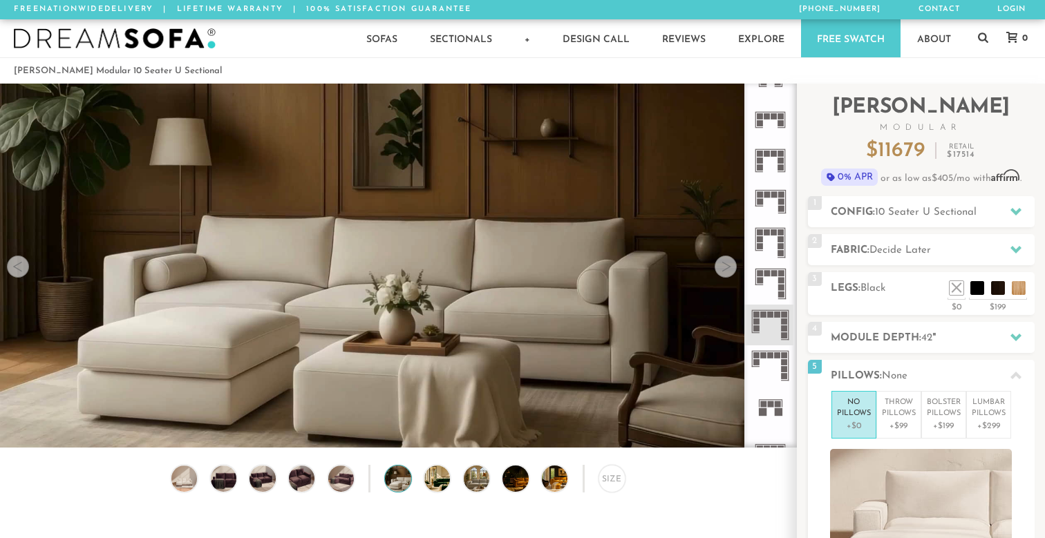
click at [729, 274] on div at bounding box center [725, 267] width 22 height 22
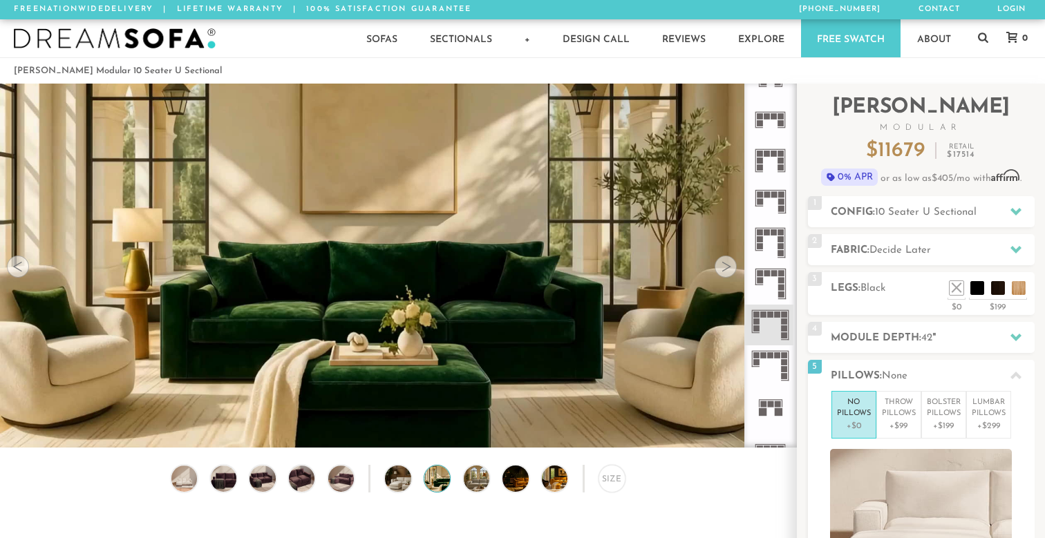
click at [729, 274] on div at bounding box center [725, 267] width 22 height 22
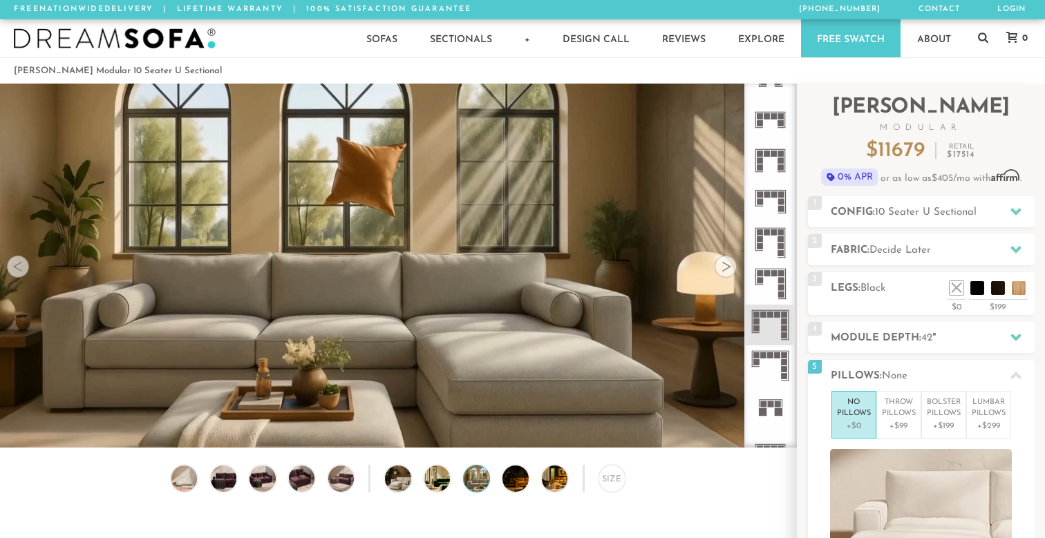
click at [729, 274] on div at bounding box center [725, 267] width 22 height 22
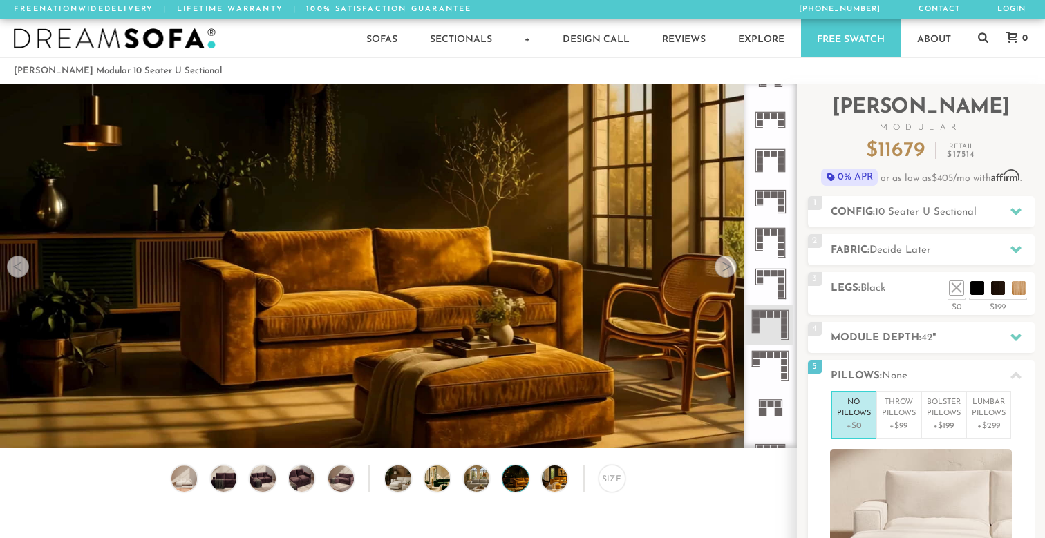
click at [729, 274] on div at bounding box center [725, 267] width 22 height 22
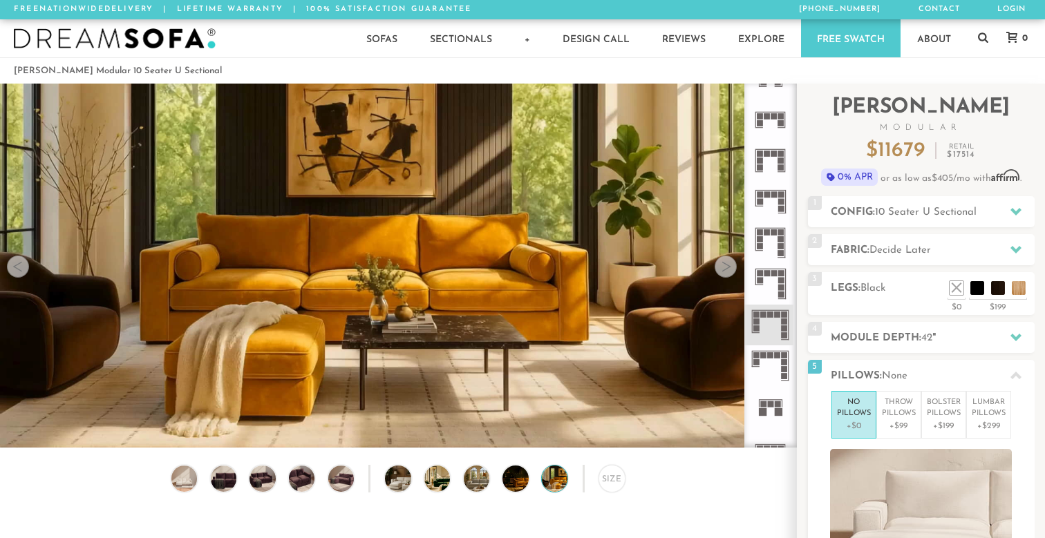
click at [729, 274] on div at bounding box center [725, 267] width 22 height 22
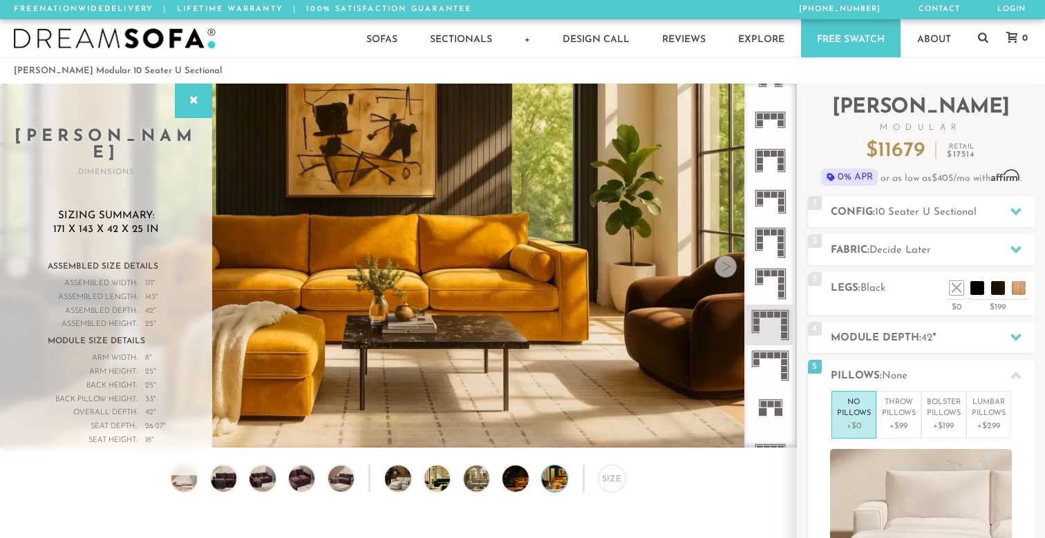
click at [729, 274] on div at bounding box center [725, 267] width 22 height 22
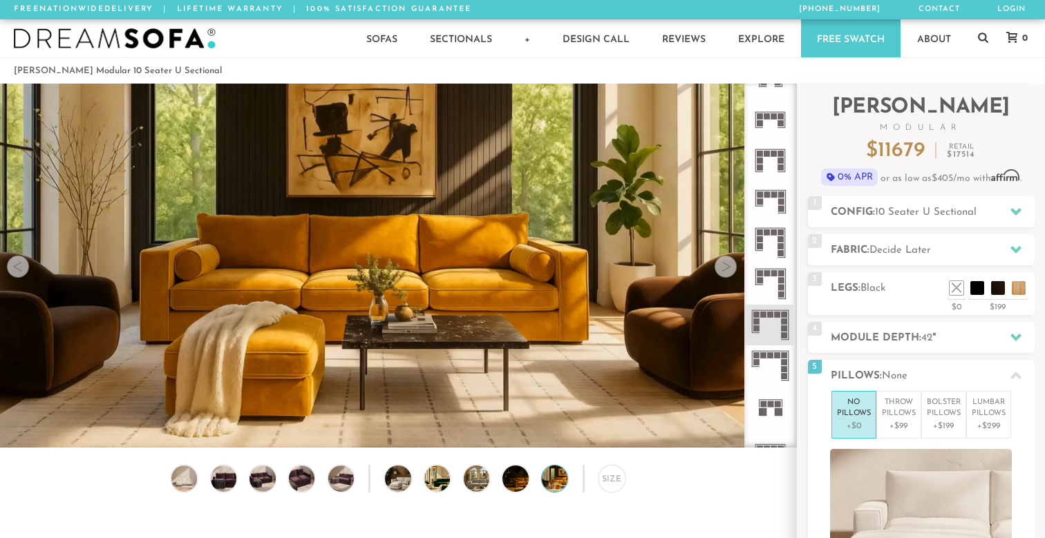
click at [767, 314] on icon at bounding box center [770, 325] width 41 height 41
click at [971, 282] on li at bounding box center [956, 267] width 55 height 55
click at [722, 278] on video at bounding box center [398, 244] width 796 height 448
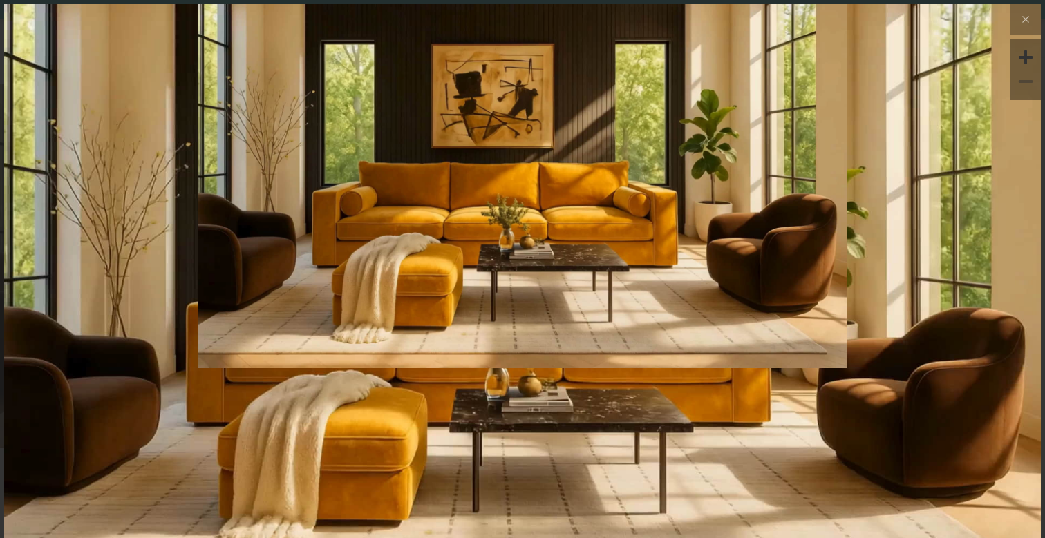
click at [844, 234] on img at bounding box center [522, 176] width 1036 height 345
click at [1020, 21] on icon at bounding box center [1025, 19] width 17 height 17
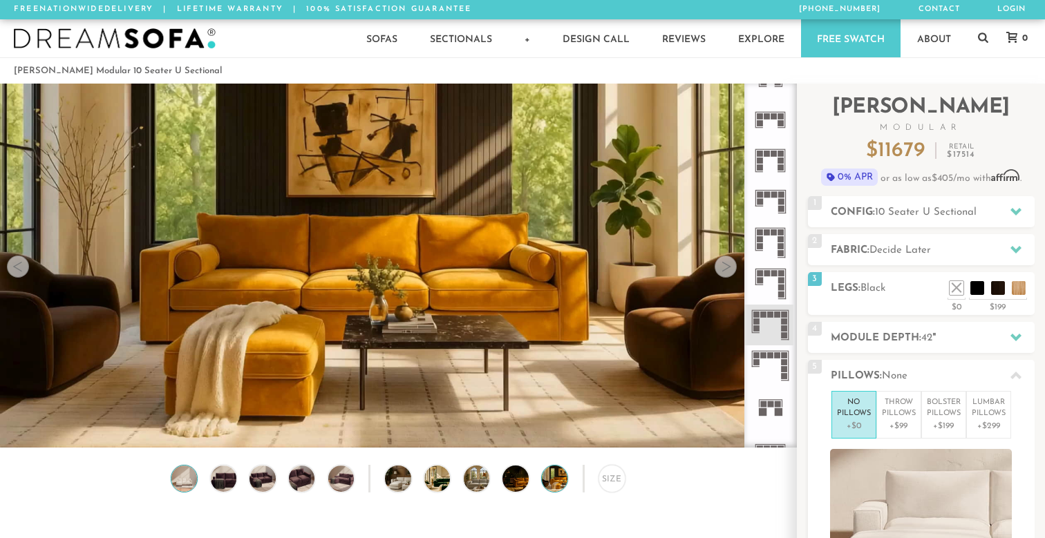
click at [189, 484] on img at bounding box center [184, 479] width 31 height 26
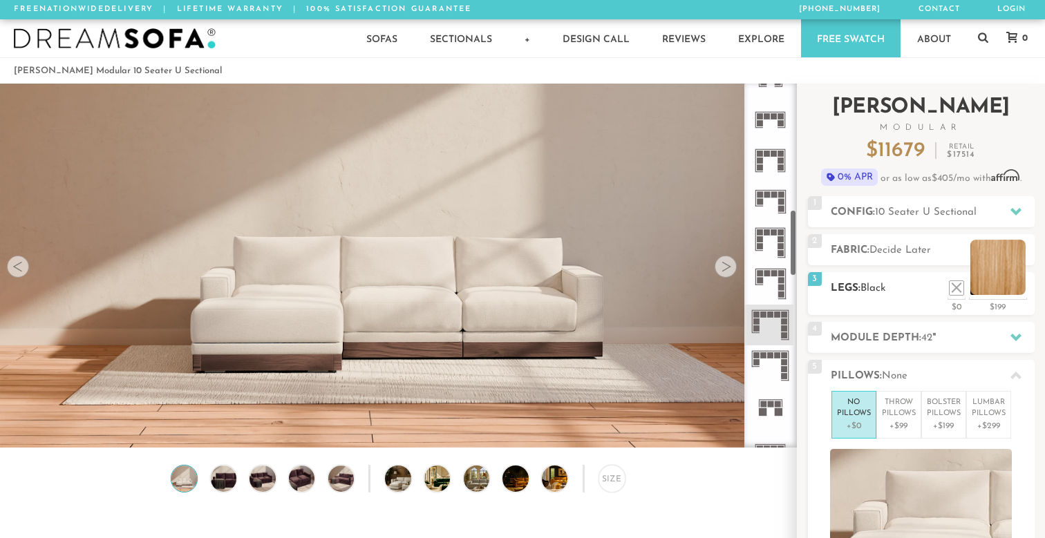
click at [1018, 284] on li at bounding box center [997, 267] width 55 height 55
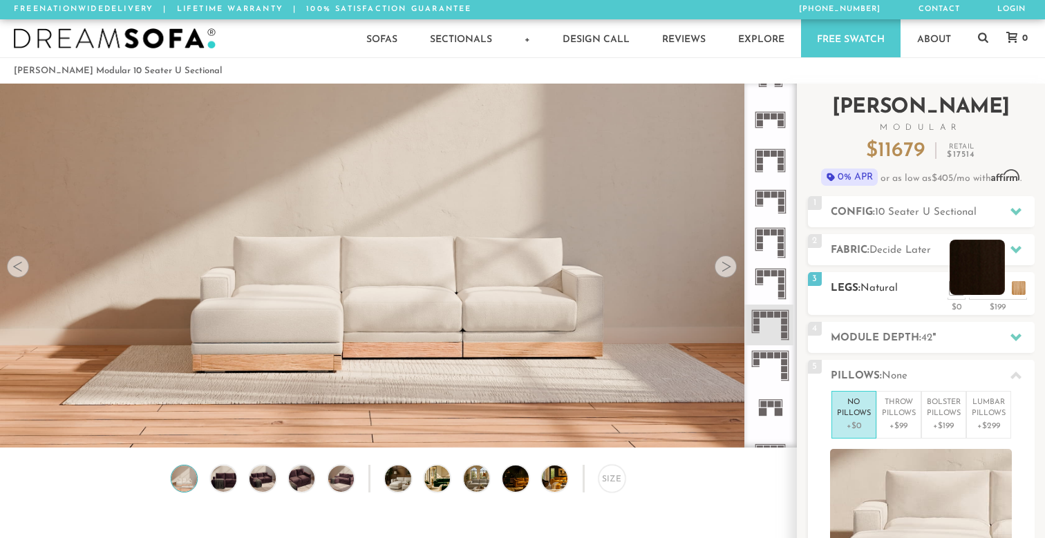
click at [996, 292] on li at bounding box center [976, 267] width 55 height 55
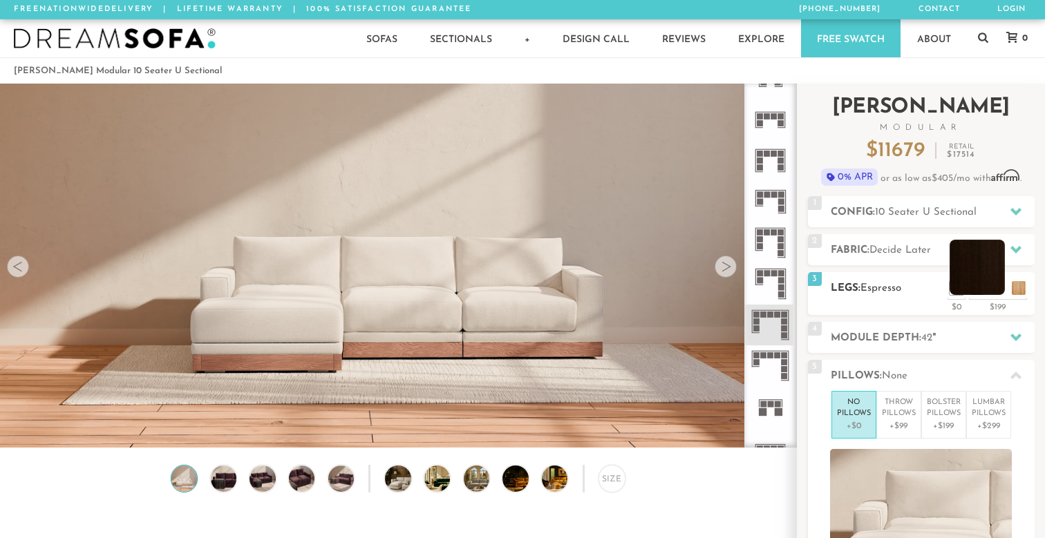
click at [968, 291] on li at bounding box center [976, 267] width 55 height 55
click at [978, 292] on li at bounding box center [956, 267] width 55 height 55
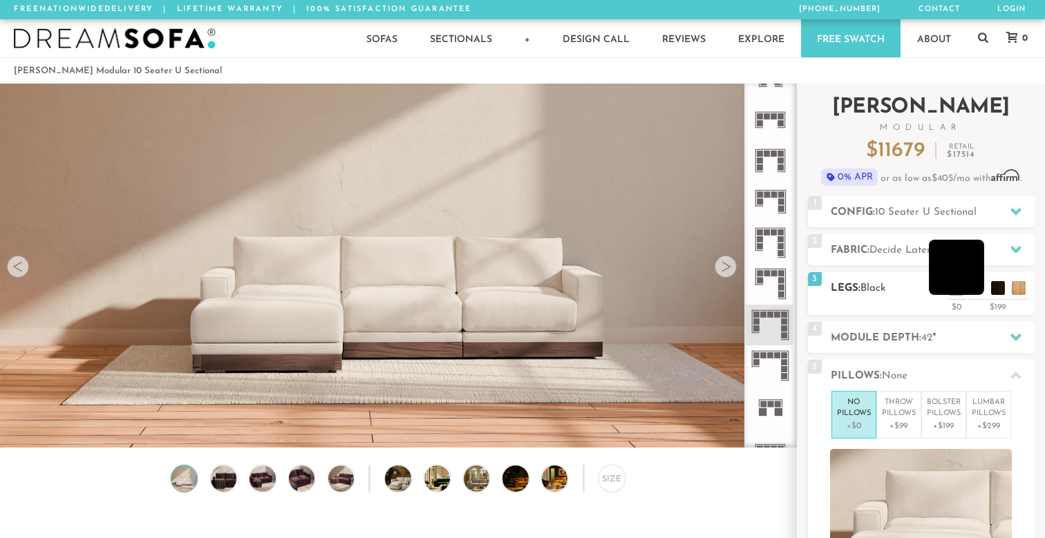
click at [978, 292] on li at bounding box center [956, 267] width 55 height 55
click at [532, 353] on video at bounding box center [398, 219] width 796 height 398
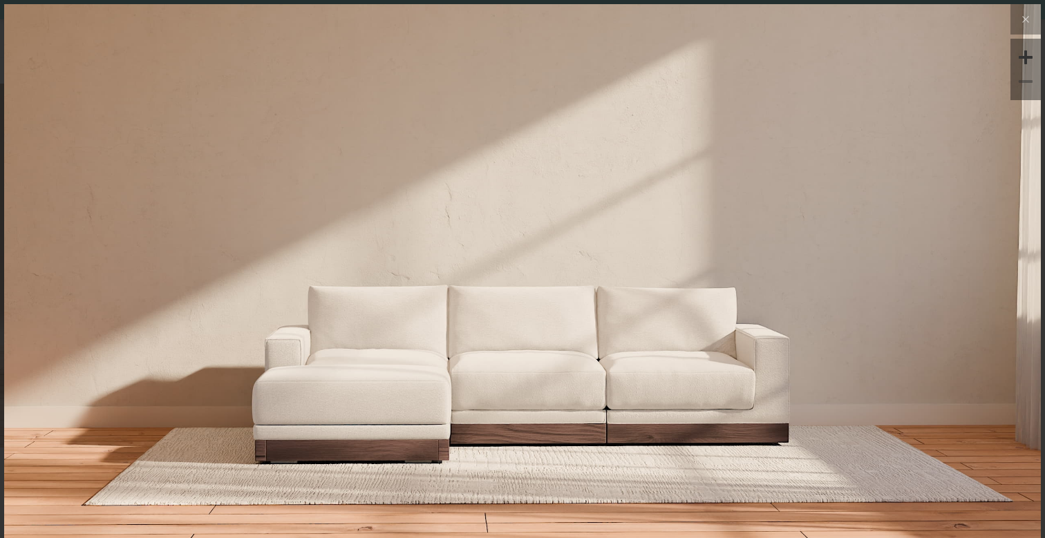
click at [543, 390] on img at bounding box center [522, 295] width 1036 height 583
click at [1024, 26] on icon at bounding box center [1025, 19] width 17 height 17
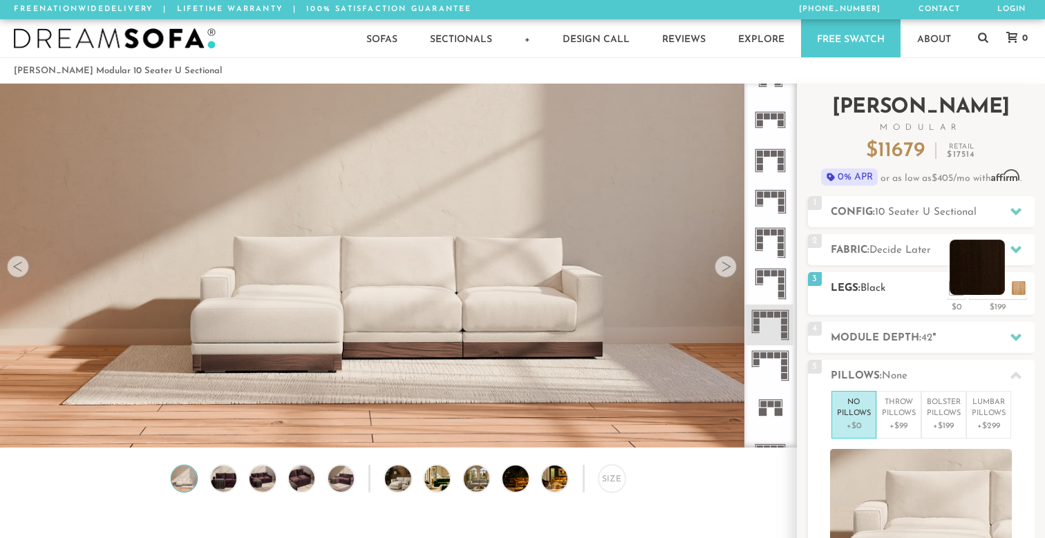
click at [992, 287] on li at bounding box center [976, 267] width 55 height 55
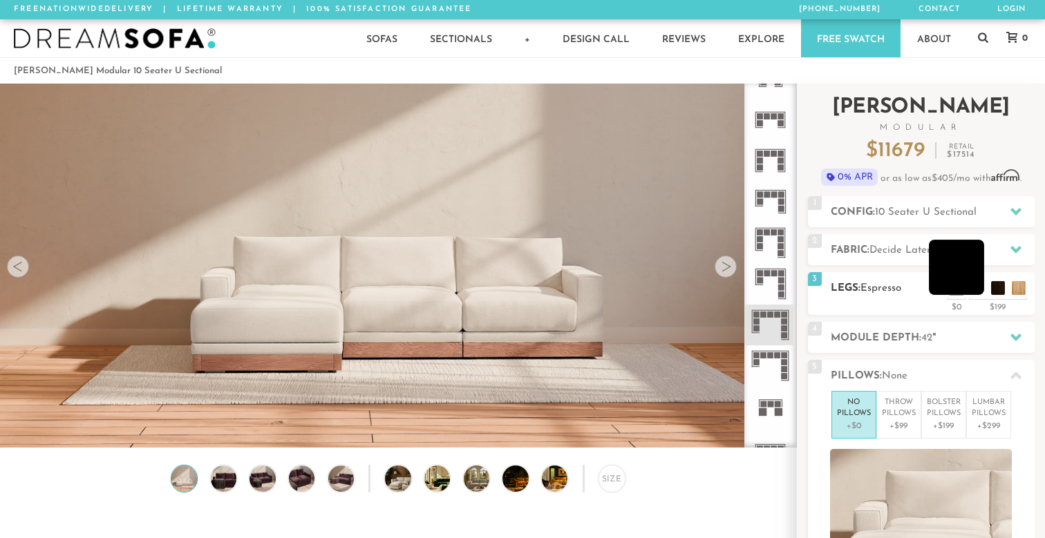
click at [976, 293] on li at bounding box center [956, 267] width 55 height 55
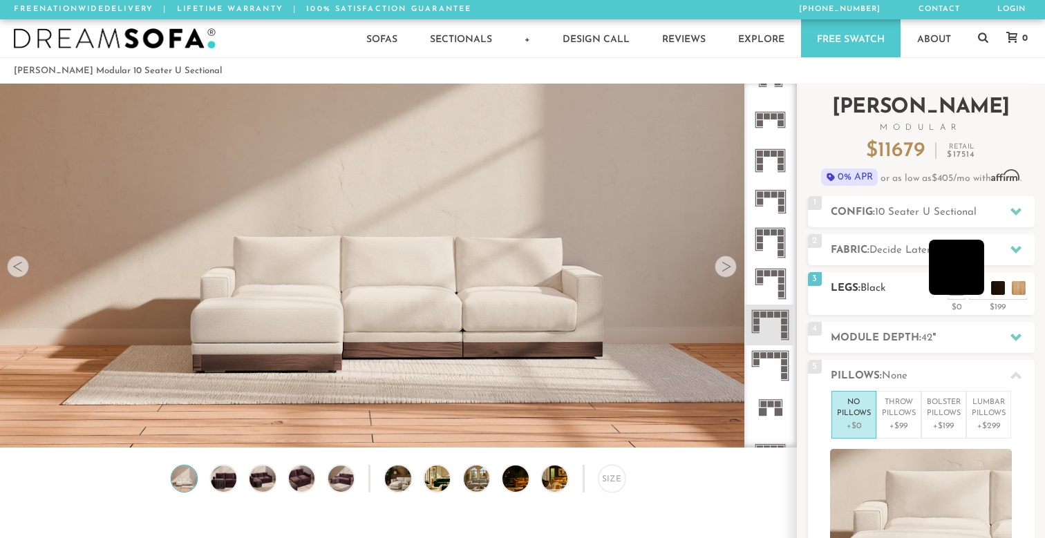
click at [976, 293] on li at bounding box center [956, 267] width 55 height 55
click at [1018, 292] on li at bounding box center [997, 267] width 55 height 55
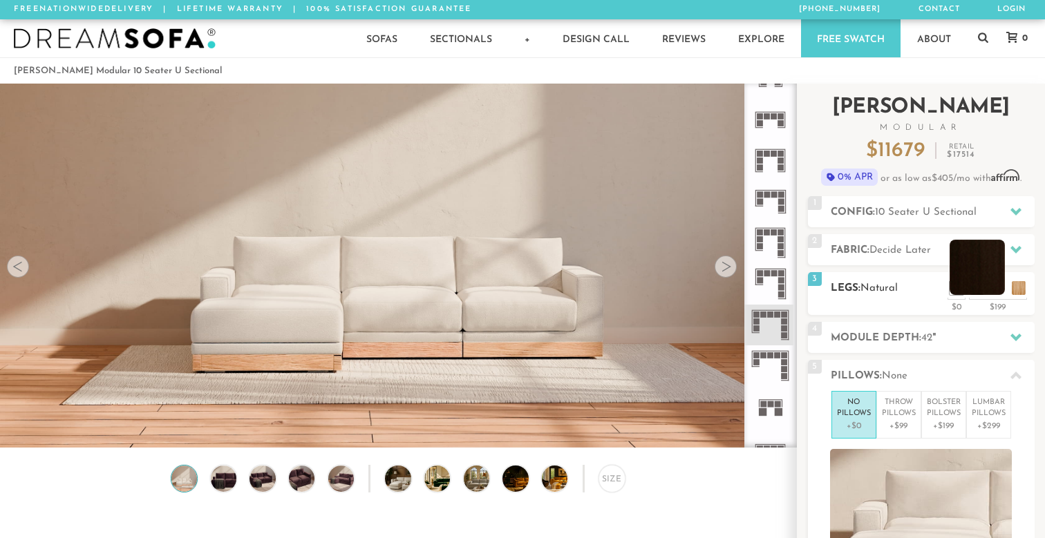
click at [998, 289] on li at bounding box center [976, 267] width 55 height 55
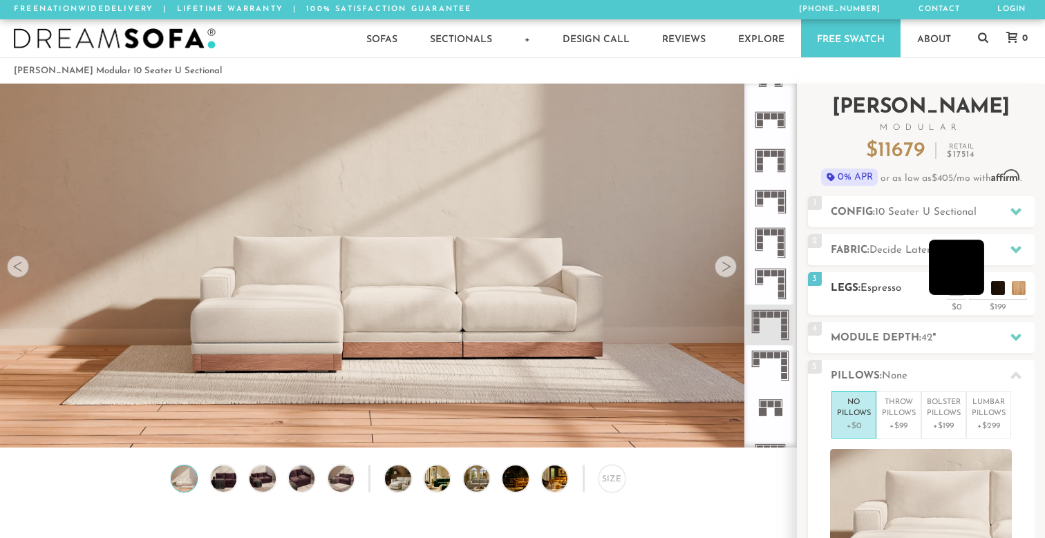
click at [977, 293] on li at bounding box center [956, 267] width 55 height 55
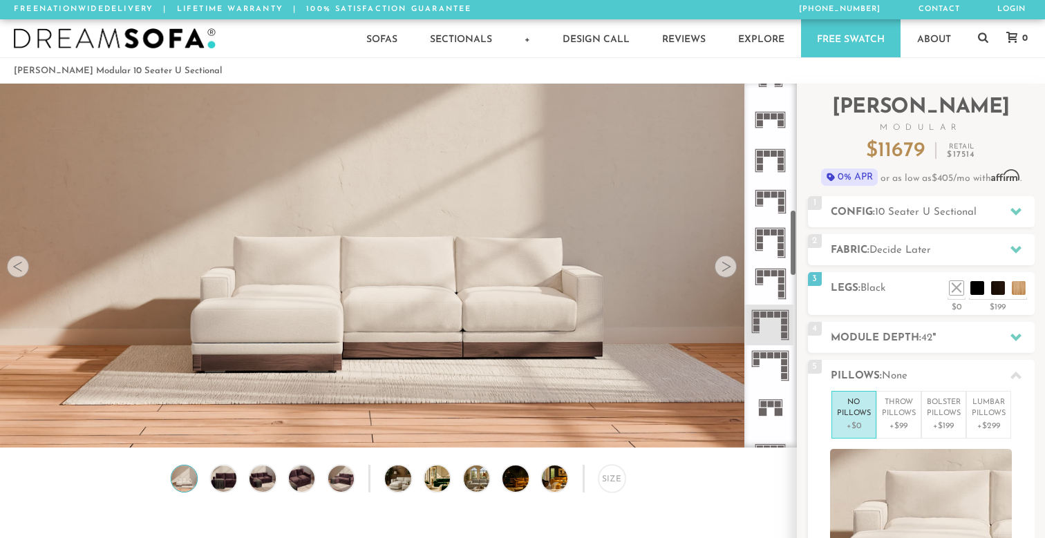
click at [535, 354] on video at bounding box center [398, 219] width 796 height 398
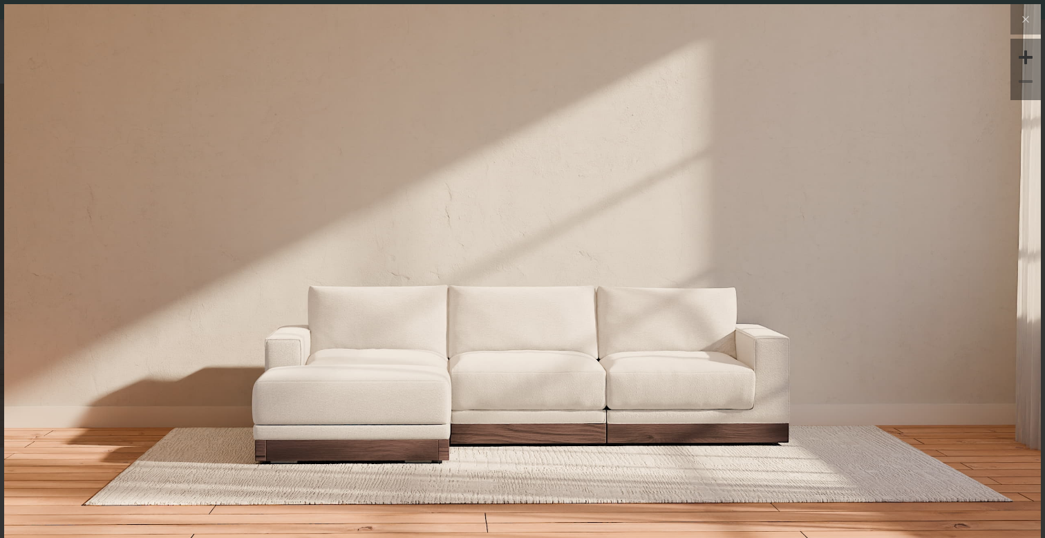
click at [572, 420] on img at bounding box center [522, 295] width 1036 height 583
click at [1027, 7] on button at bounding box center [1025, 19] width 30 height 30
